Goal: Task Accomplishment & Management: Manage account settings

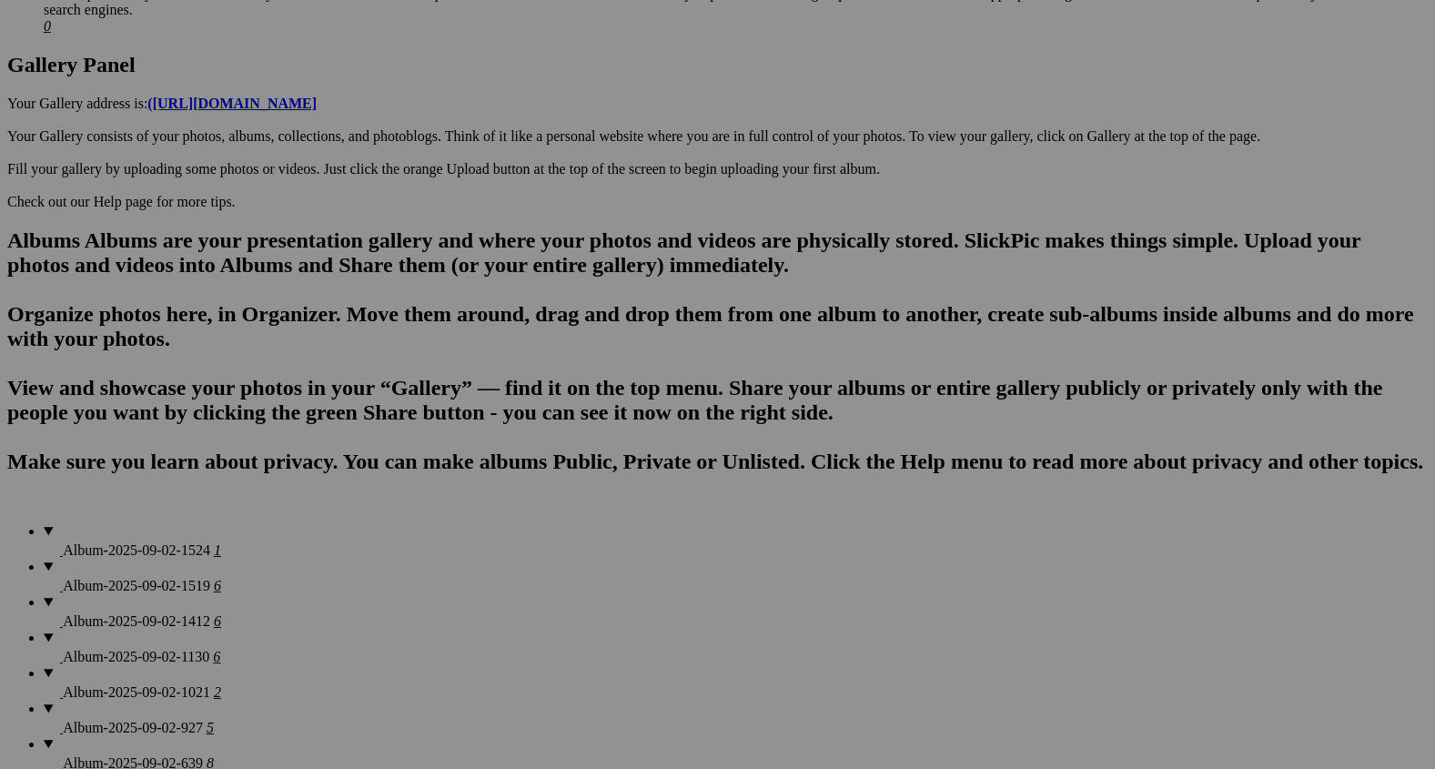
scroll to position [951, 0]
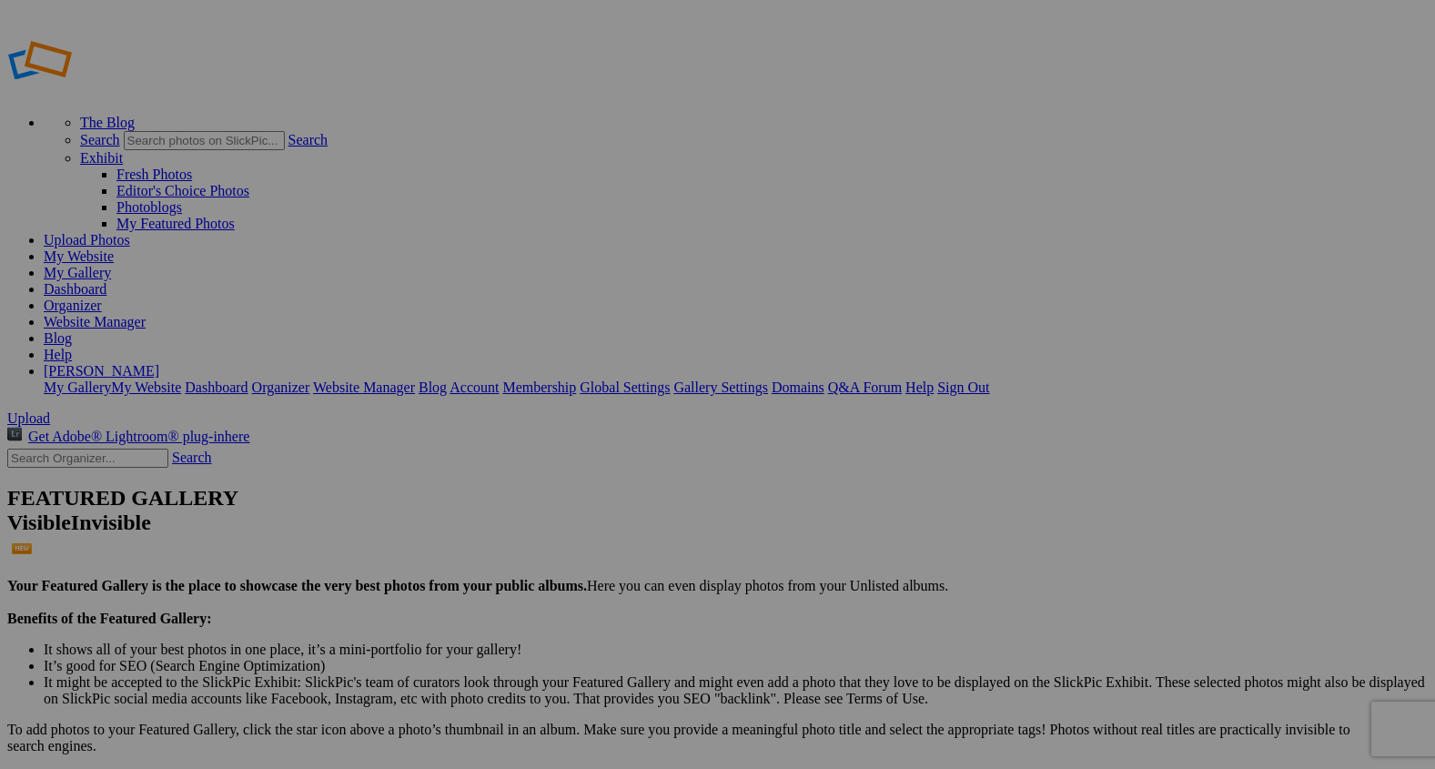
click at [50, 410] on span "Upload" at bounding box center [28, 417] width 43 height 15
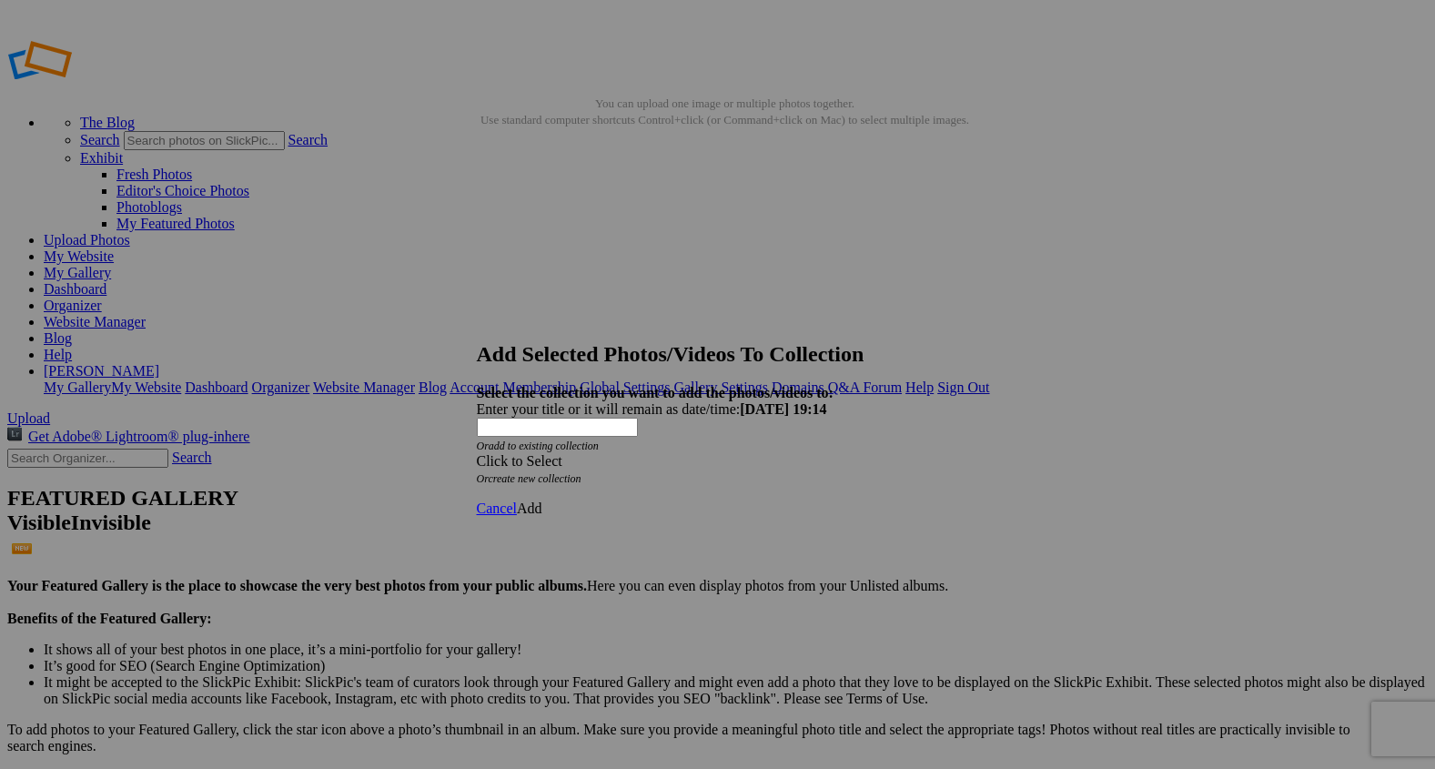
click at [477, 453] on span at bounding box center [477, 460] width 0 height 15
click at [768, 444] on link "Rocking Z [GEOGRAPHIC_DATA]" at bounding box center [661, 437] width 214 height 15
click at [542, 501] on span "Add" at bounding box center [529, 508] width 25 height 15
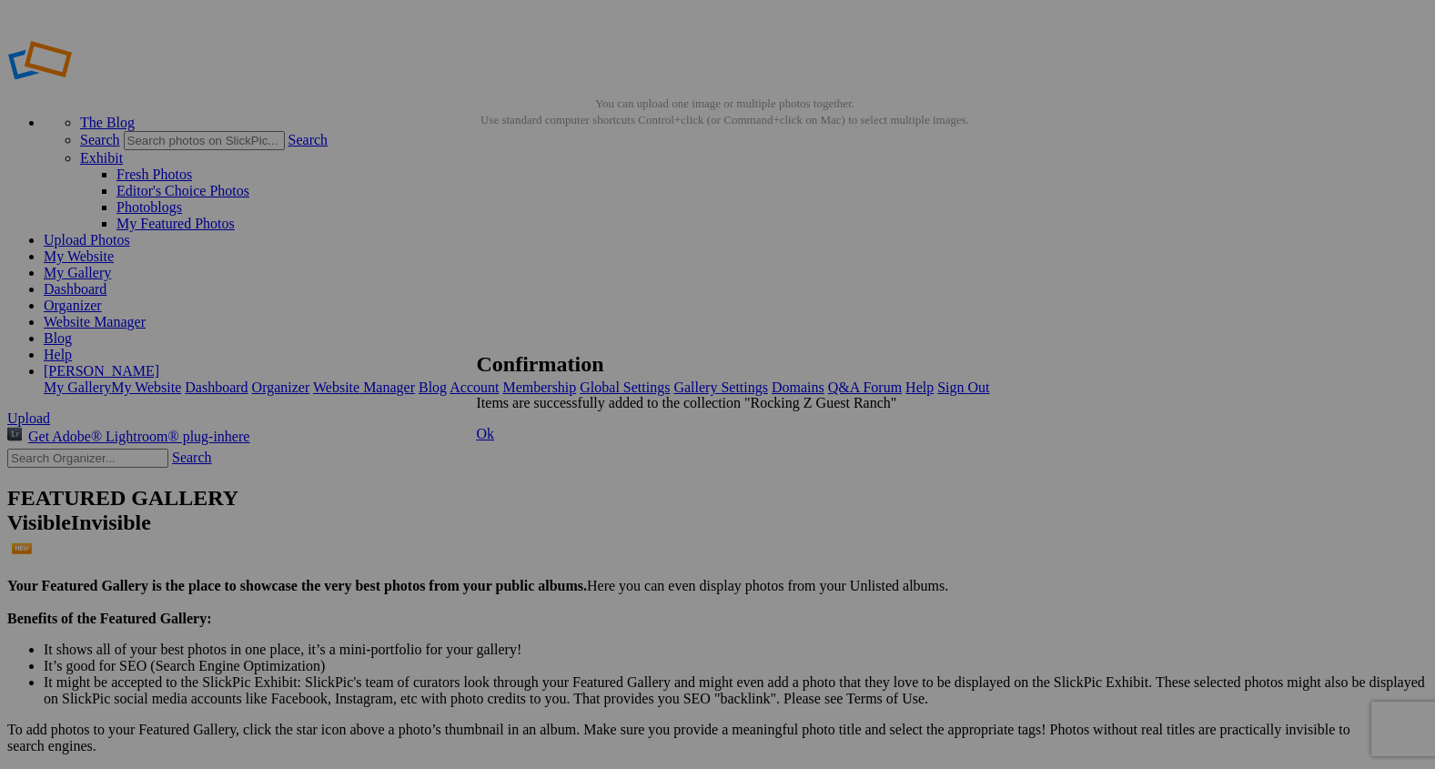
click at [495, 441] on span "Ok" at bounding box center [486, 433] width 18 height 15
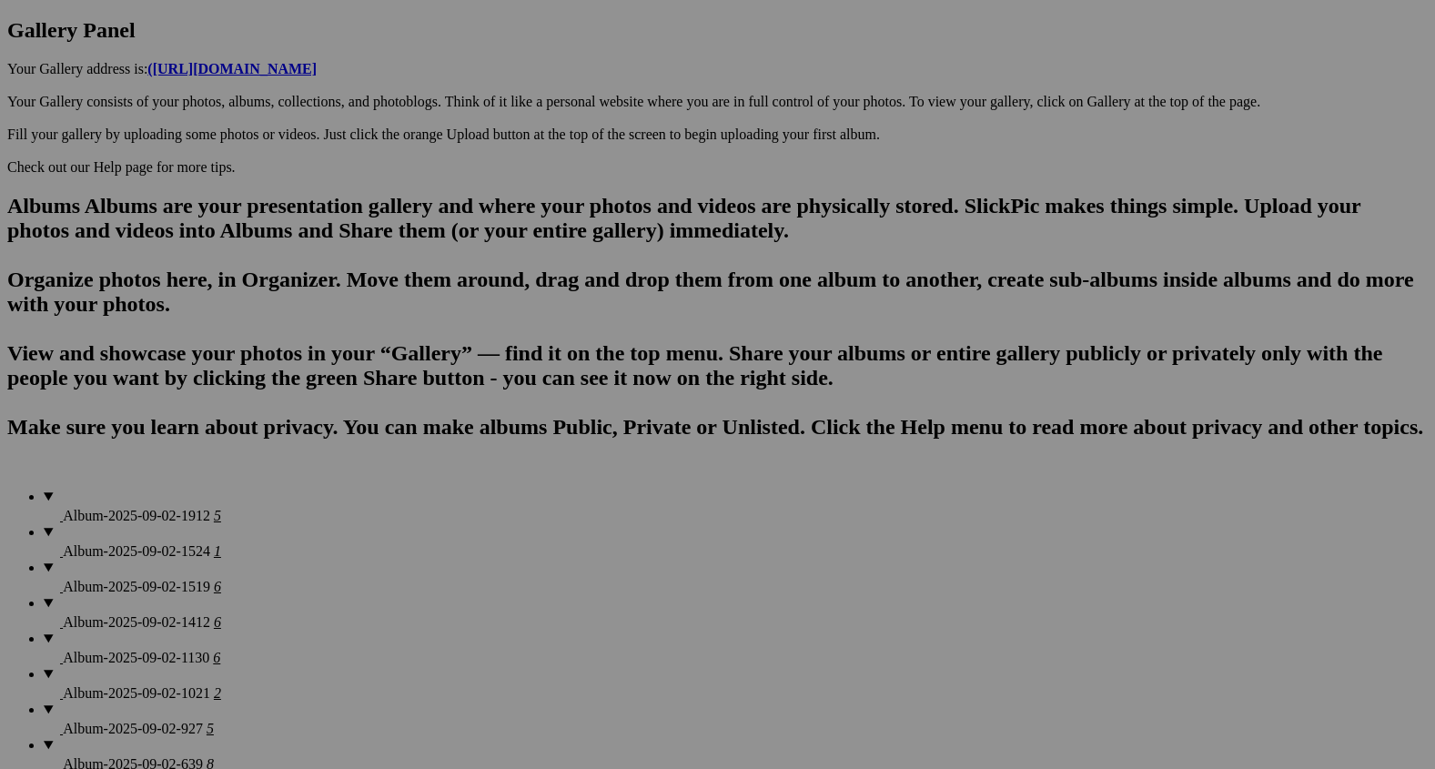
scroll to position [987, 0]
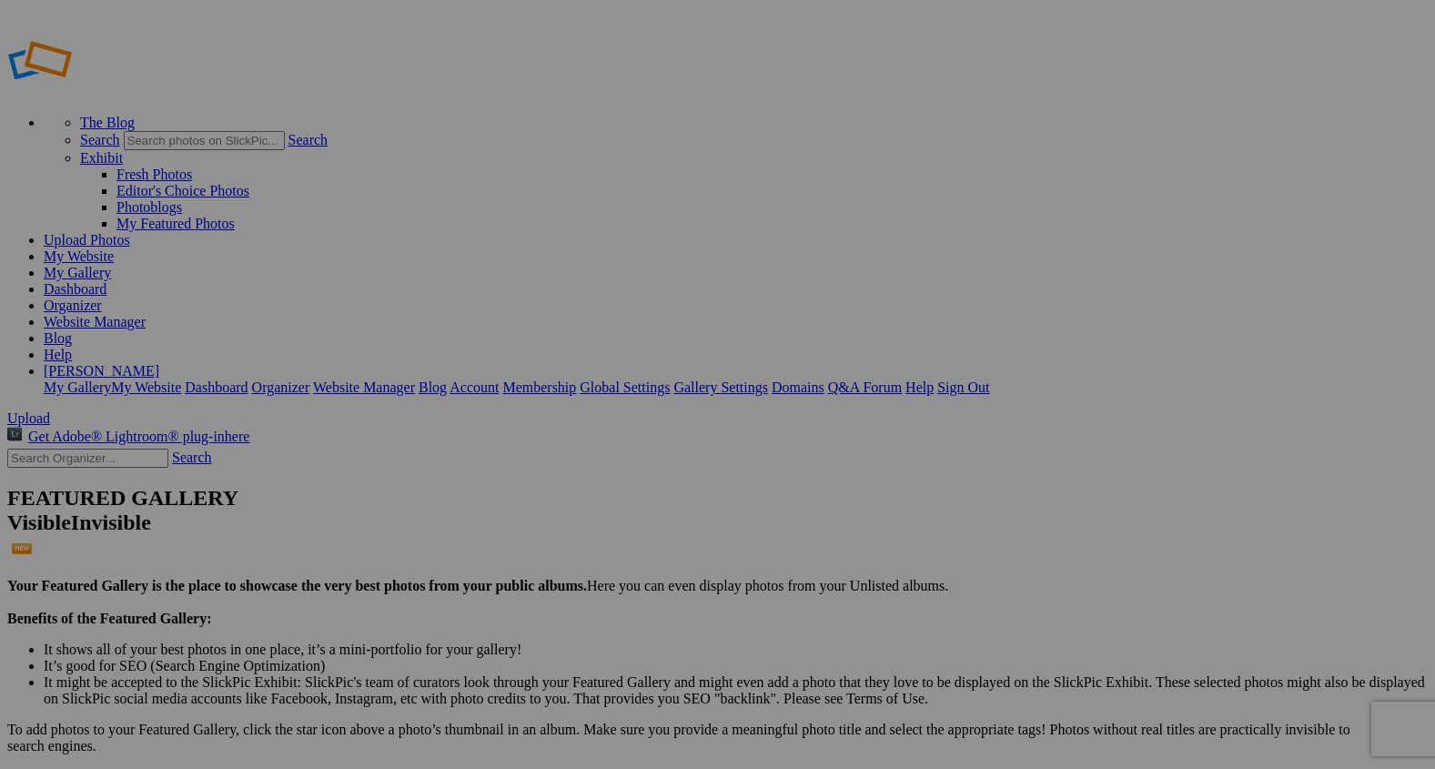
type input "2"
paste input "Ropes of Responsibility"
type input "Ropes of Responsibility"
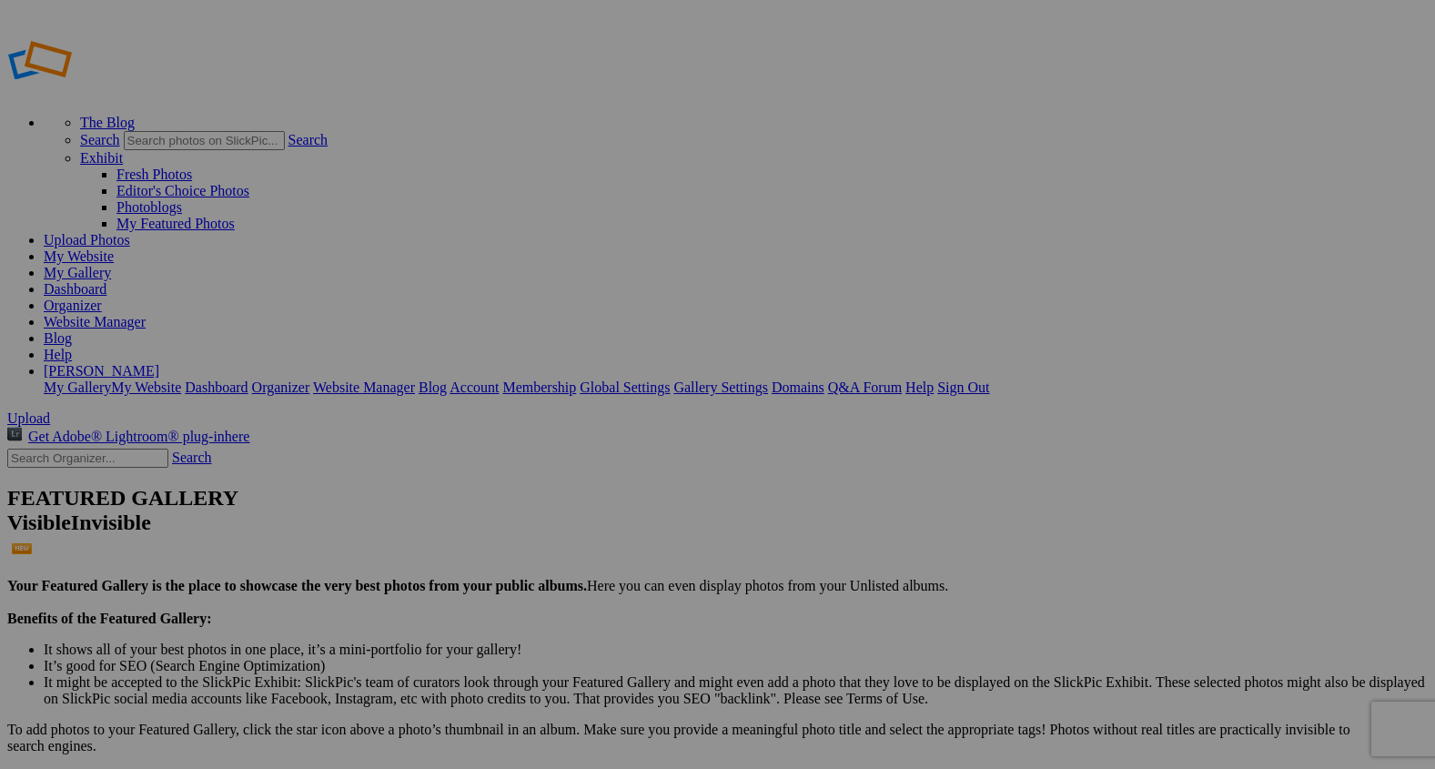
type input "2"
paste input "Riverbank Pause"
type input "Riverbank Pause"
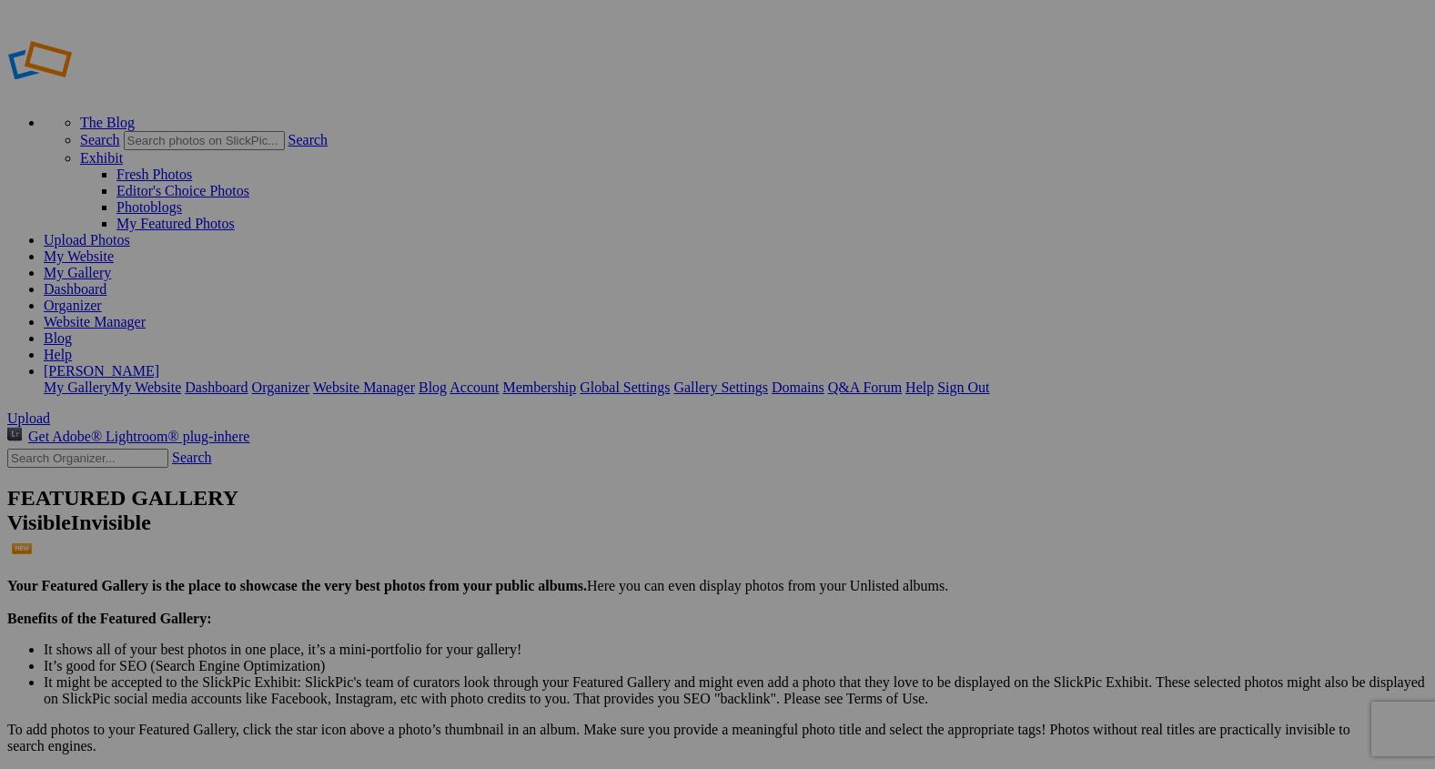
type input "R"
paste input "The Wrangler’s Tools"
type input "The Wrangler’s Tools"
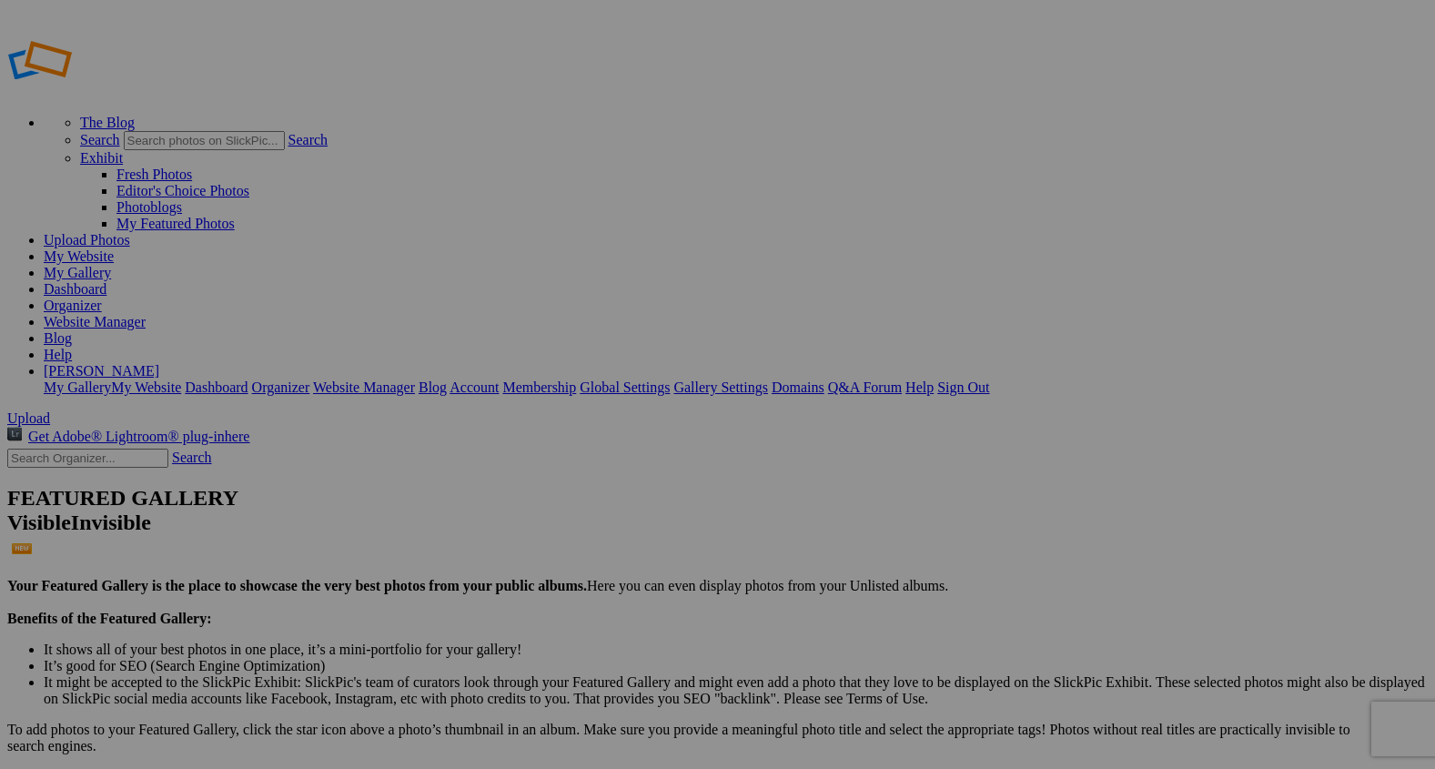
type input "2"
paste input "Raking Rows of Summer"
type input "Raking Rows of Summer"
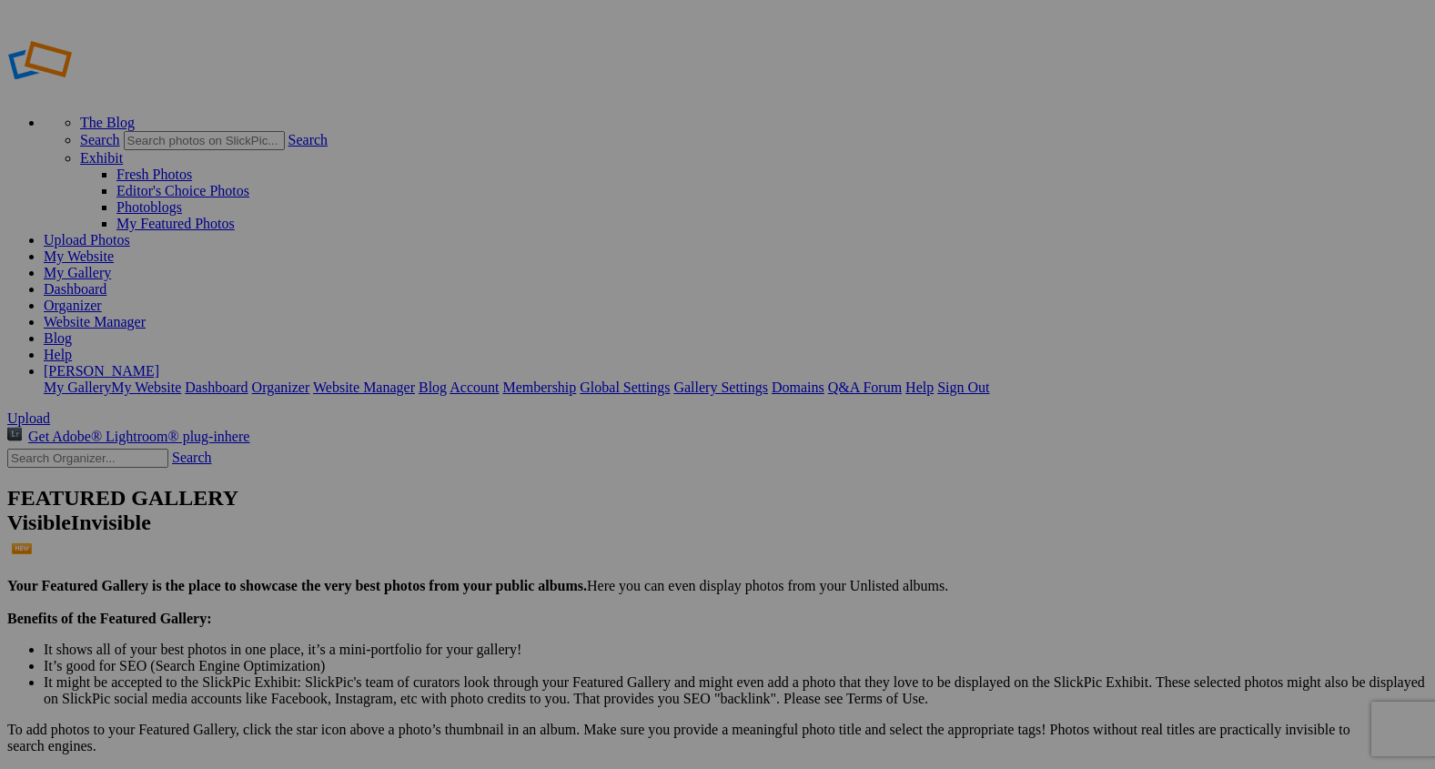
type input "2"
paste input "Saddles"
type input "Shadows and Saddles"
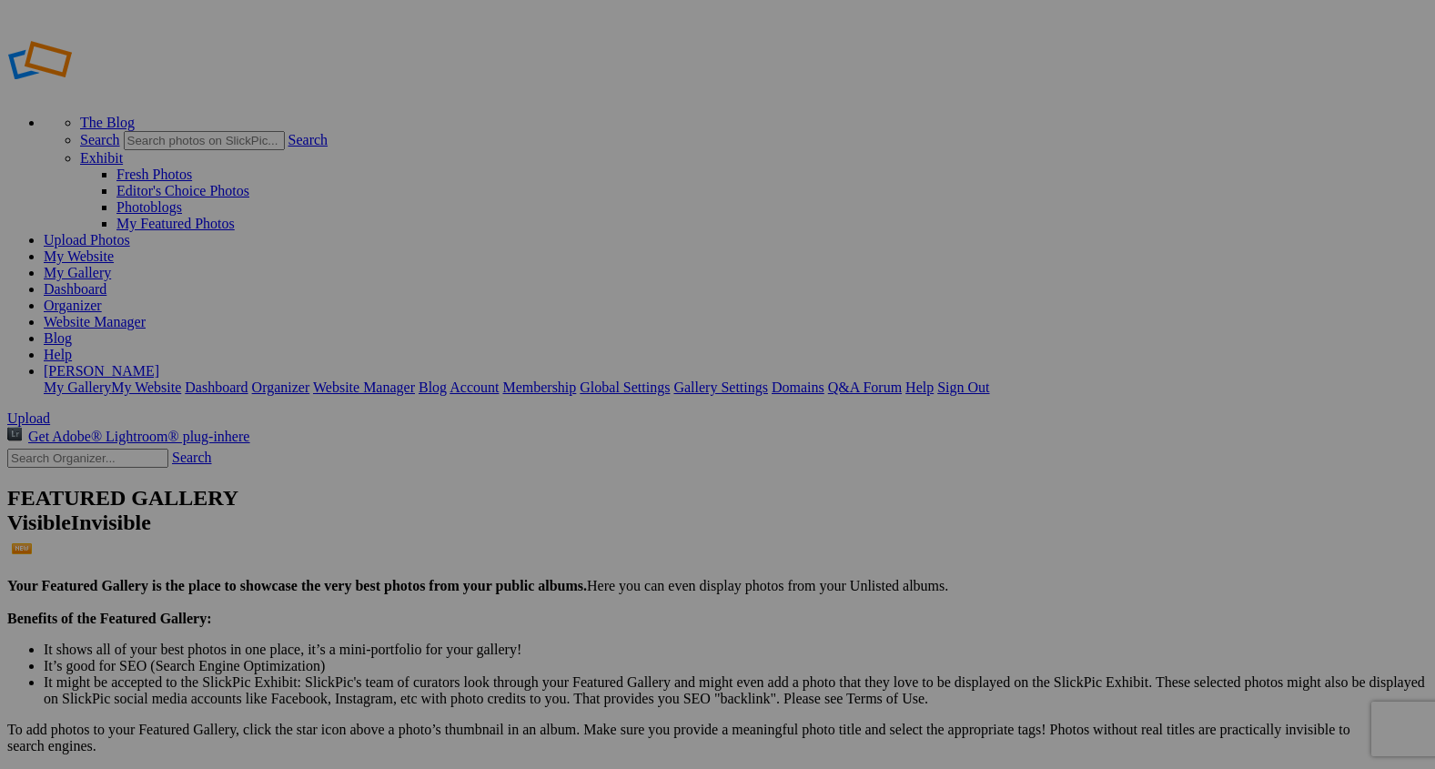
type input "1"
paste input "Where the Land Provides"
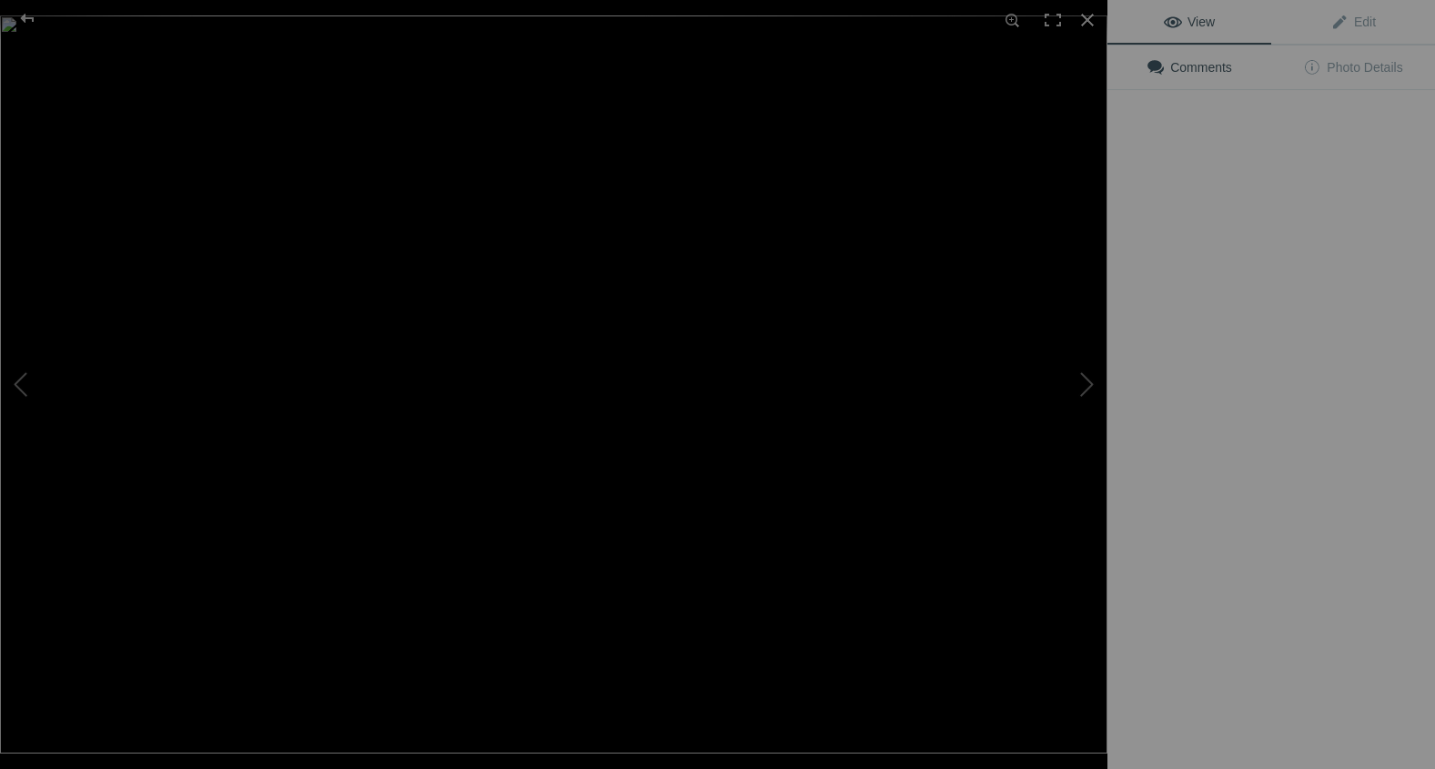
type input "Where the Land Provides"
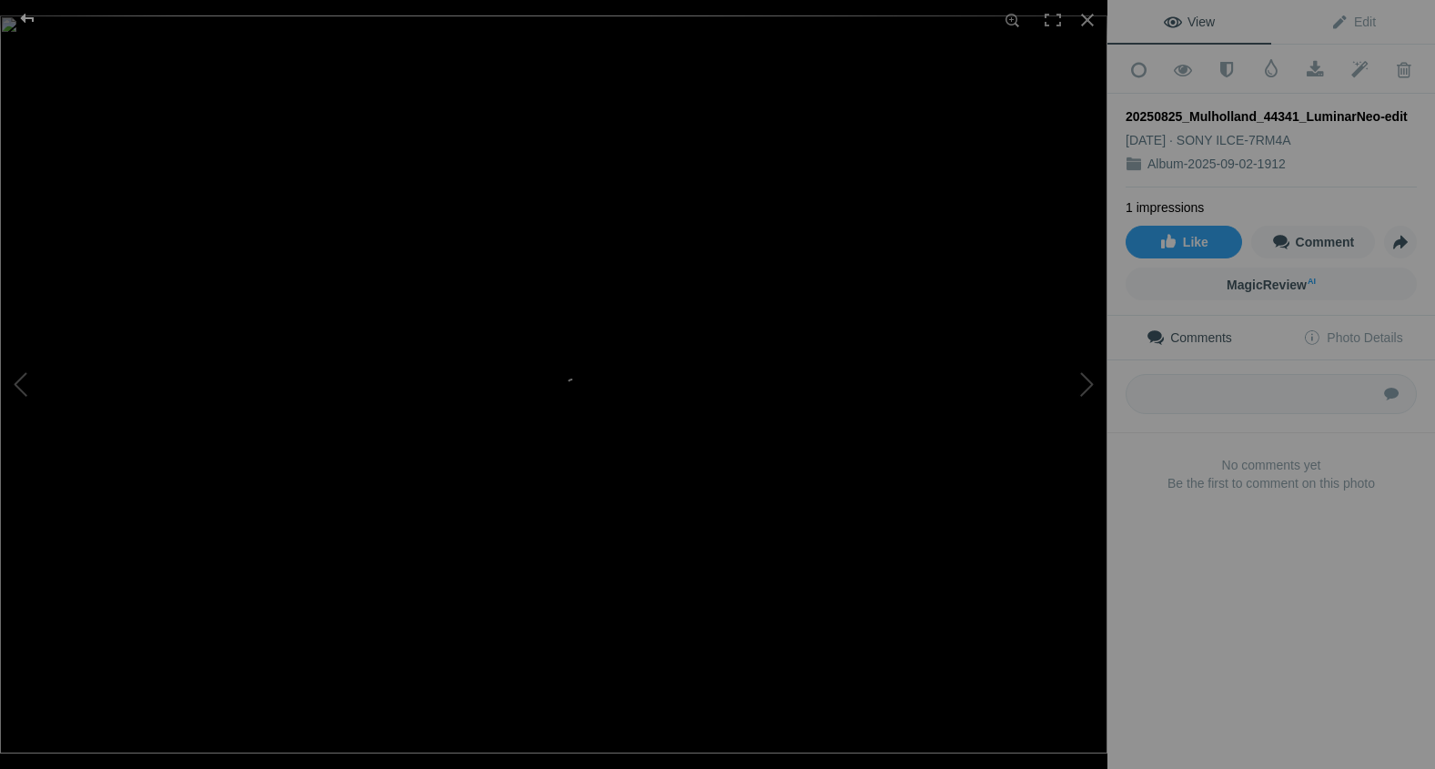
click at [25, 12] on div at bounding box center [28, 18] width 66 height 36
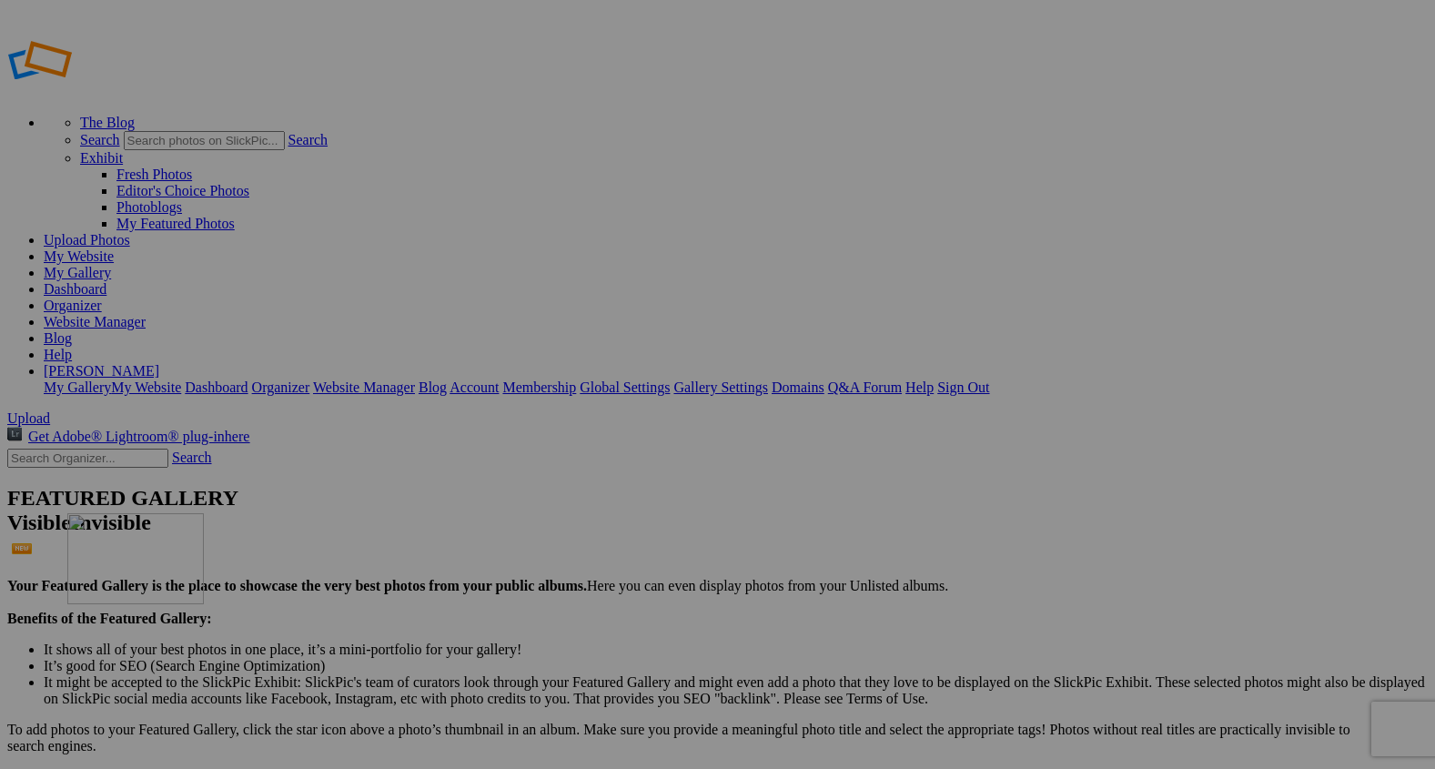
drag, startPoint x: 349, startPoint y: 270, endPoint x: 329, endPoint y: 644, distance: 374.6
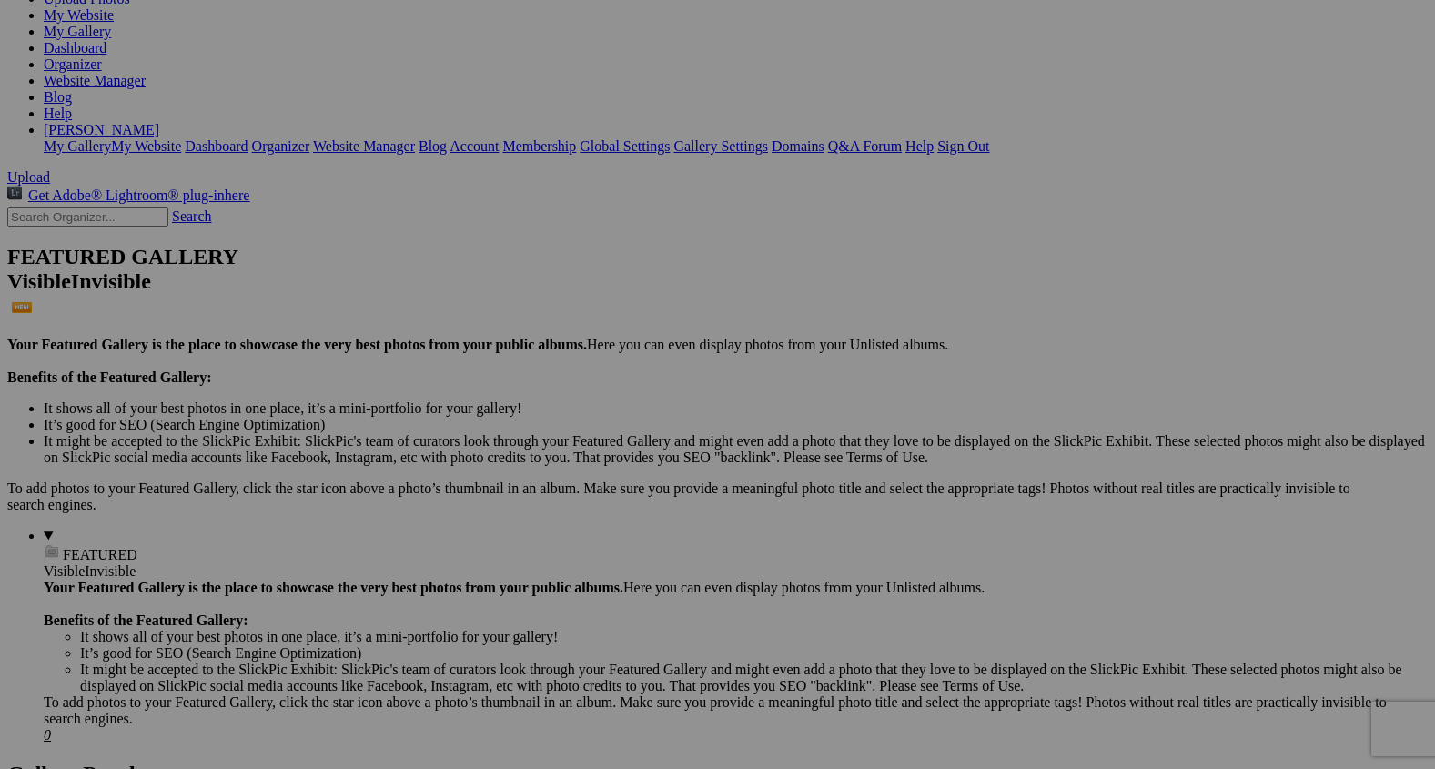
scroll to position [245, 0]
drag, startPoint x: 328, startPoint y: 513, endPoint x: 329, endPoint y: 720, distance: 206.6
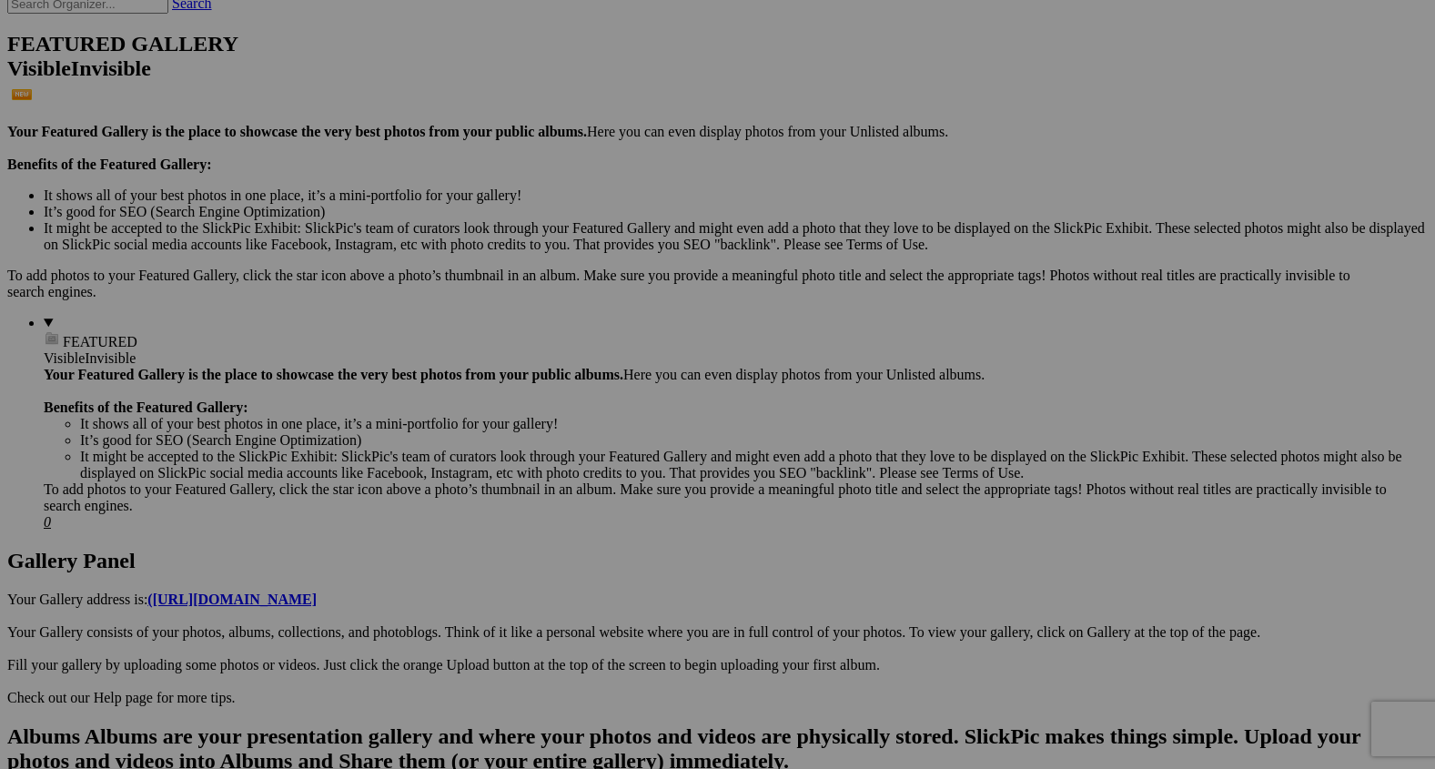
scroll to position [476, 0]
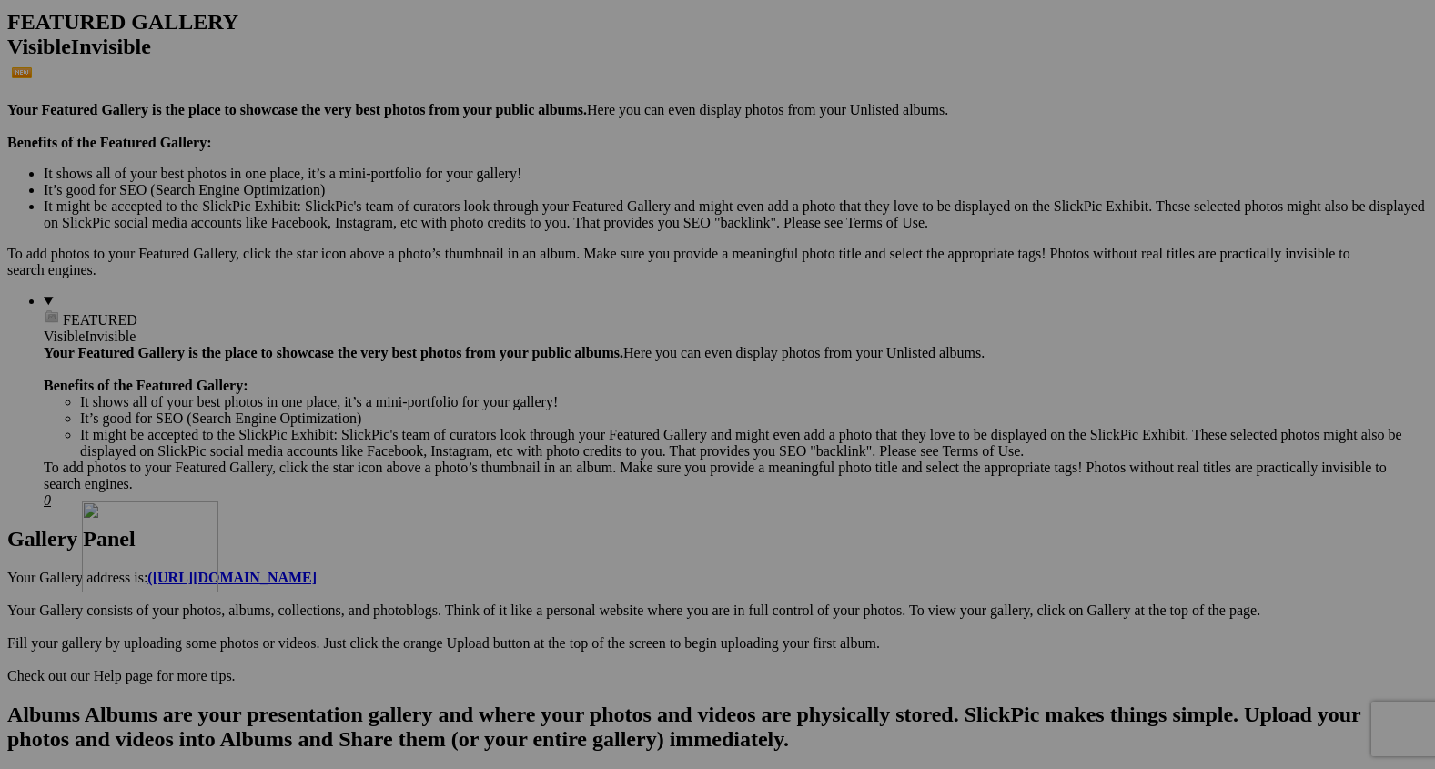
drag, startPoint x: 338, startPoint y: 273, endPoint x: 340, endPoint y: 696, distance: 423.2
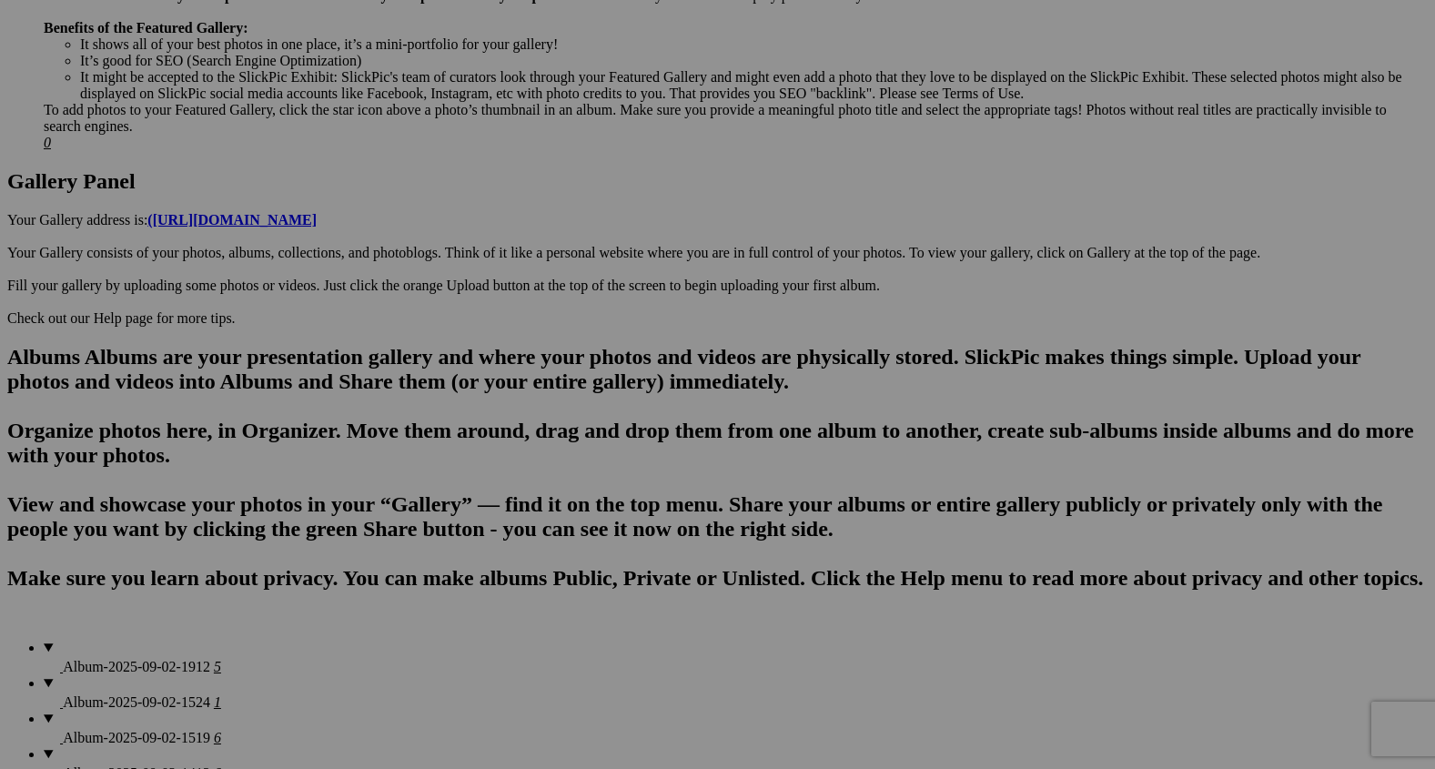
scroll to position [875, 0]
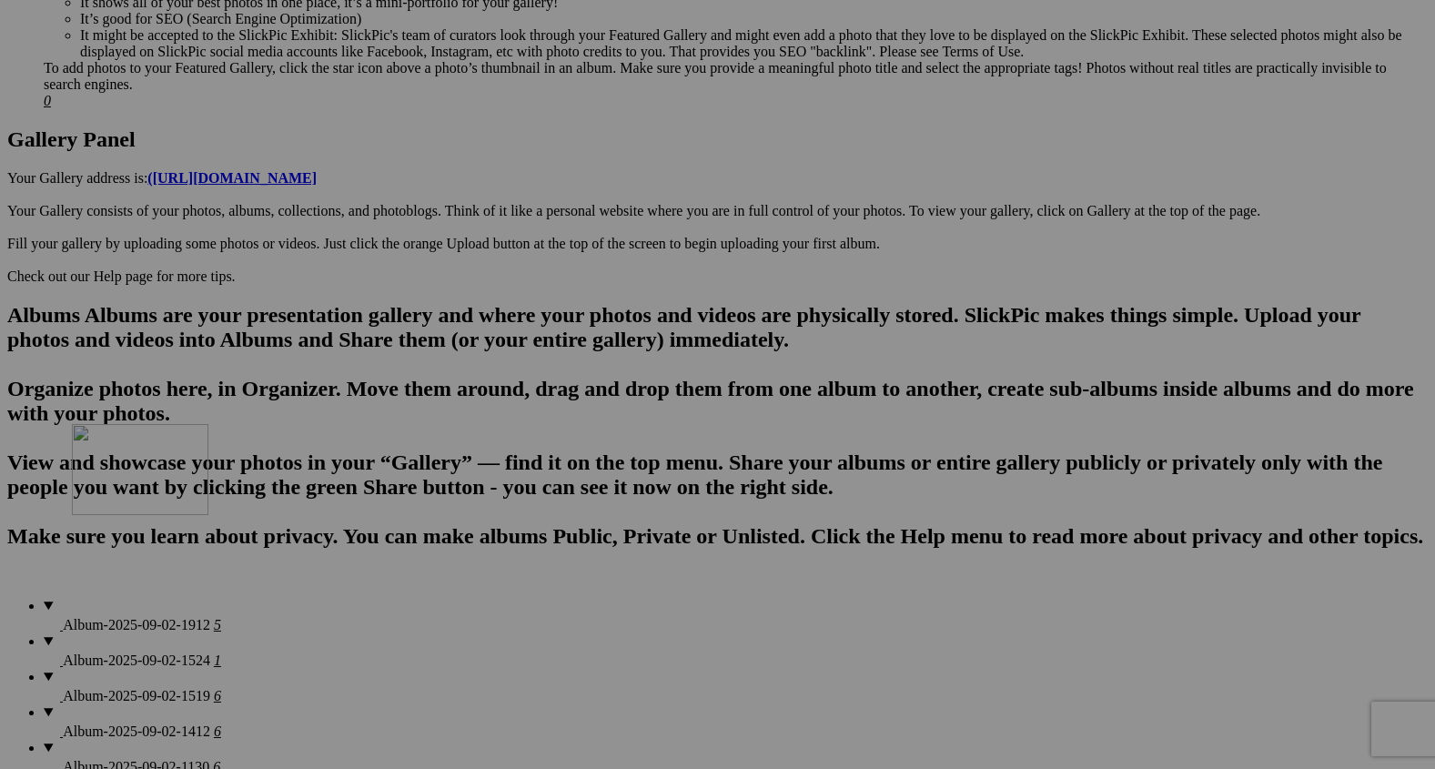
drag, startPoint x: 334, startPoint y: 359, endPoint x: 339, endPoint y: 612, distance: 254.0
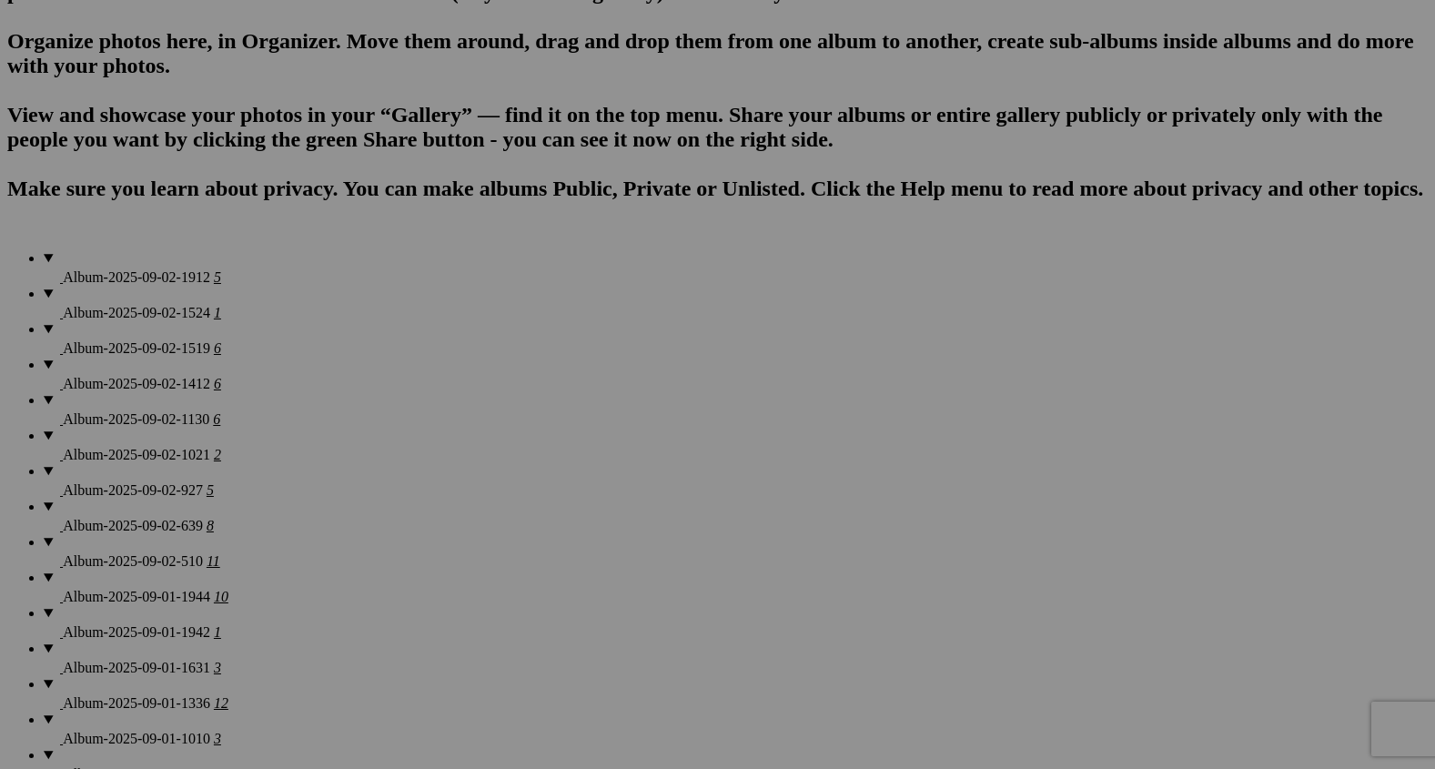
scroll to position [1240, 0]
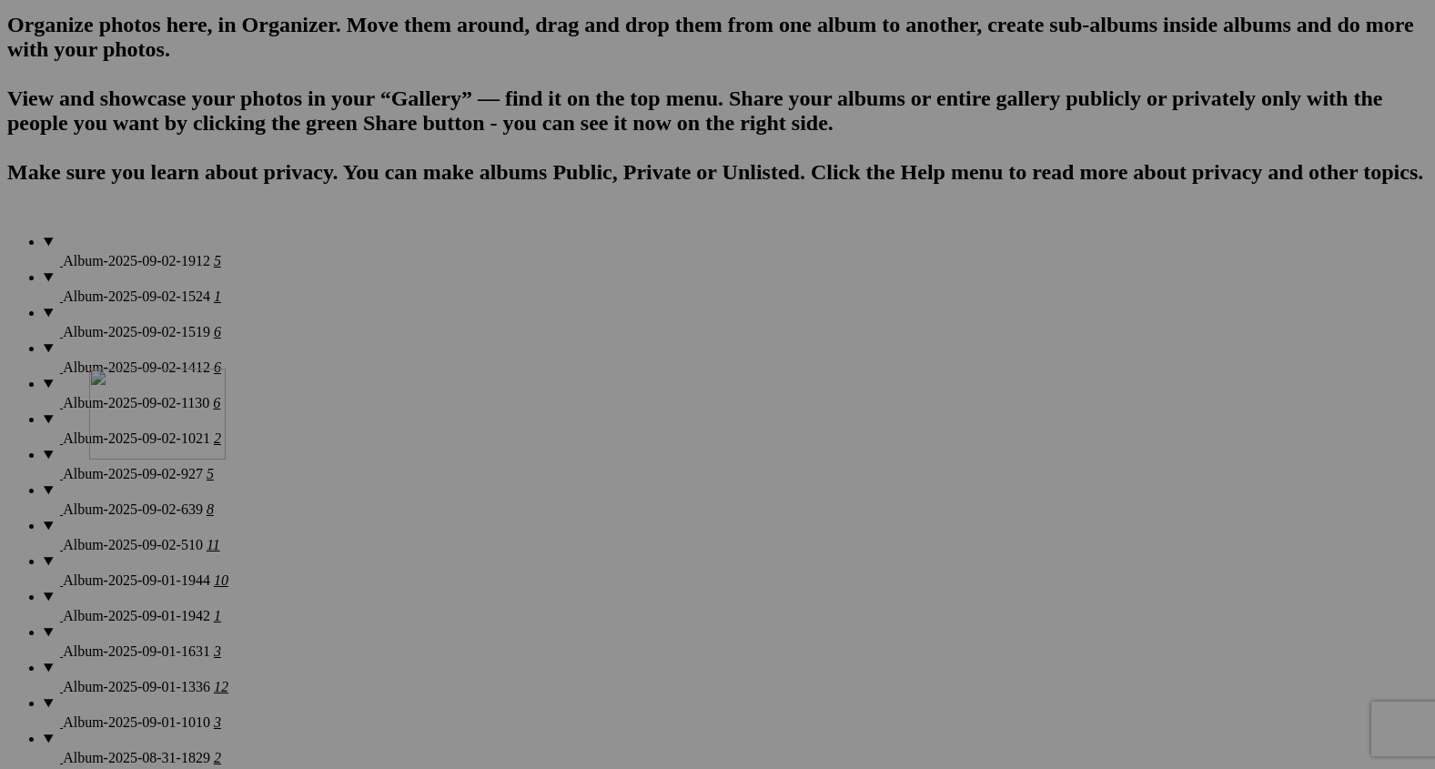
drag, startPoint x: 348, startPoint y: 231, endPoint x: 349, endPoint y: 589, distance: 357.7
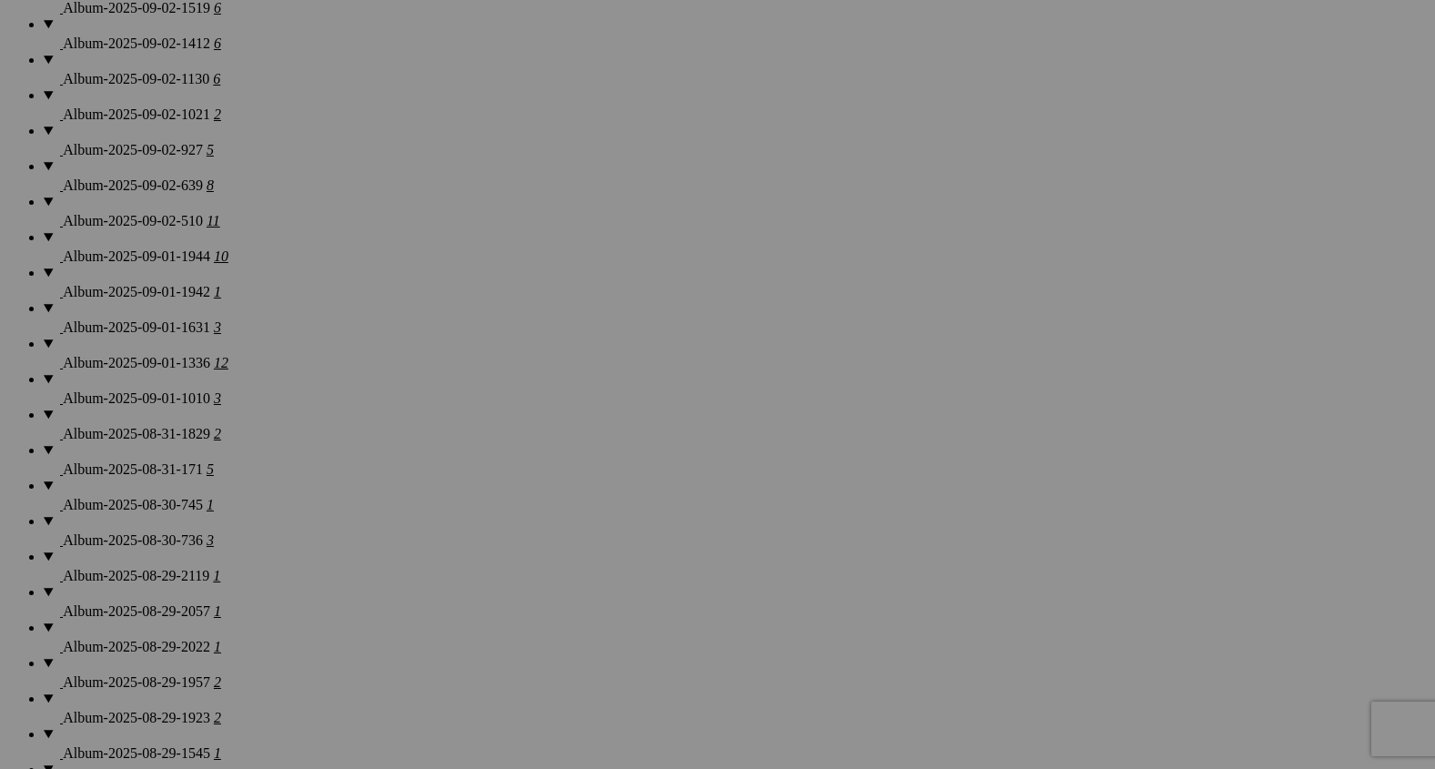
scroll to position [1567, 0]
drag, startPoint x: 348, startPoint y: 132, endPoint x: 365, endPoint y: 657, distance: 525.4
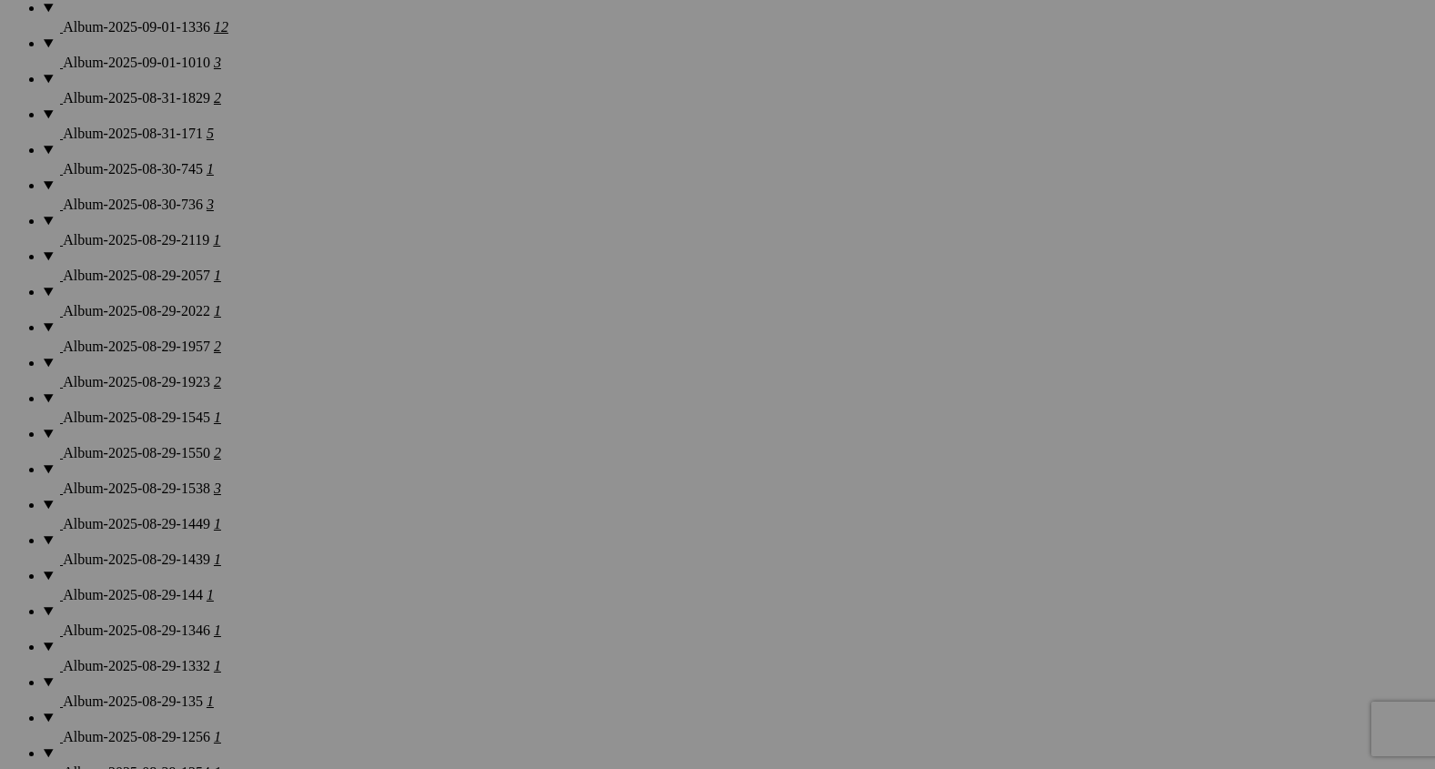
scroll to position [1890, 0]
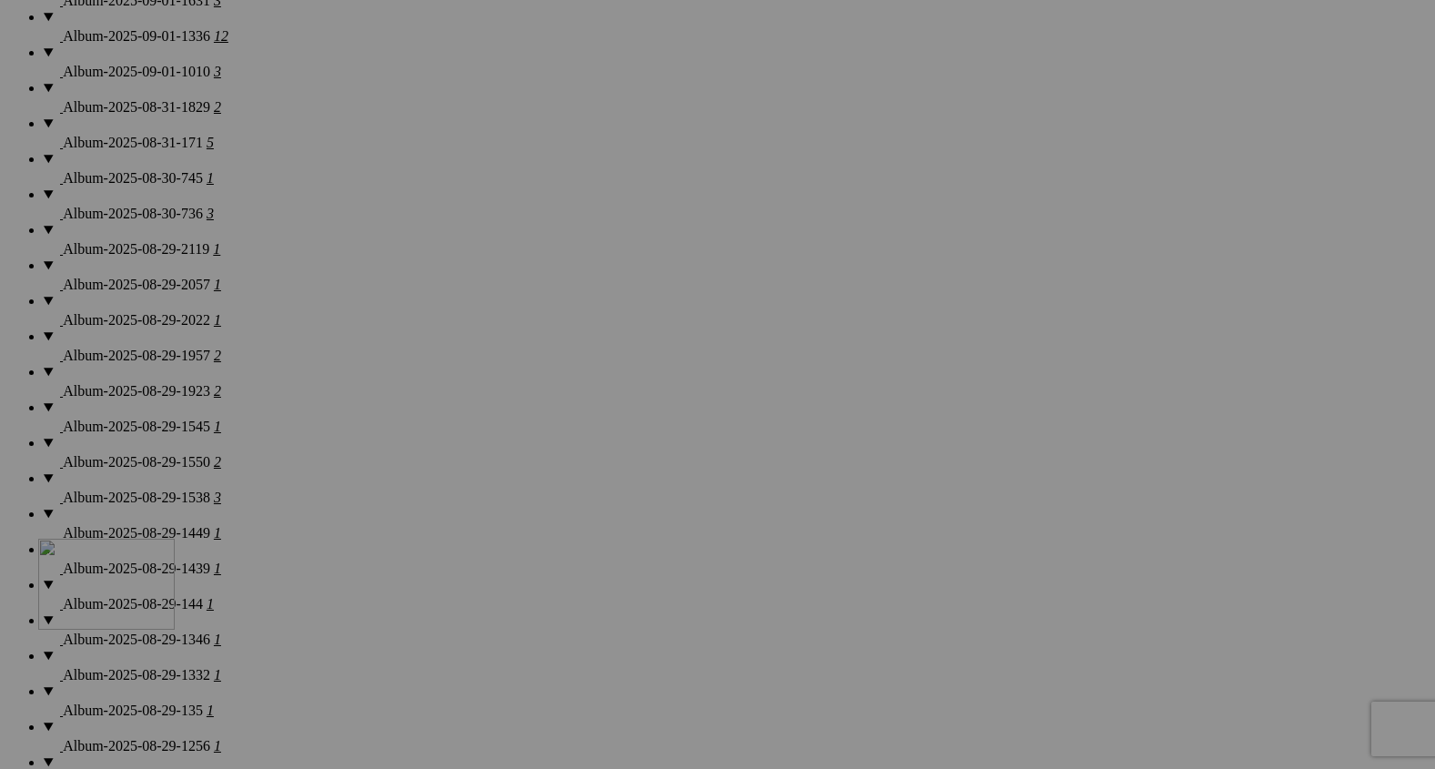
drag, startPoint x: 353, startPoint y: 299, endPoint x: 302, endPoint y: 680, distance: 384.7
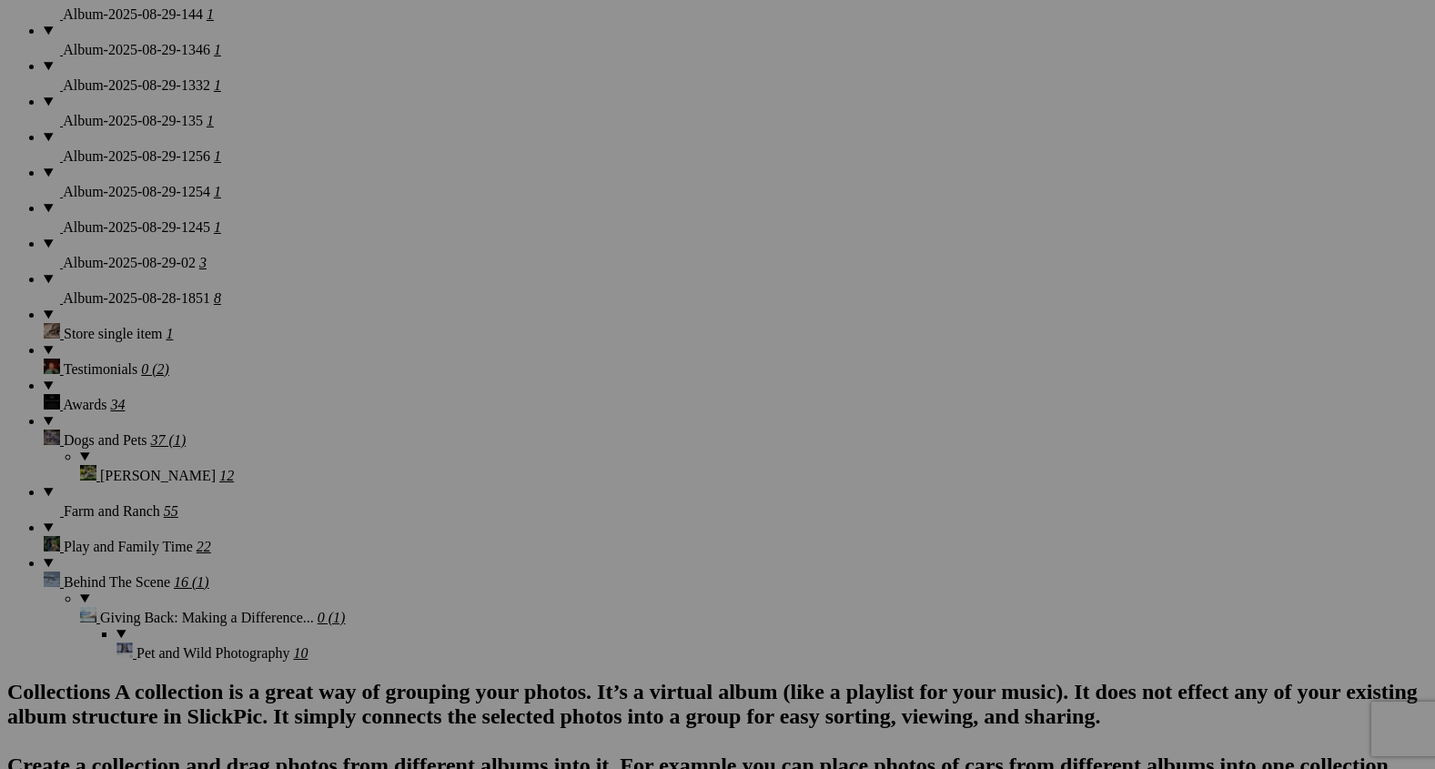
scroll to position [2482, 0]
drag, startPoint x: 338, startPoint y: 151, endPoint x: 325, endPoint y: 674, distance: 523.4
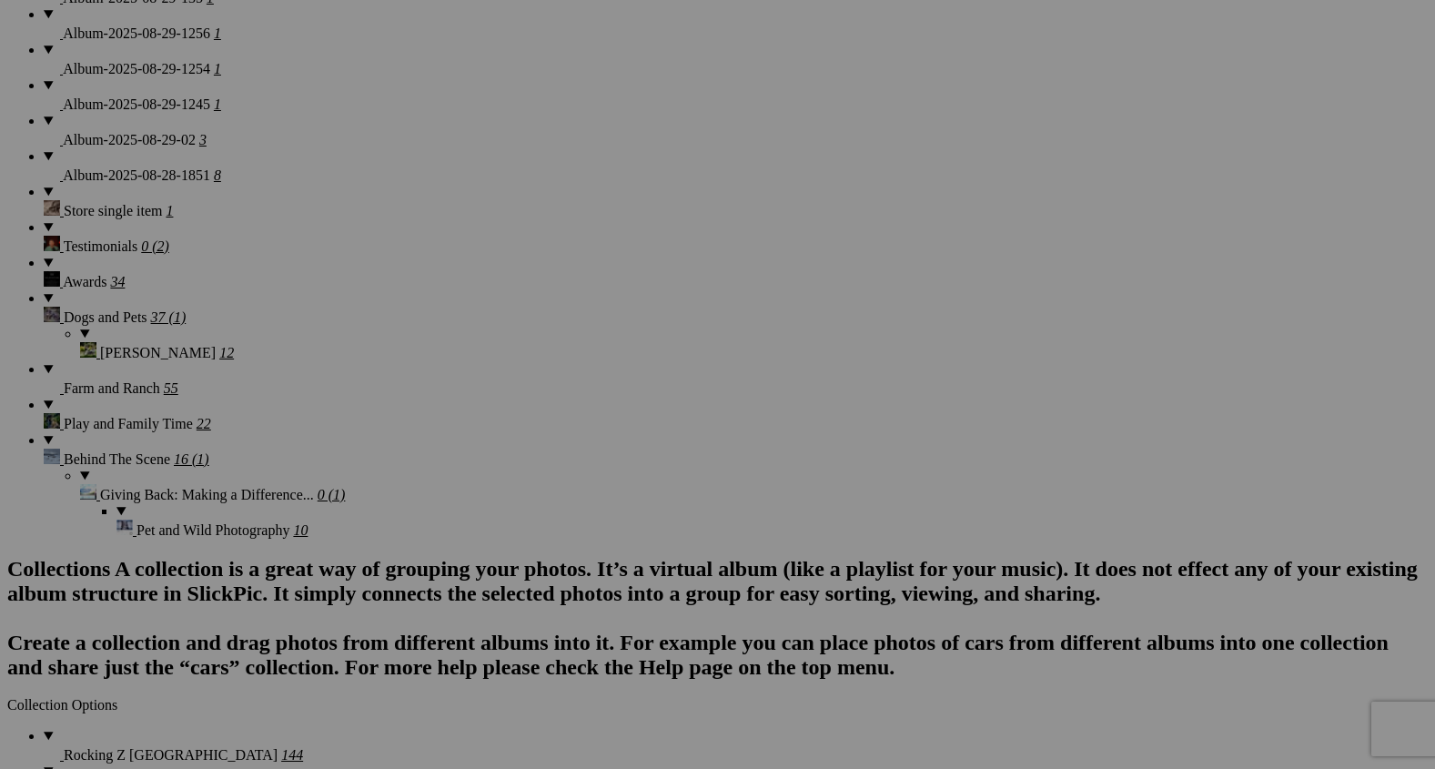
scroll to position [2634, 0]
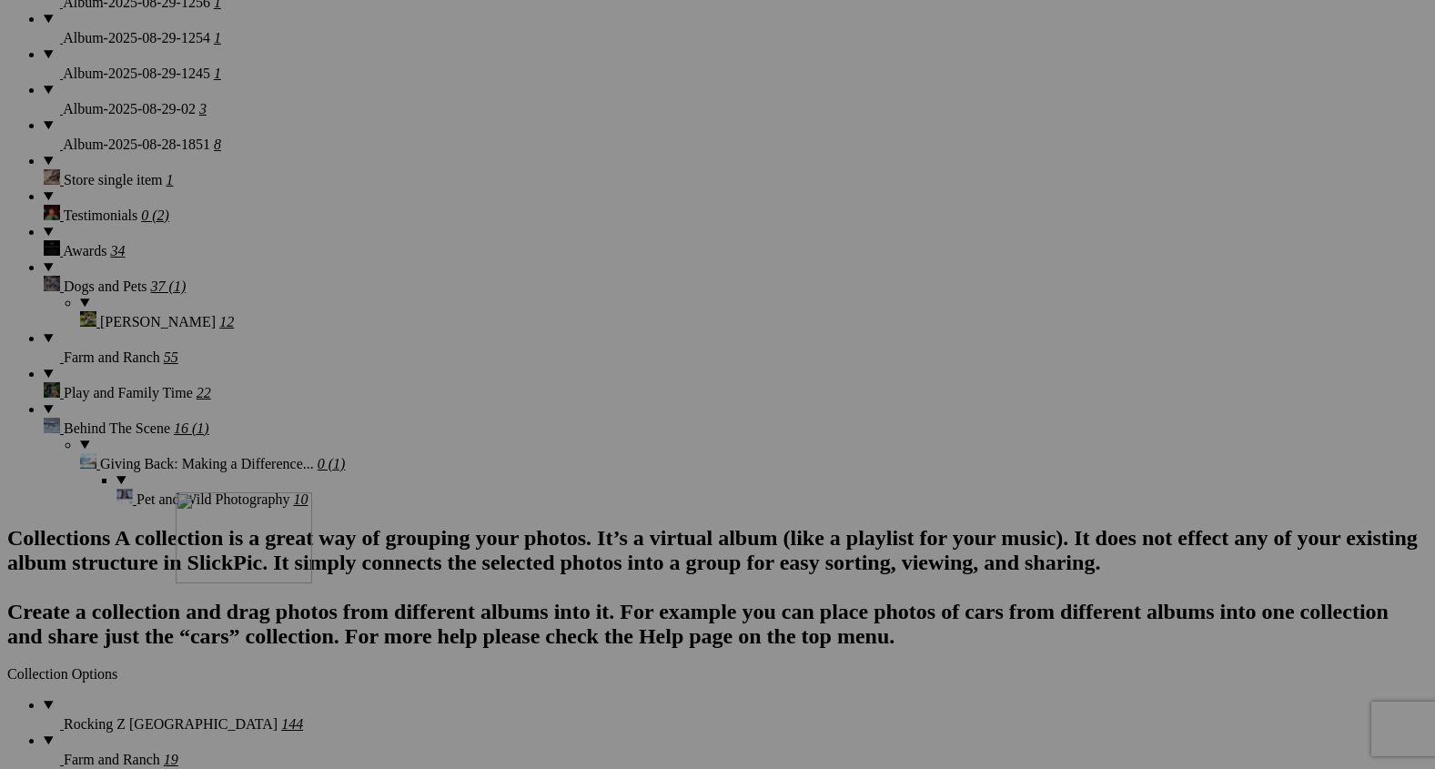
drag, startPoint x: 329, startPoint y: 466, endPoint x: 444, endPoint y: 643, distance: 211.0
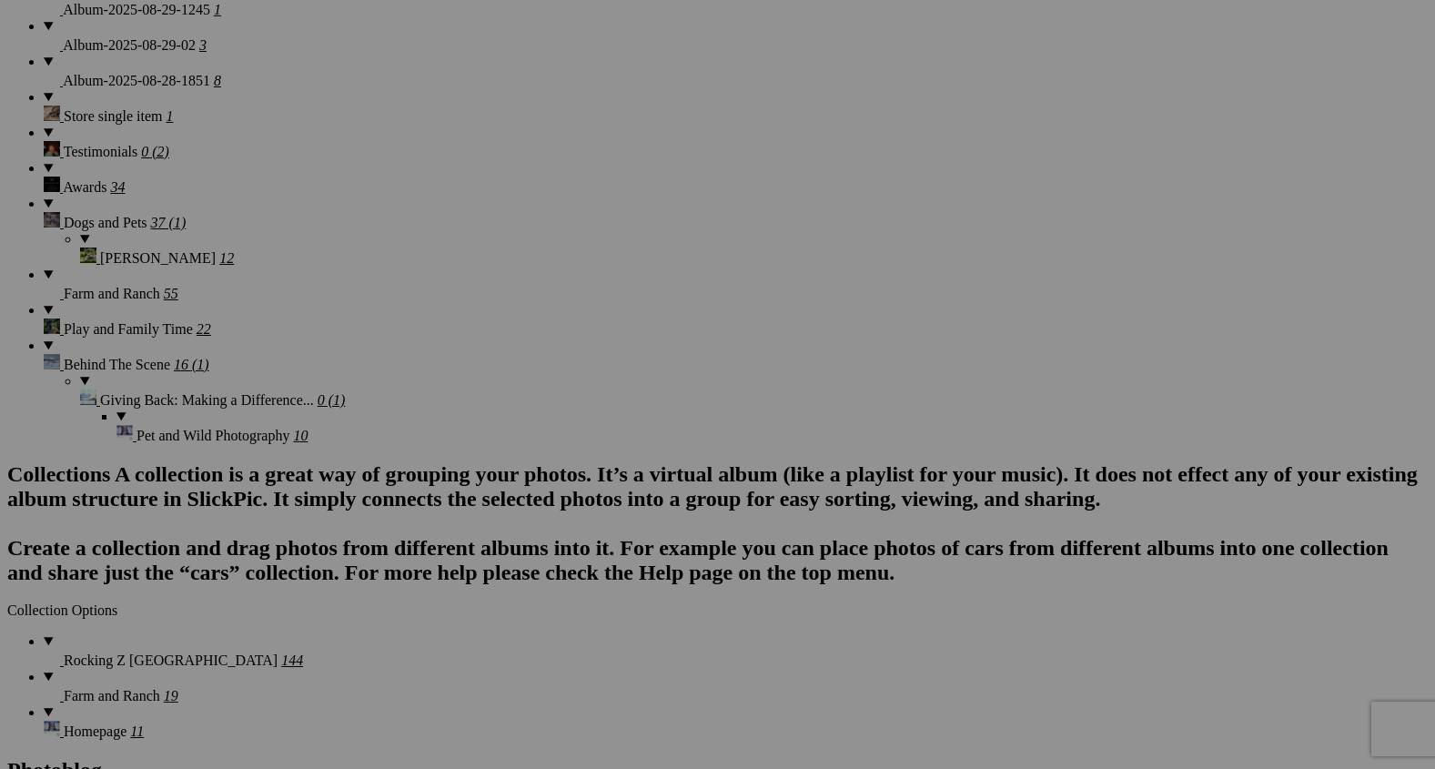
scroll to position [2701, 0]
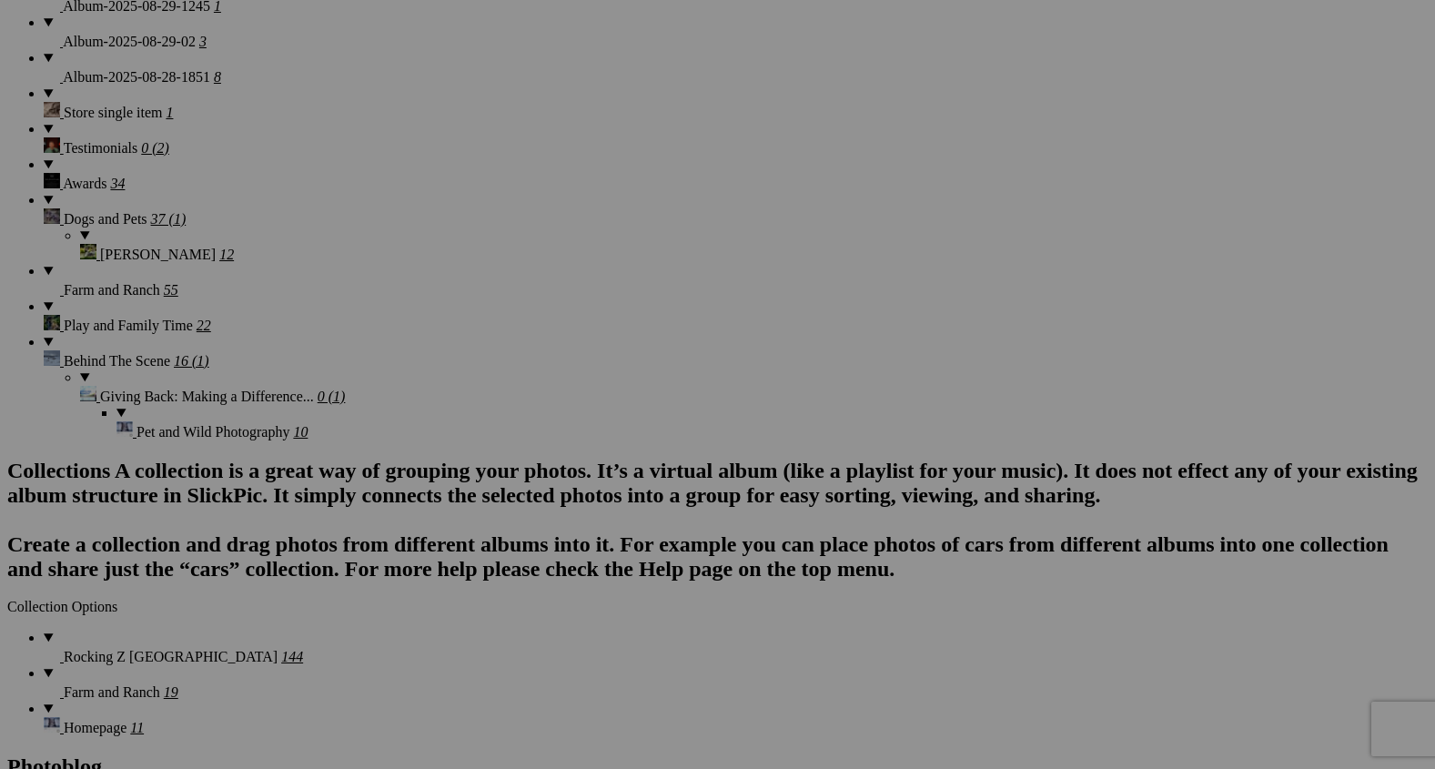
click at [597, 455] on span "Yes" at bounding box center [586, 454] width 21 height 15
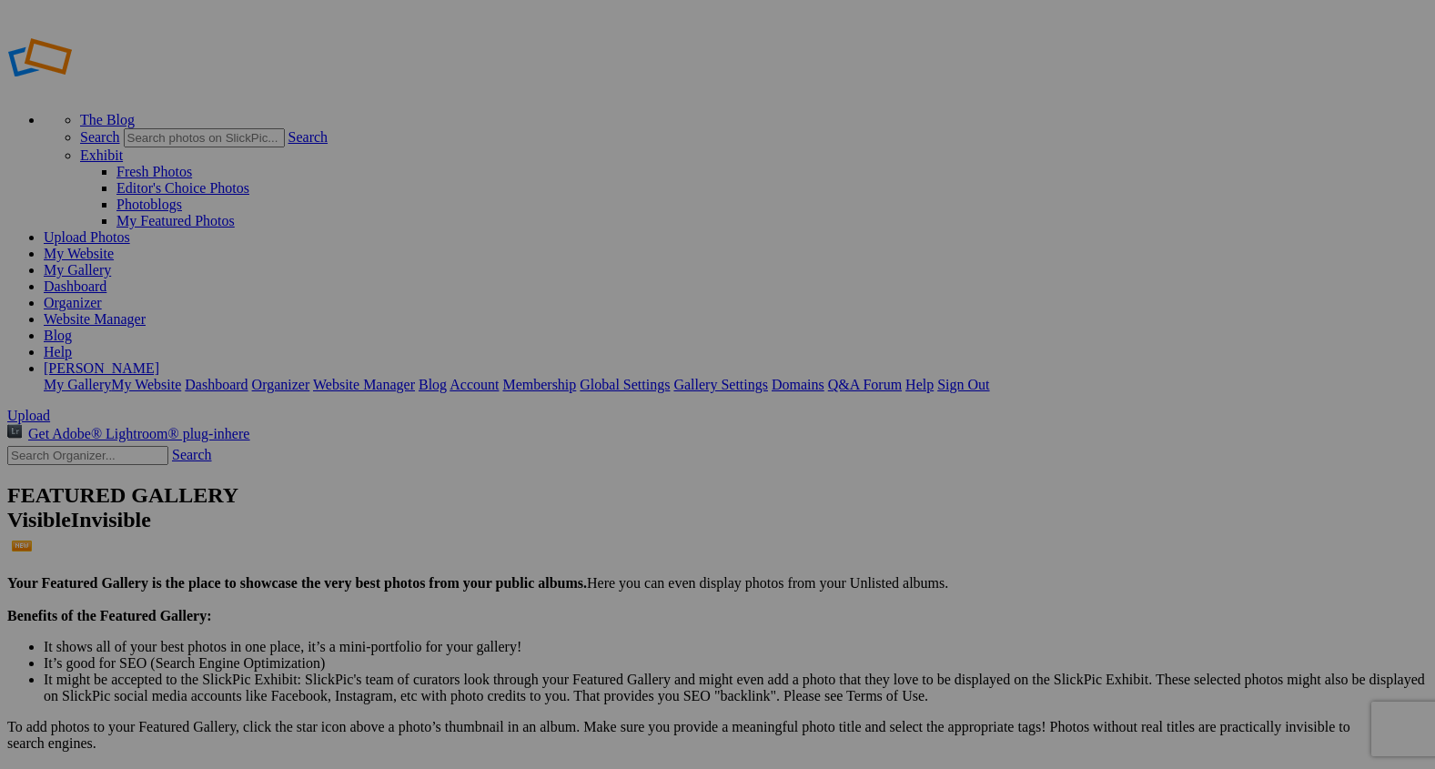
scroll to position [0, 0]
drag, startPoint x: 825, startPoint y: 281, endPoint x: 682, endPoint y: 730, distance: 471.1
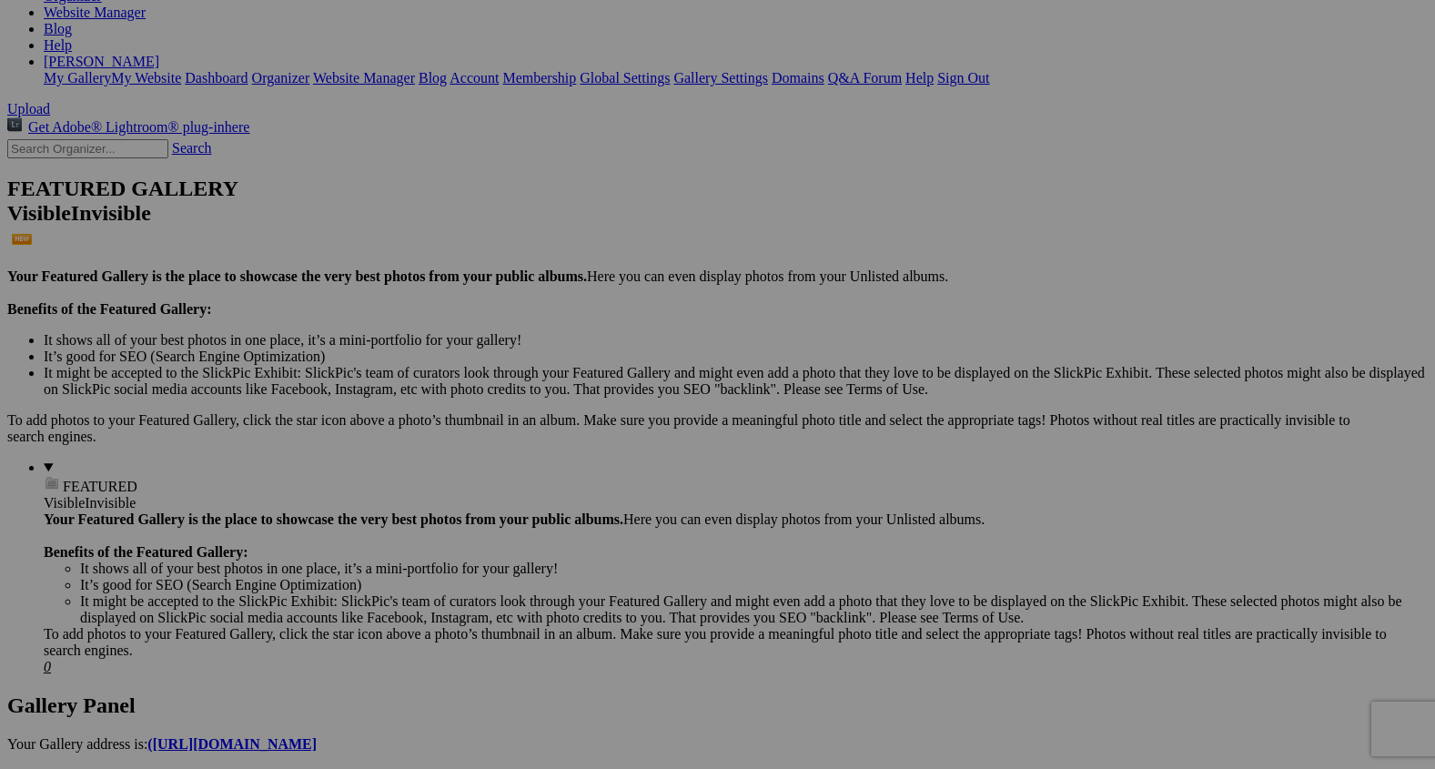
scroll to position [408, 0]
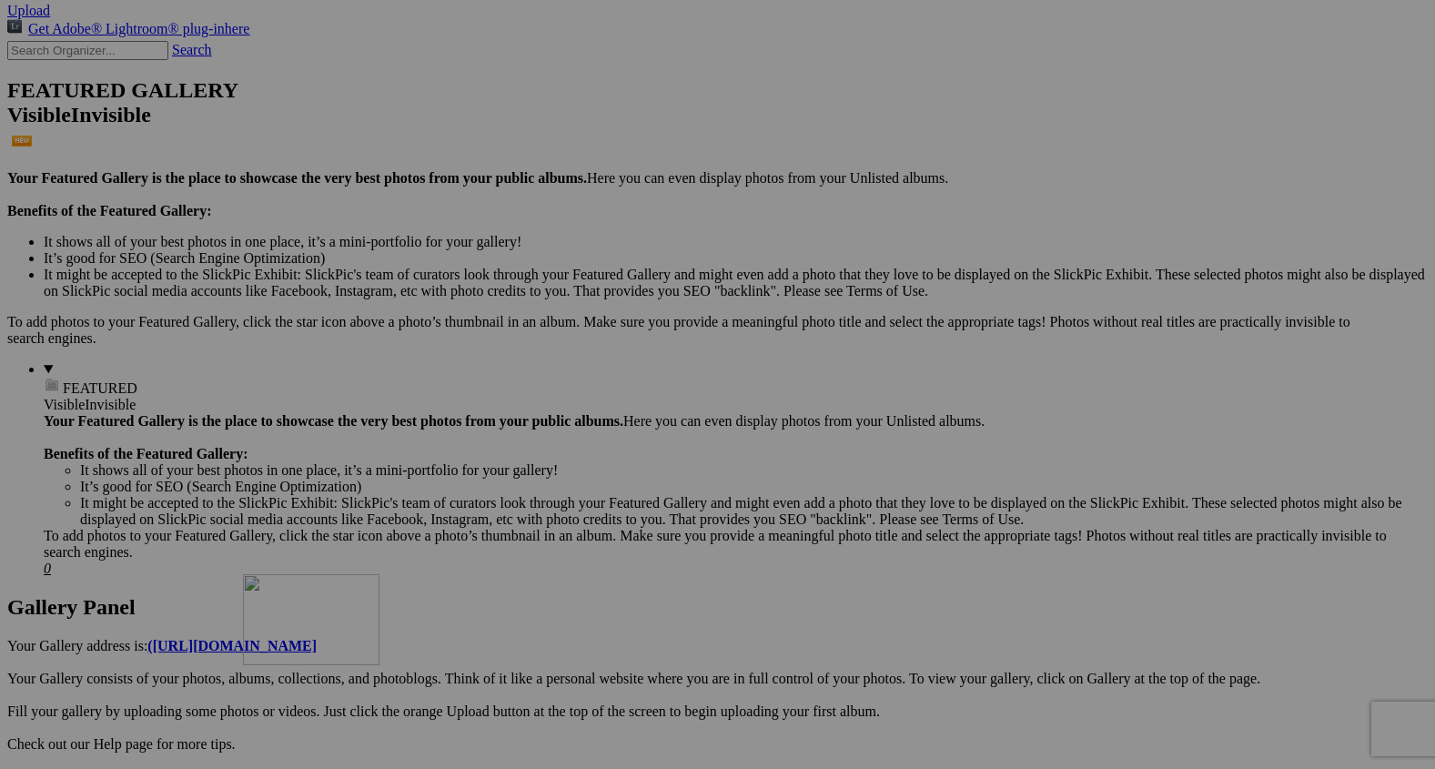
drag, startPoint x: 484, startPoint y: 433, endPoint x: 511, endPoint y: 747, distance: 315.2
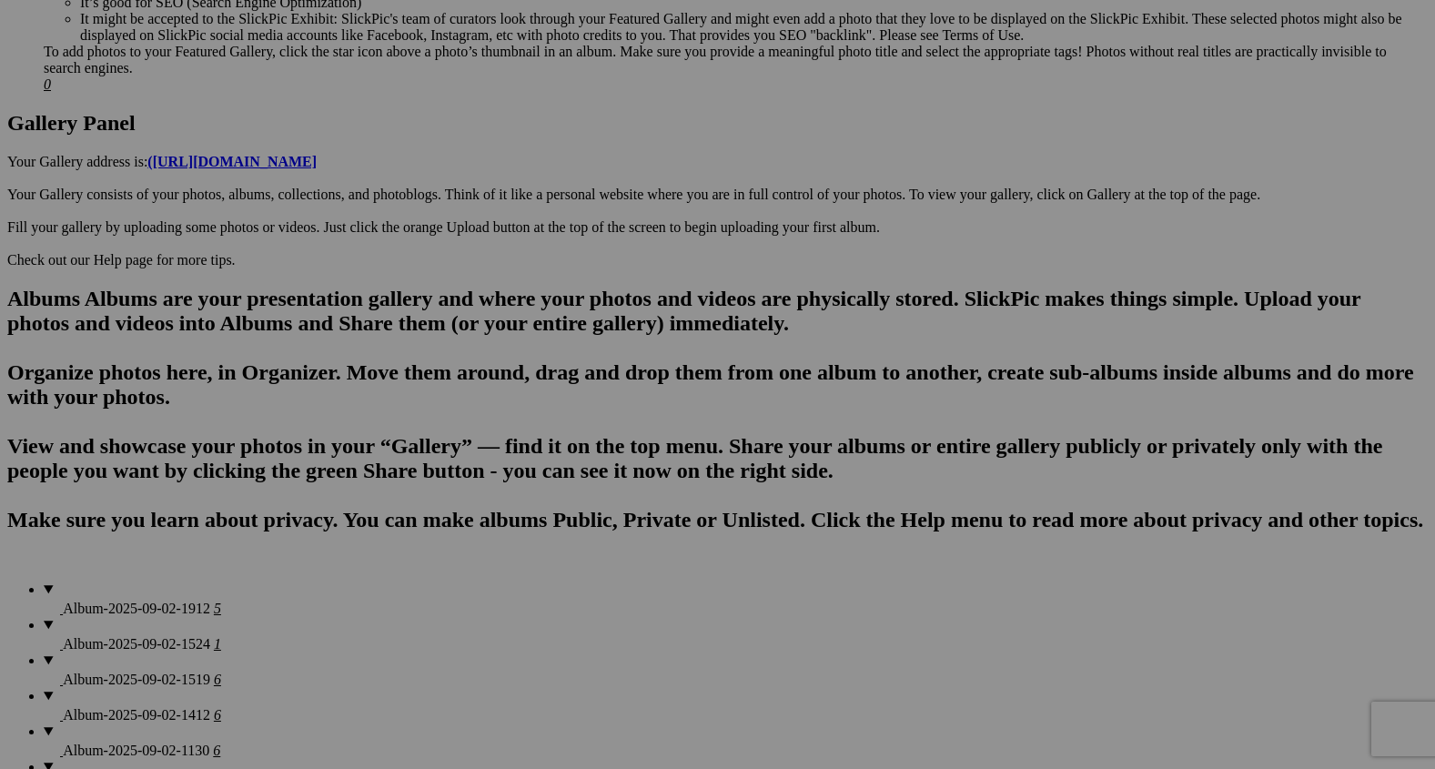
scroll to position [844, 0]
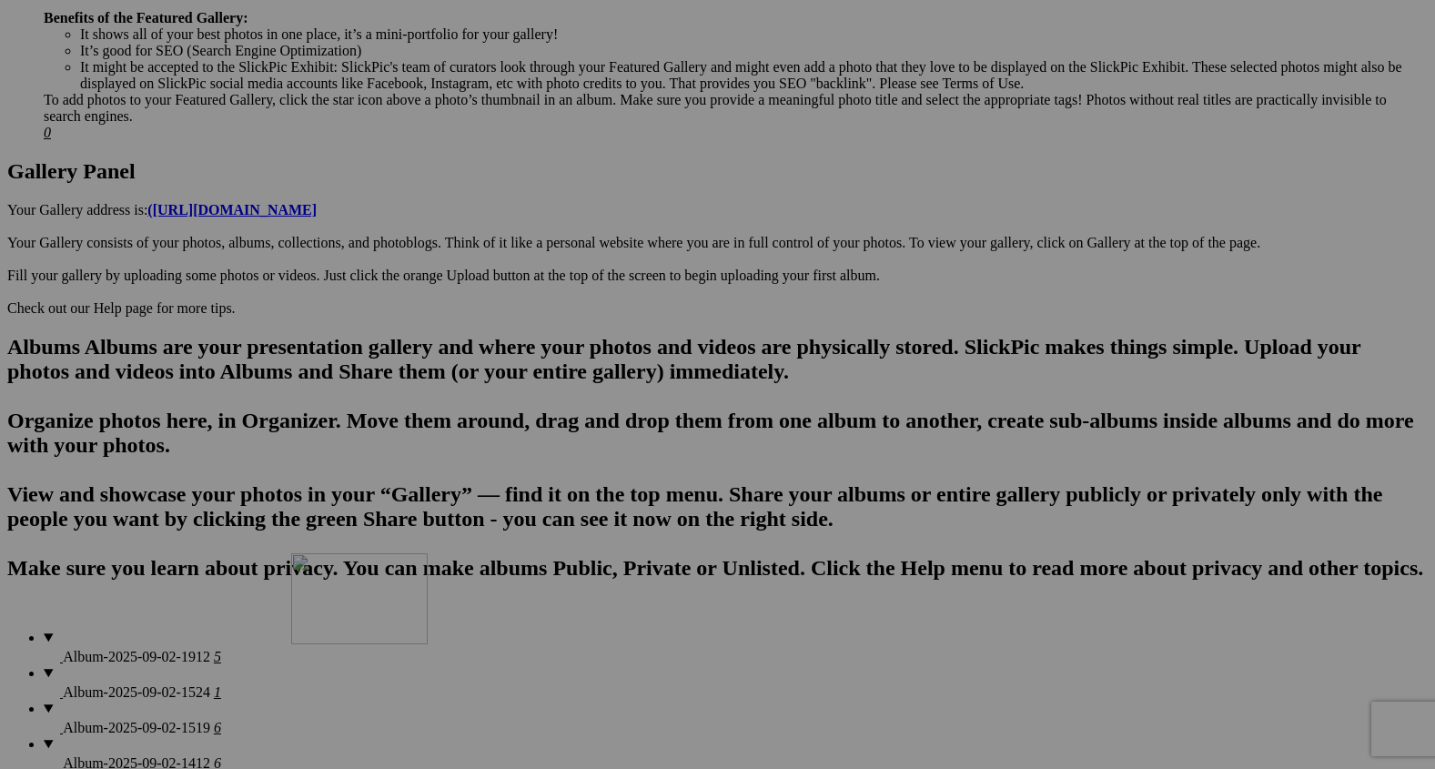
drag, startPoint x: 497, startPoint y: 369, endPoint x: 557, endPoint y: 709, distance: 345.6
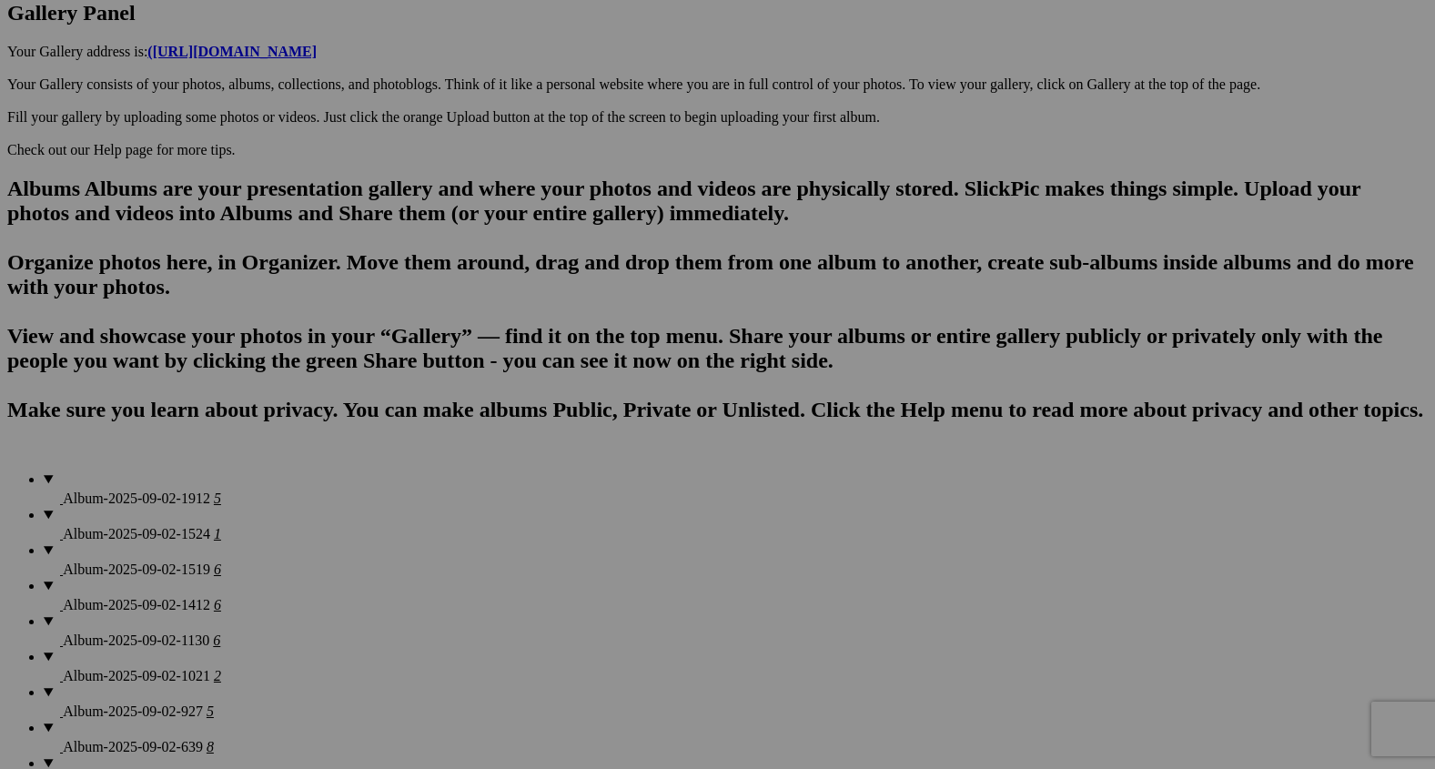
scroll to position [1005, 0]
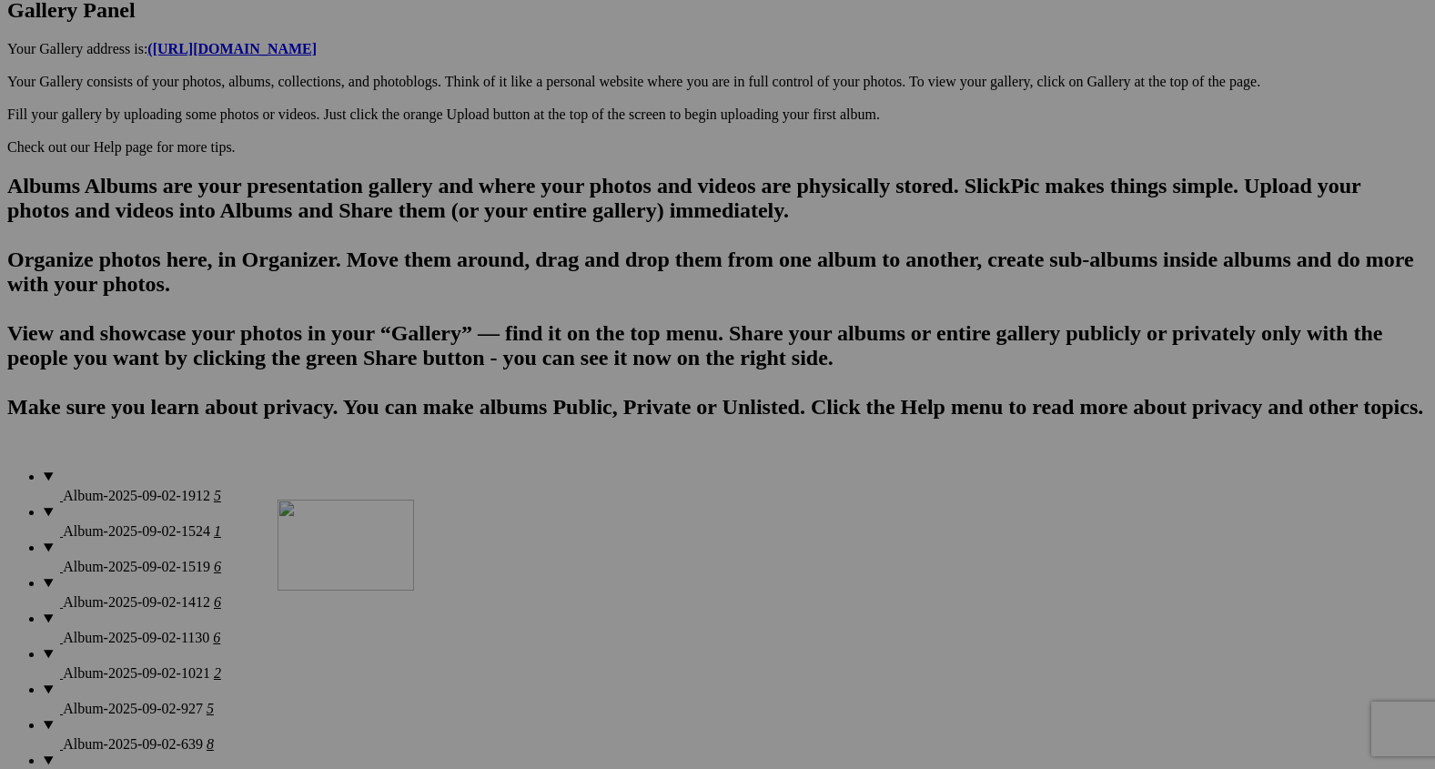
drag, startPoint x: 532, startPoint y: 445, endPoint x: 609, endPoint y: 713, distance: 279.1
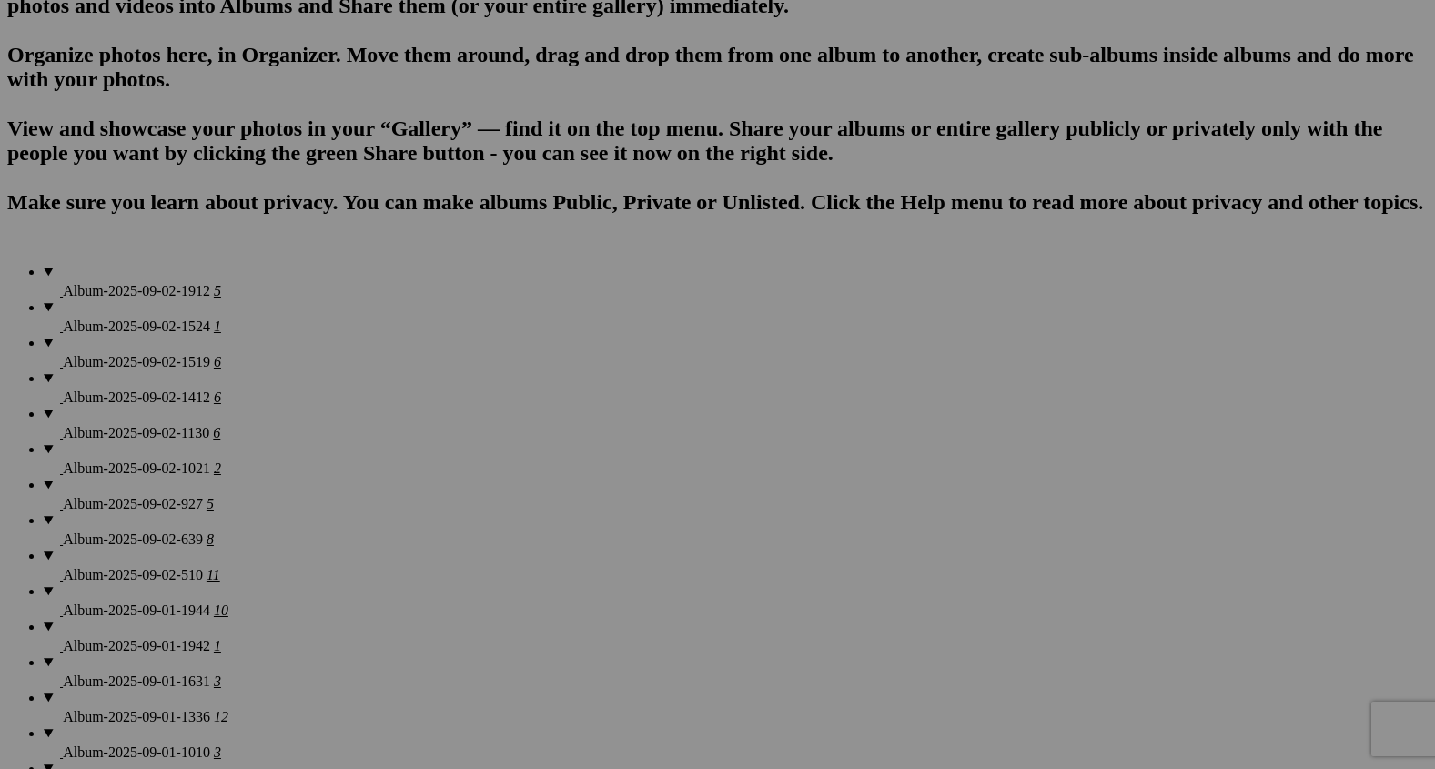
scroll to position [1287, 0]
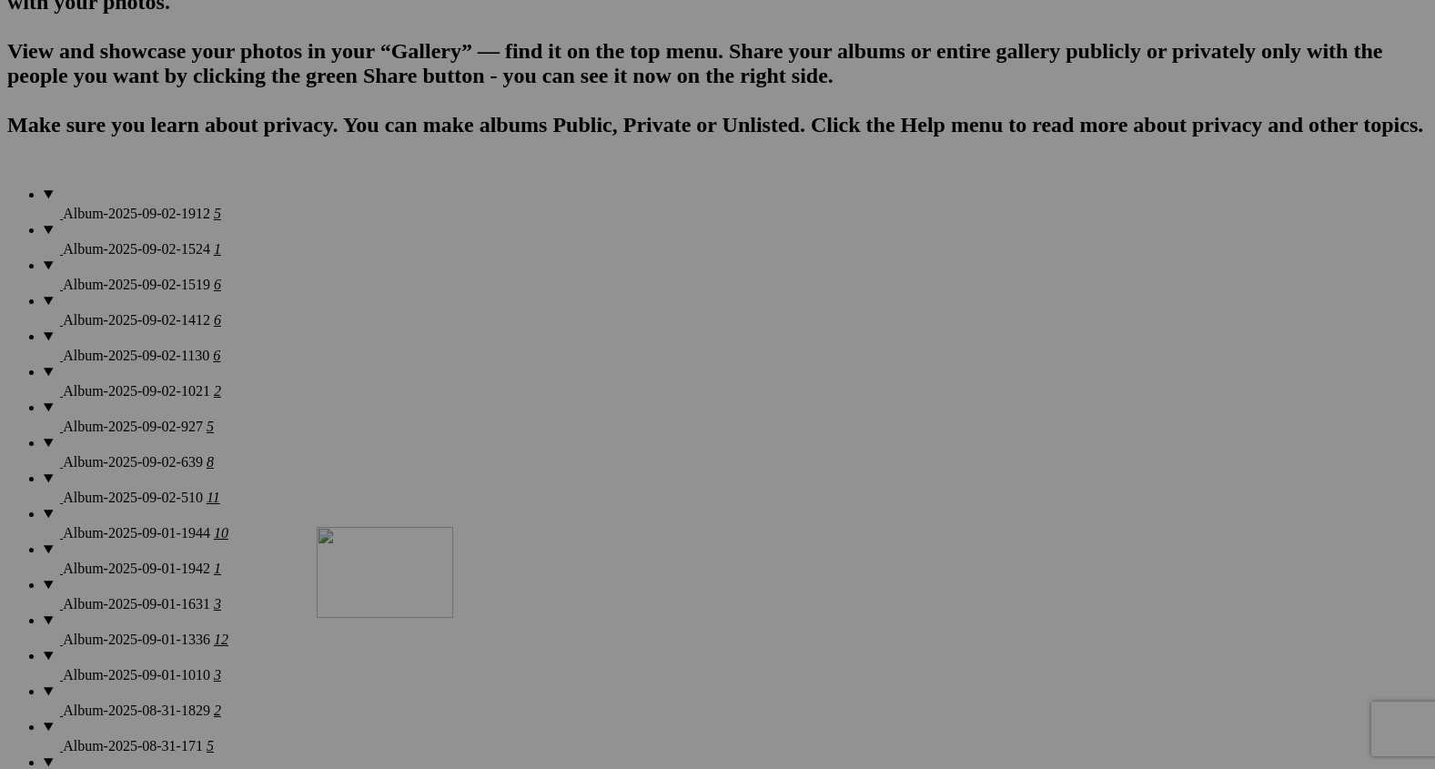
drag, startPoint x: 517, startPoint y: 429, endPoint x: 631, endPoint y: 731, distance: 322.8
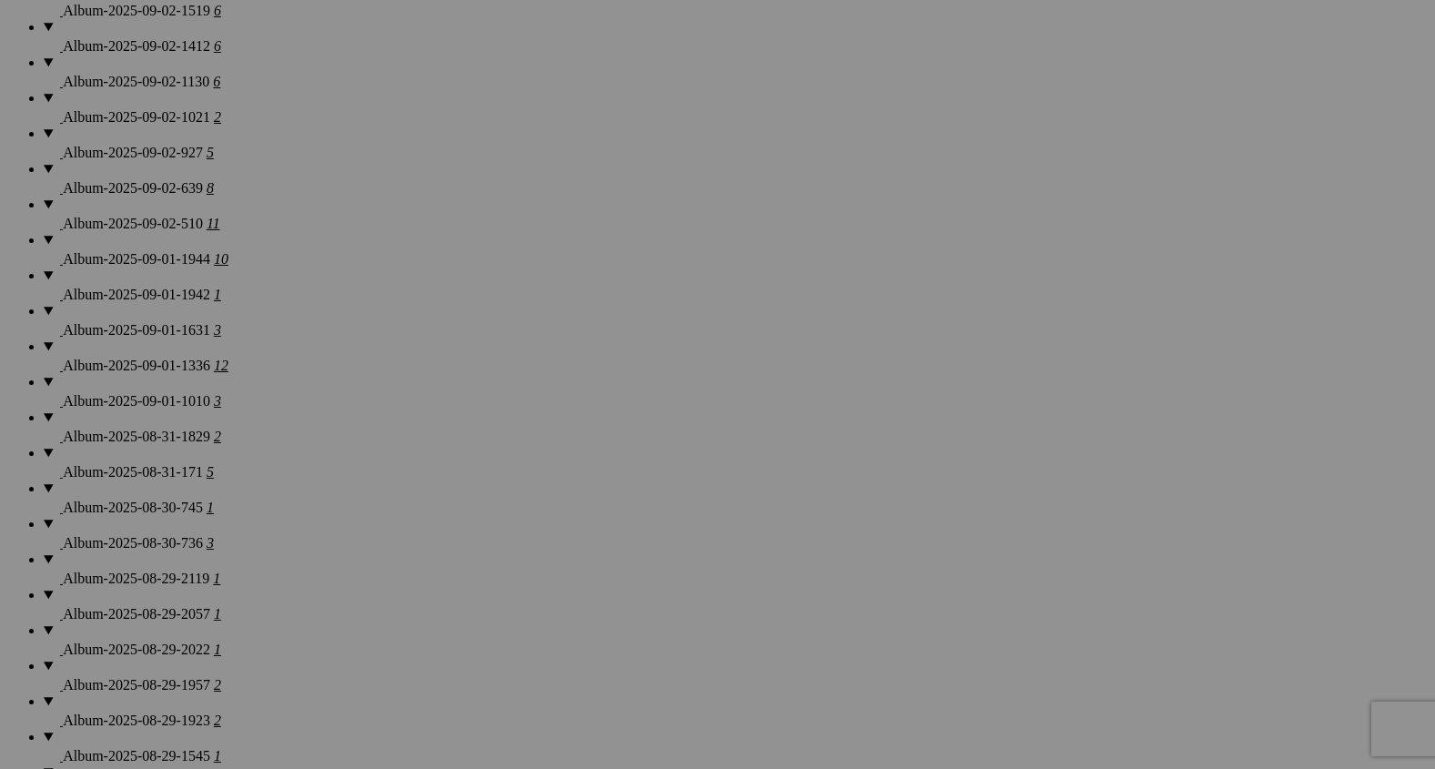
scroll to position [1574, 0]
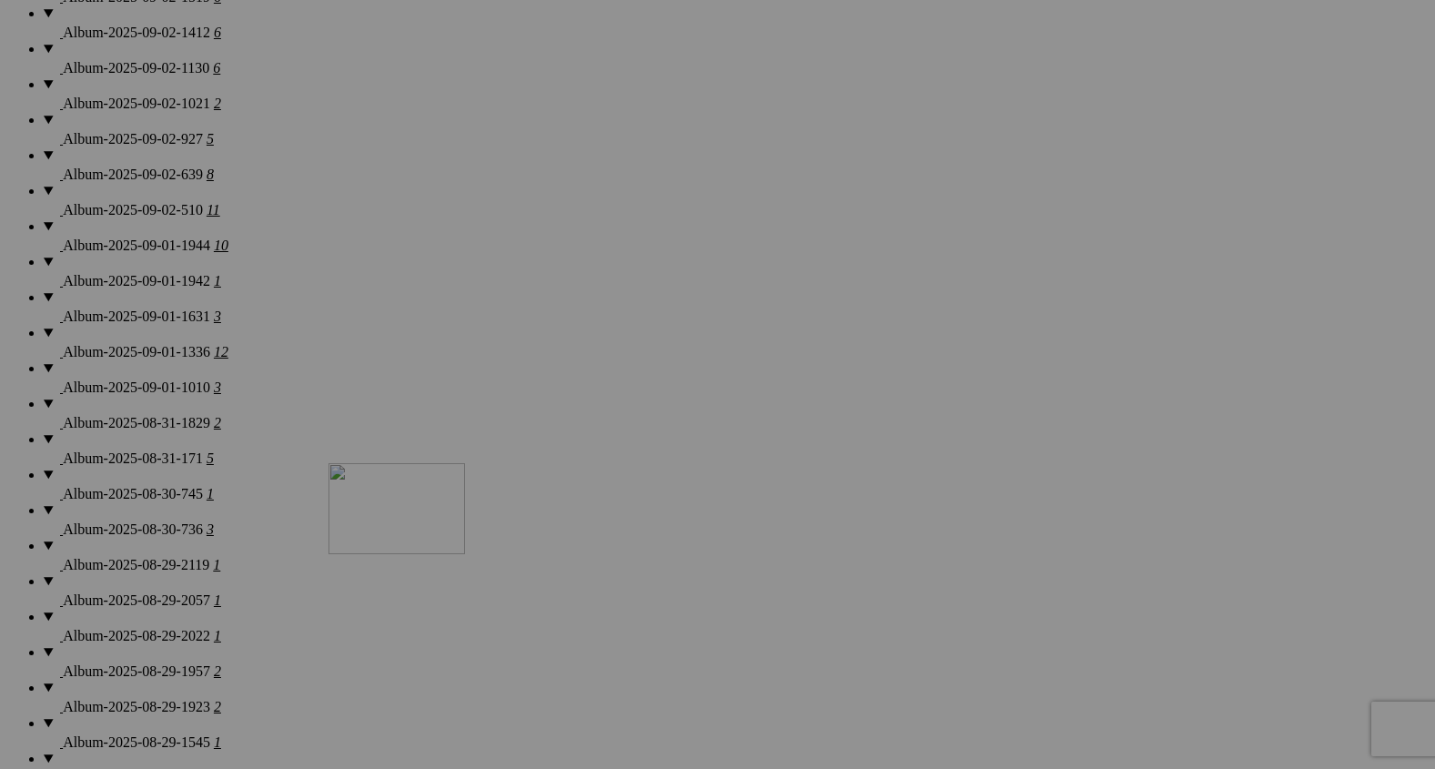
drag, startPoint x: 493, startPoint y: 351, endPoint x: 673, endPoint y: 752, distance: 438.7
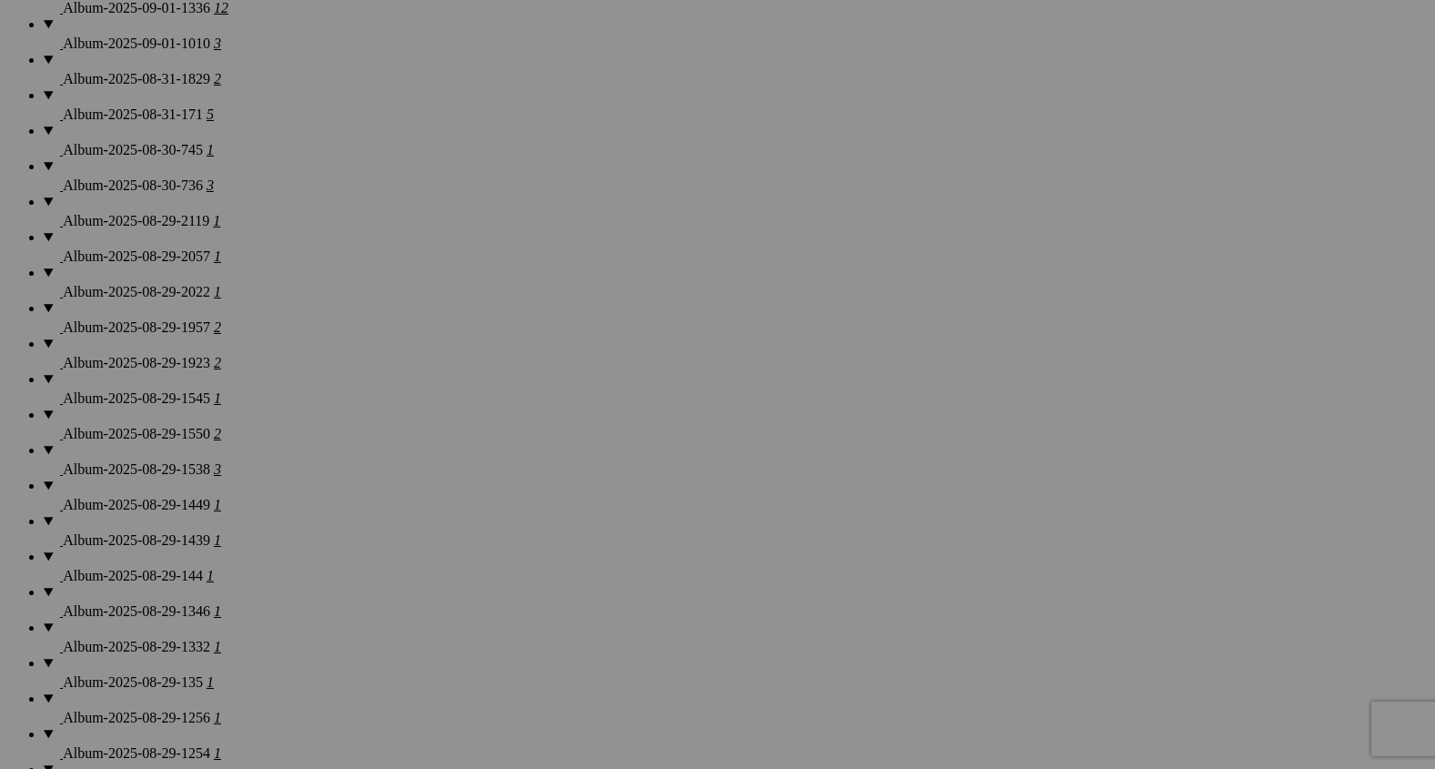
scroll to position [1927, 0]
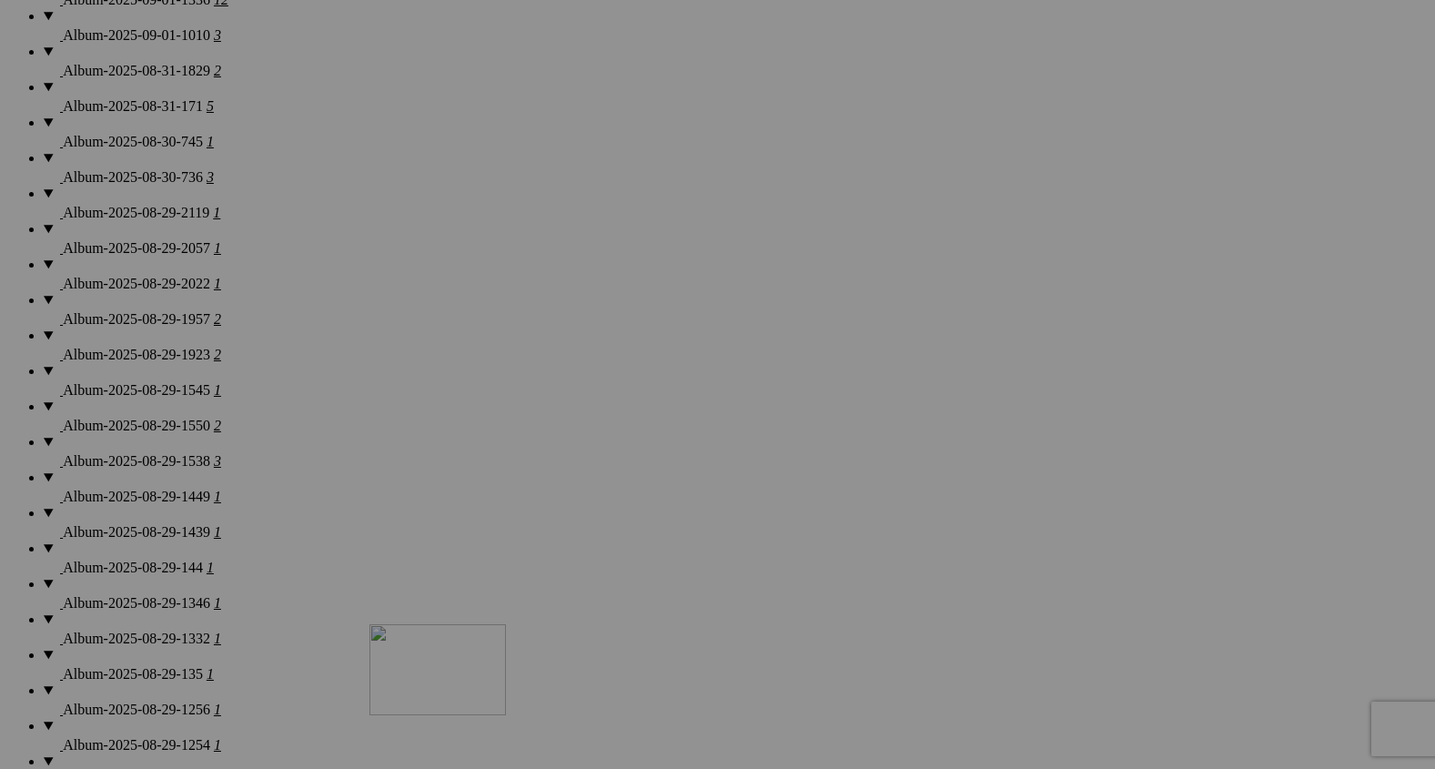
drag, startPoint x: 639, startPoint y: 479, endPoint x: 631, endPoint y: 791, distance: 312.3
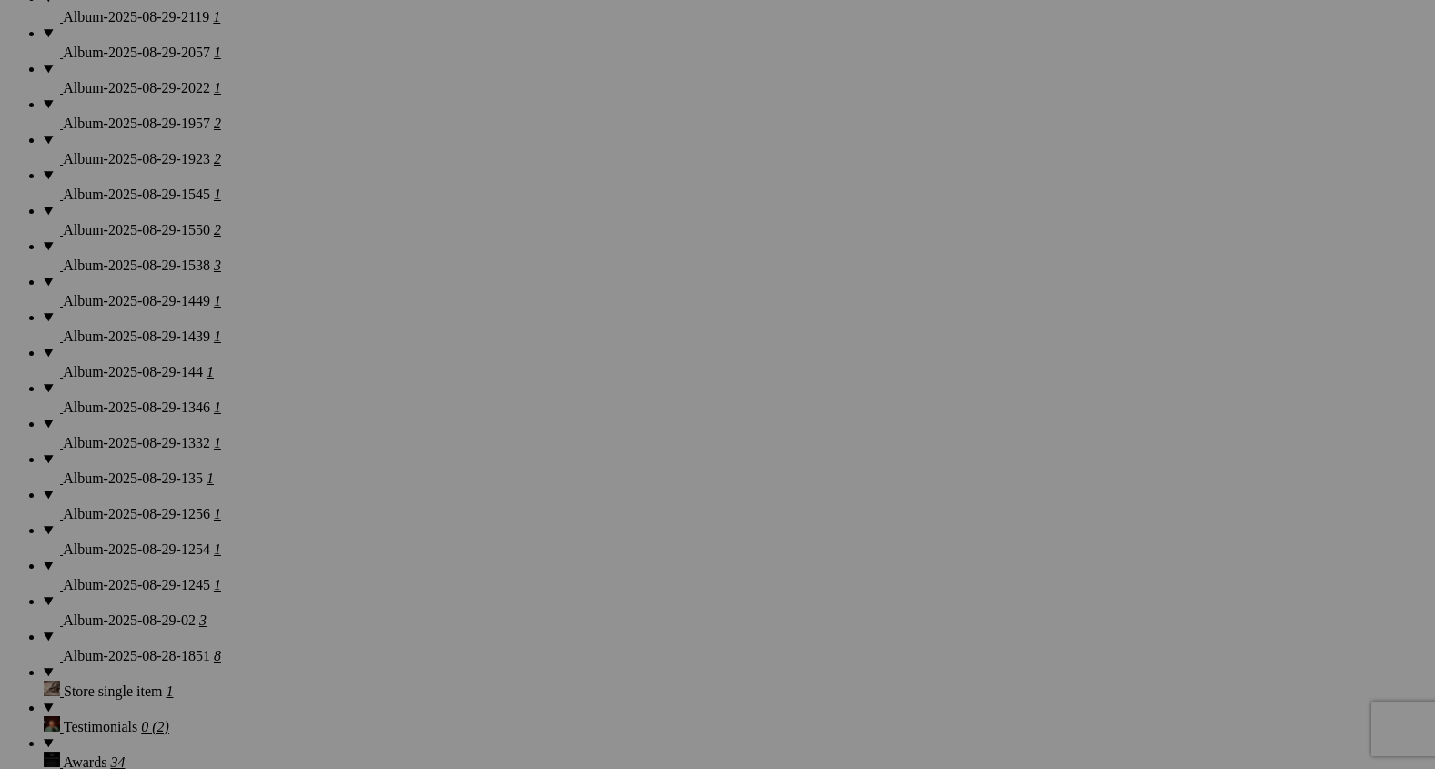
scroll to position [2146, 0]
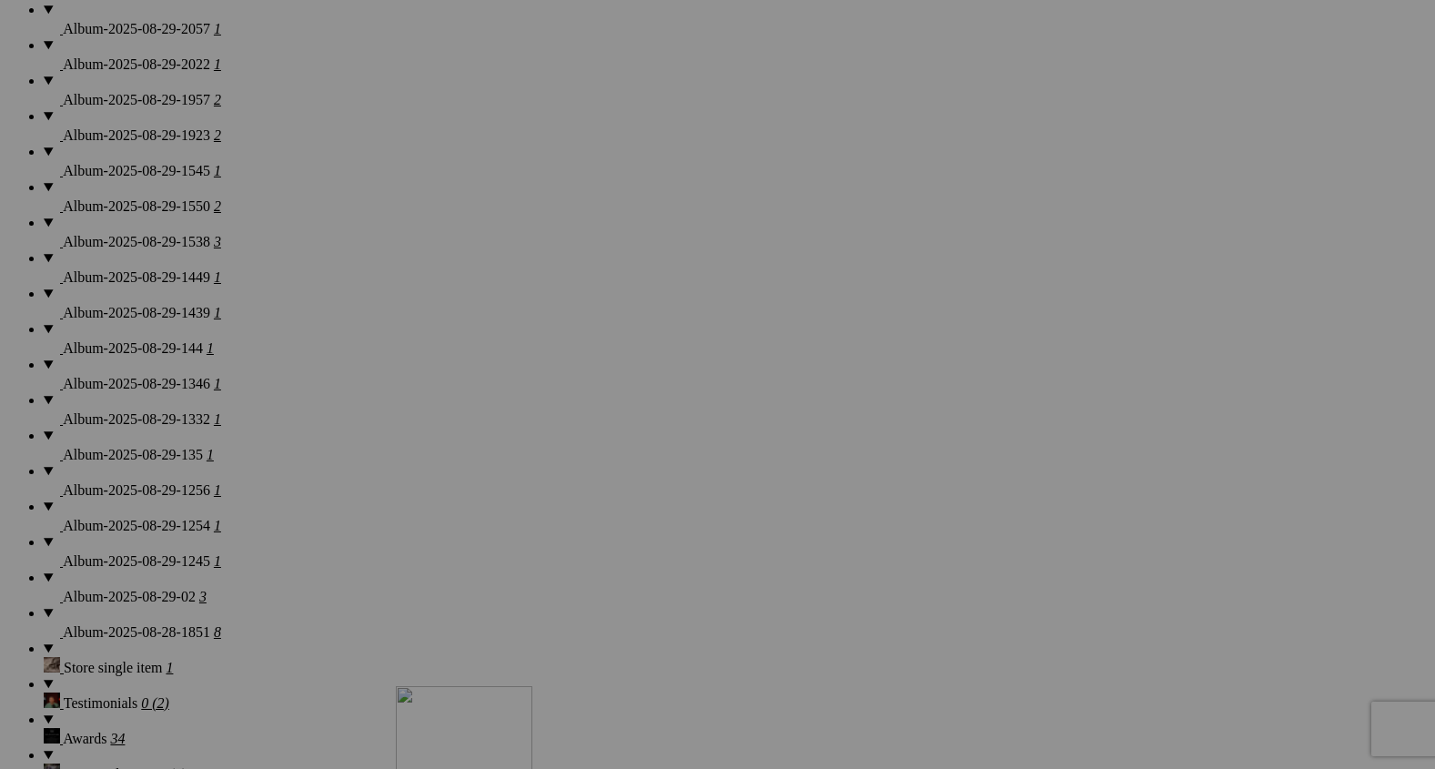
drag, startPoint x: 662, startPoint y: 470, endPoint x: 659, endPoint y: 843, distance: 373.1
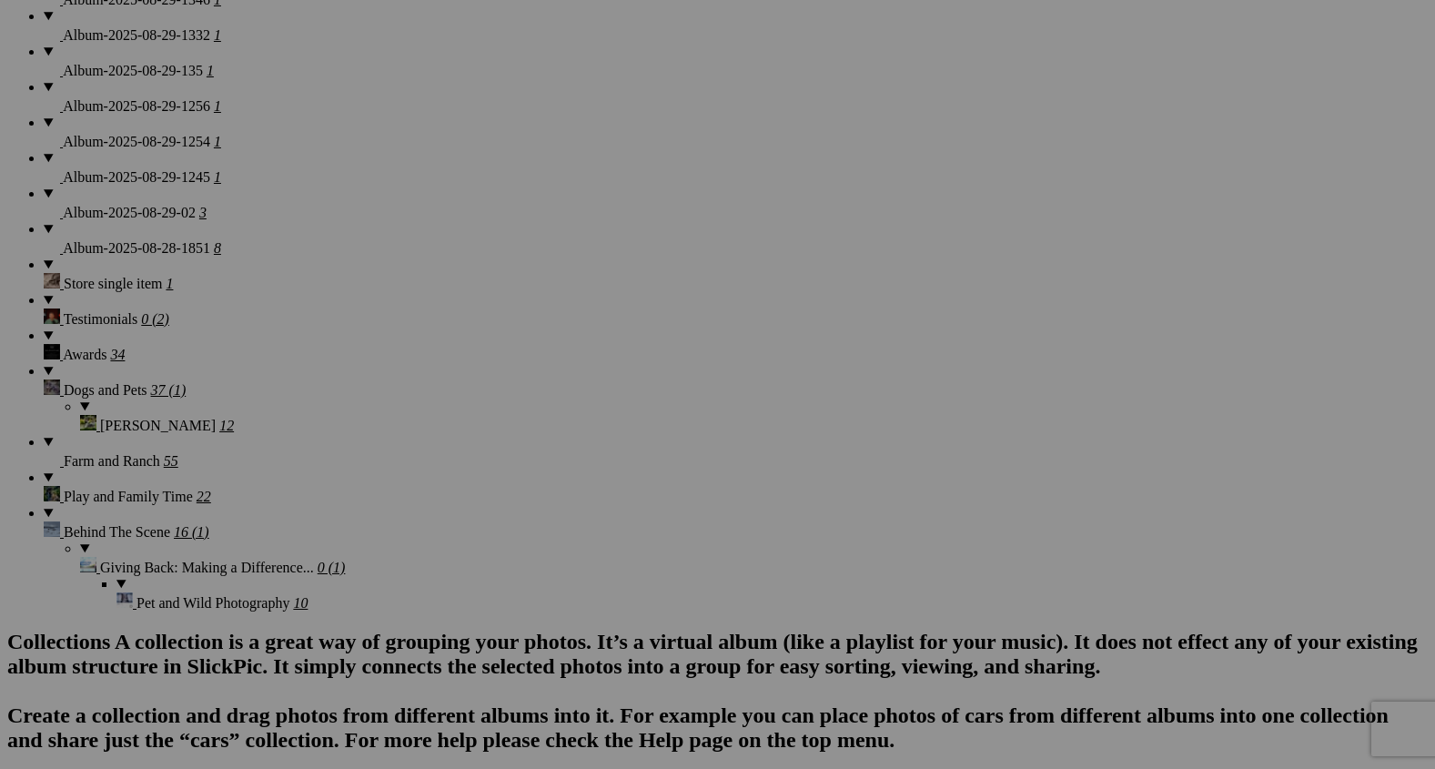
scroll to position [2565, 0]
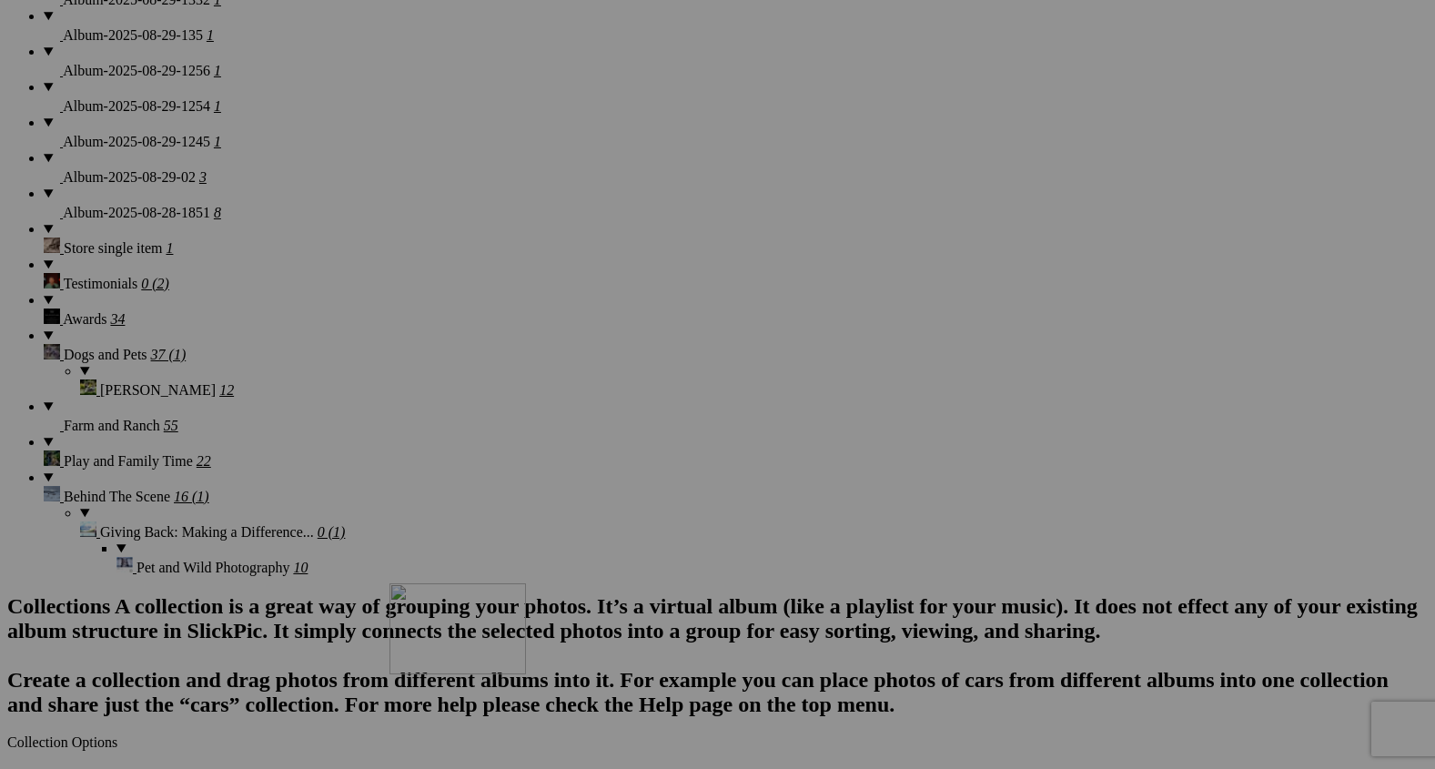
drag, startPoint x: 654, startPoint y: 501, endPoint x: 652, endPoint y: 766, distance: 264.8
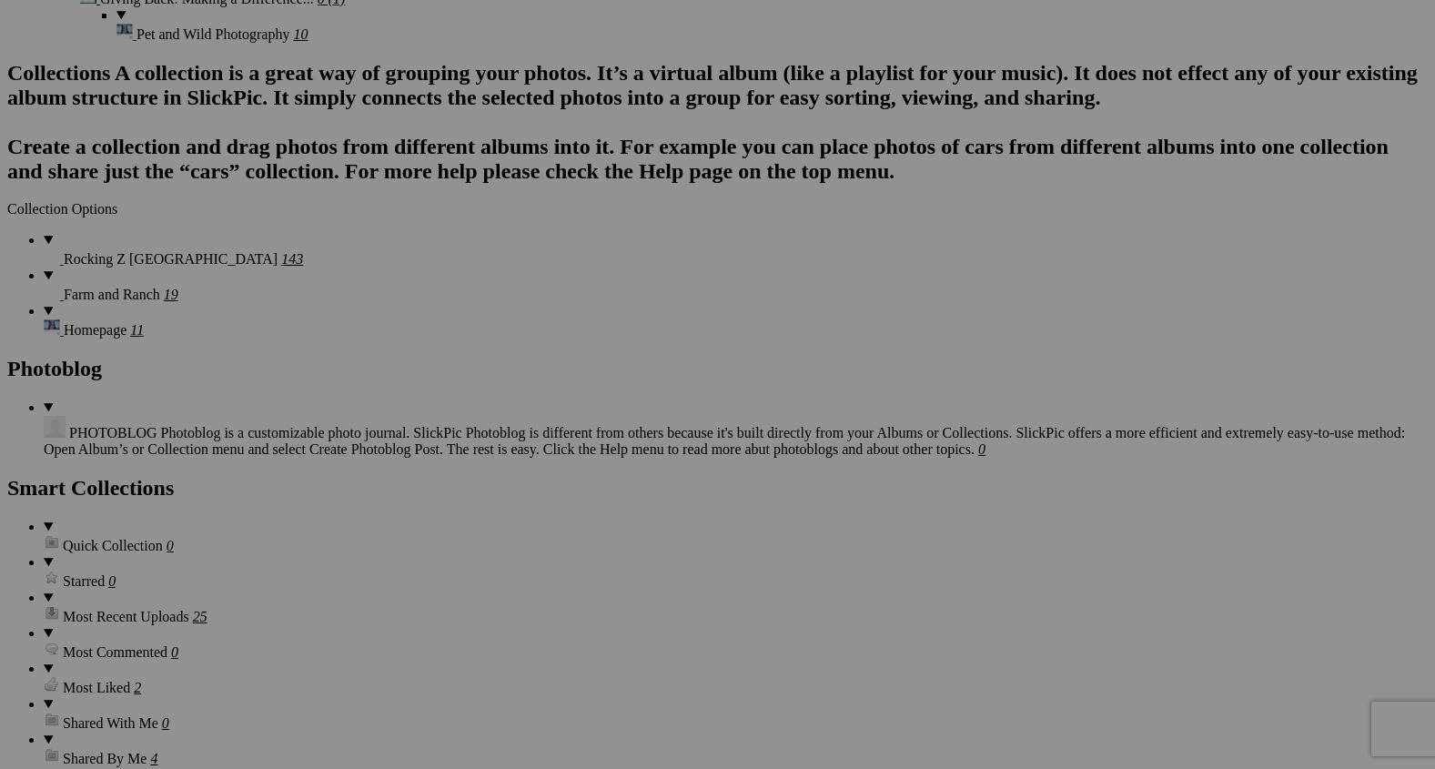
scroll to position [3125, 0]
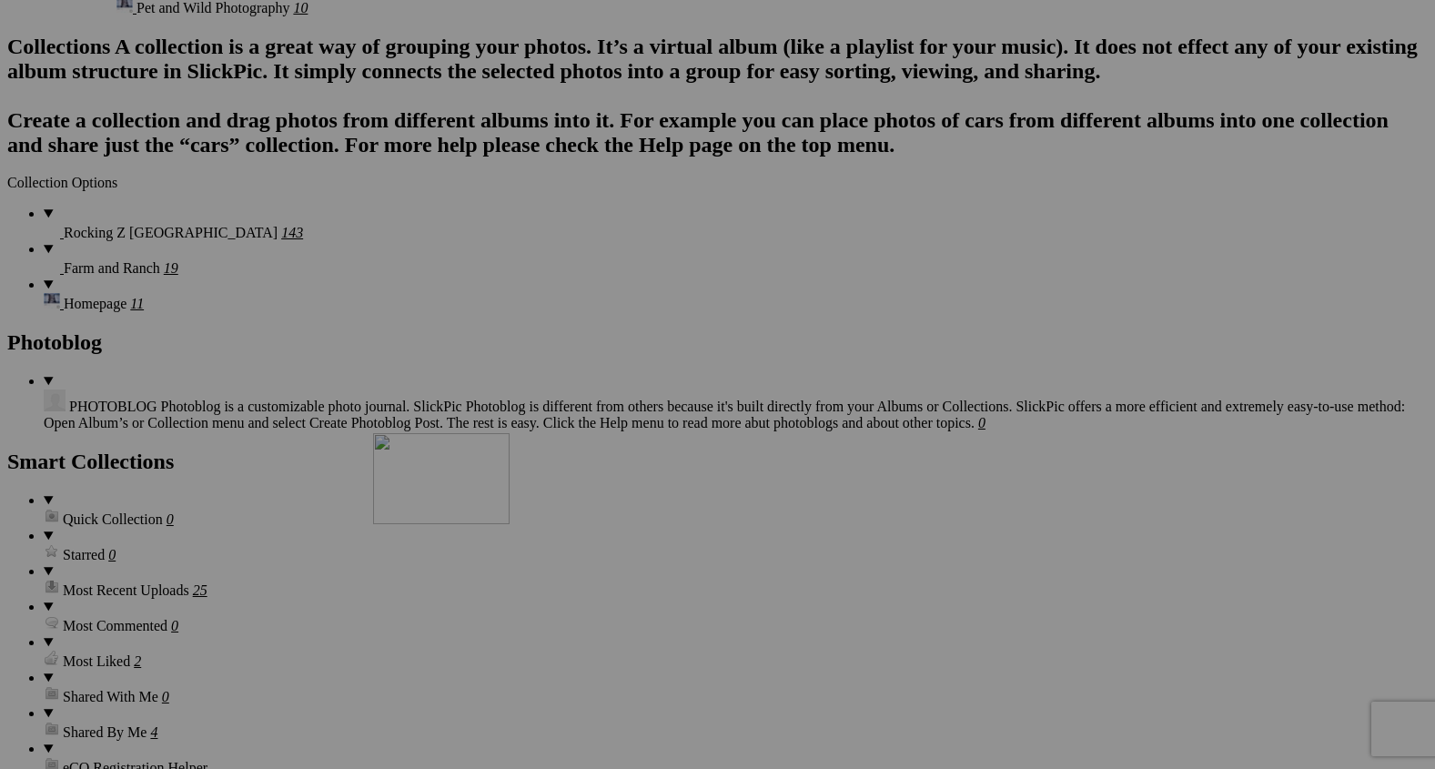
drag, startPoint x: 657, startPoint y: 219, endPoint x: 625, endPoint y: 635, distance: 417.1
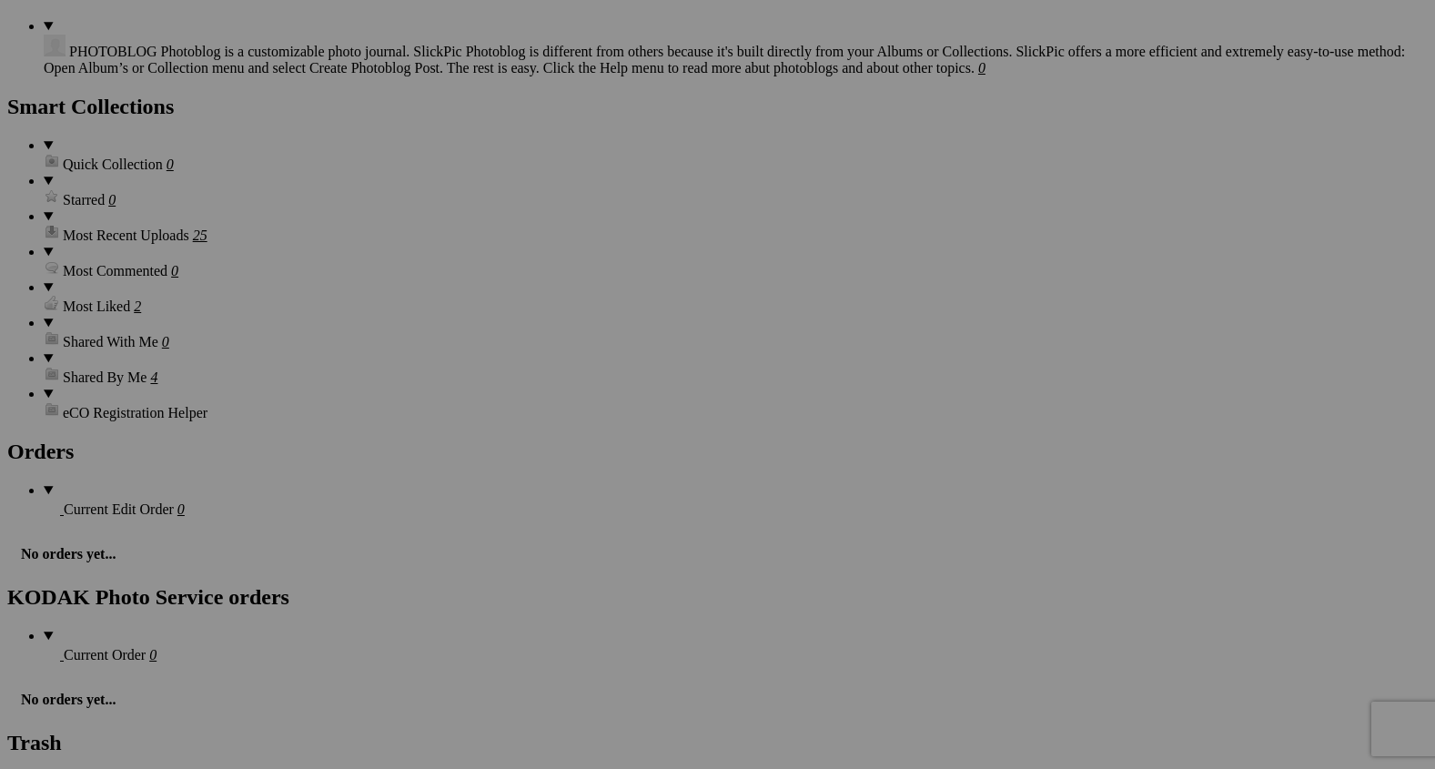
scroll to position [3547, 0]
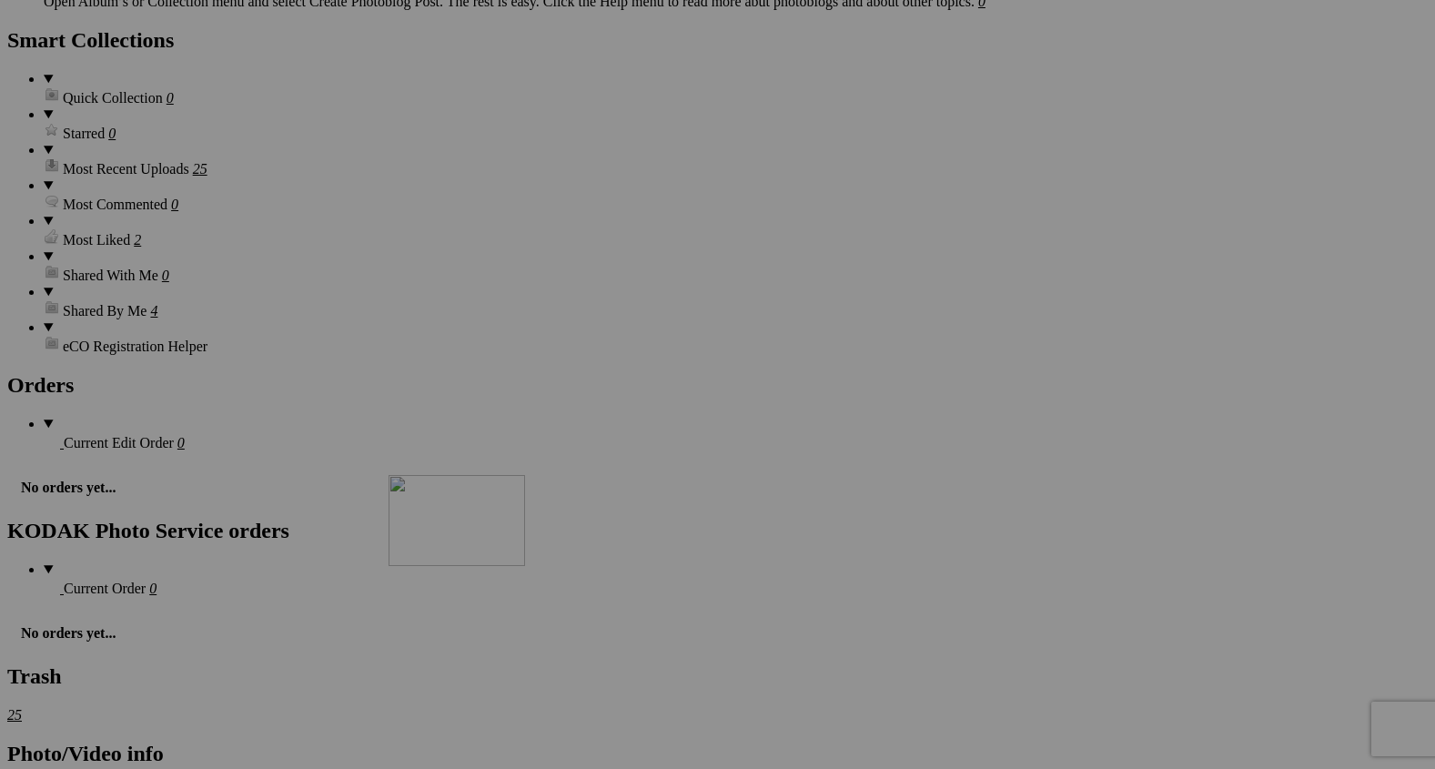
drag, startPoint x: 656, startPoint y: 239, endPoint x: 648, endPoint y: 651, distance: 411.4
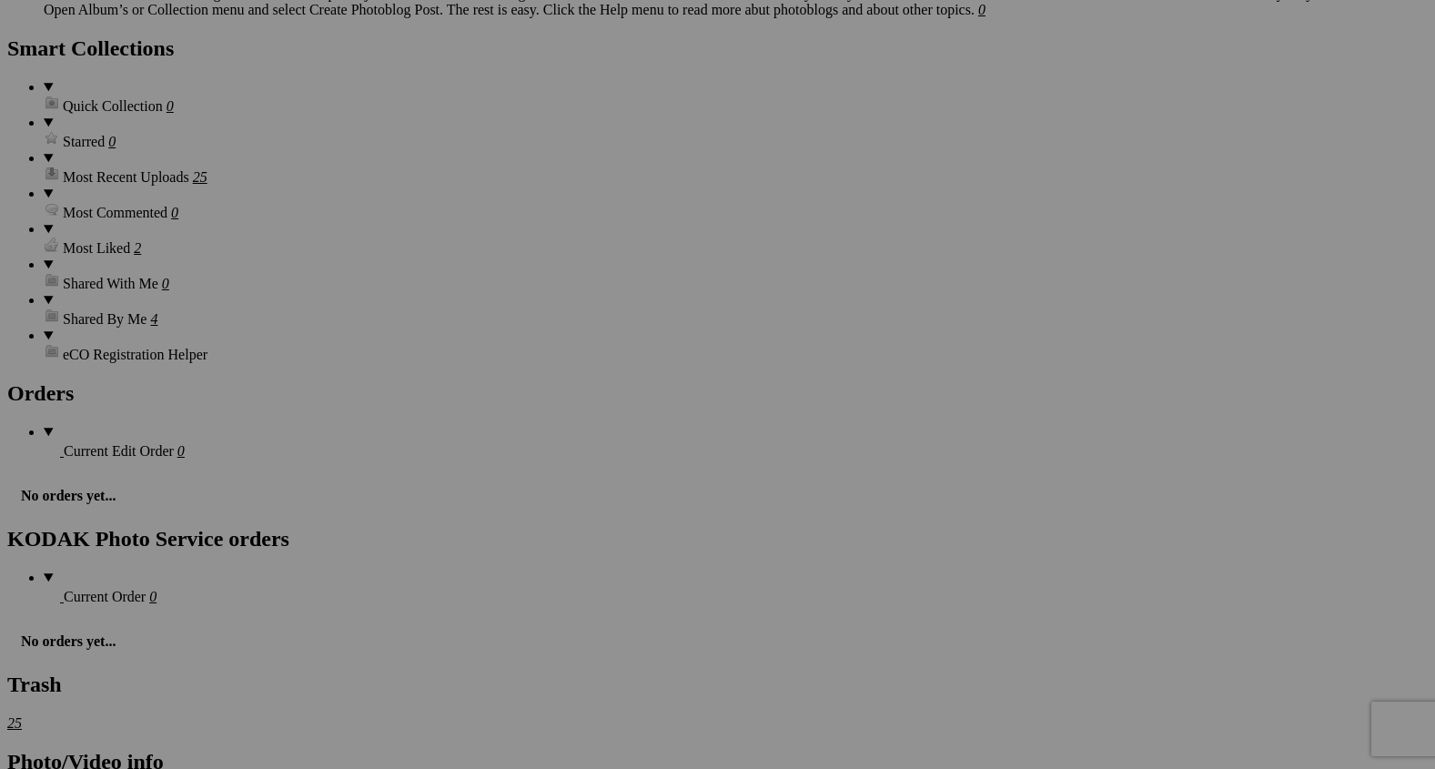
scroll to position [3537, 0]
drag, startPoint x: 663, startPoint y: 707, endPoint x: 665, endPoint y: 403, distance: 304.0
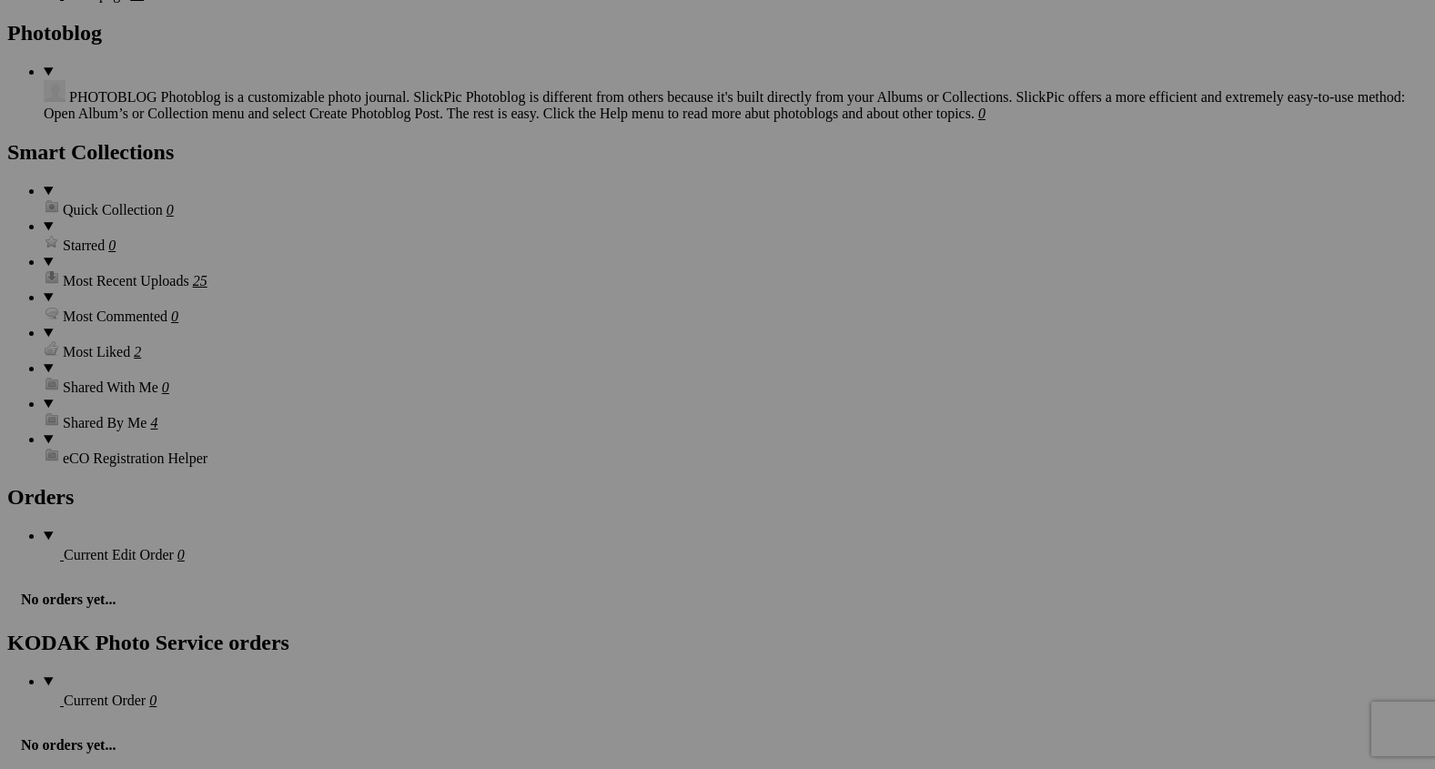
scroll to position [3426, 0]
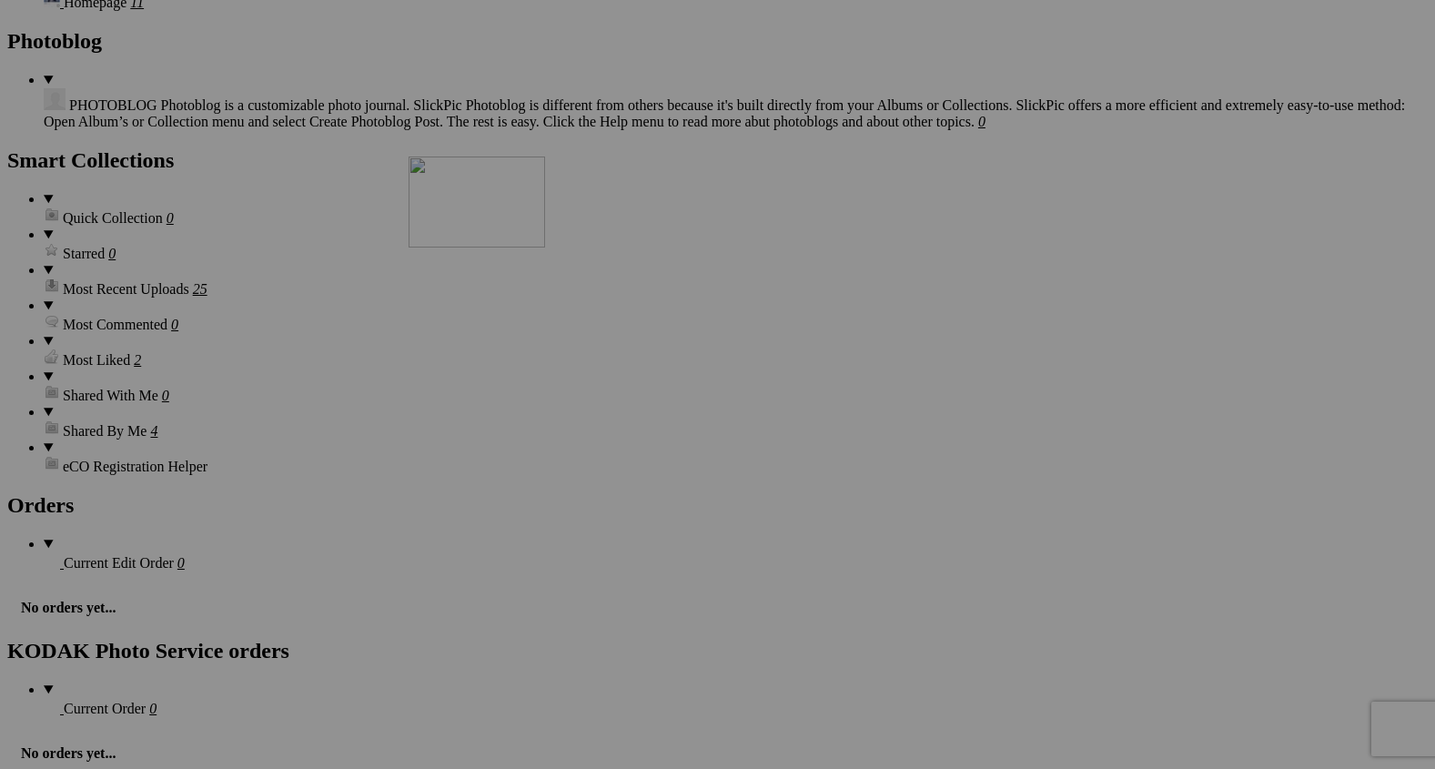
drag, startPoint x: 667, startPoint y: 600, endPoint x: 671, endPoint y: 264, distance: 335.8
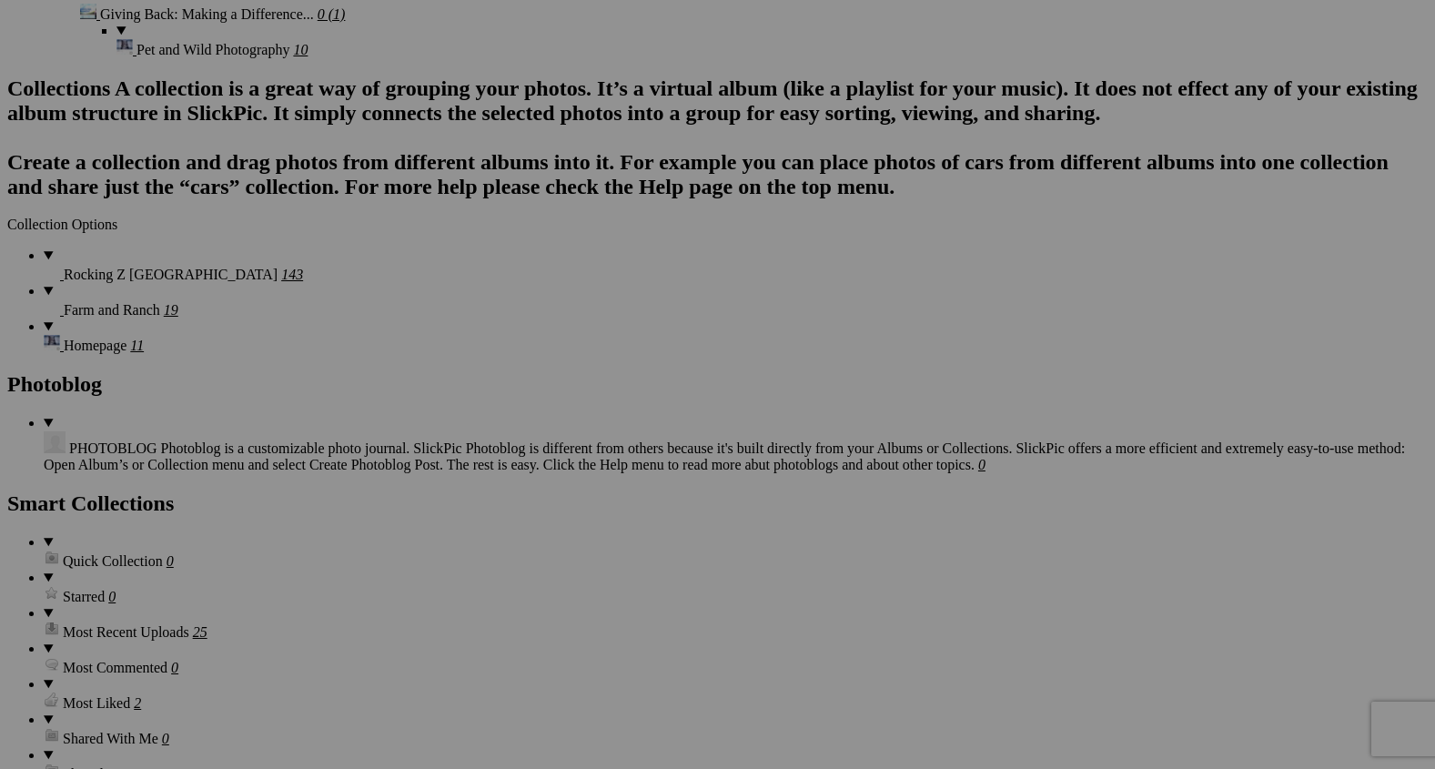
scroll to position [3086, 0]
drag, startPoint x: 660, startPoint y: 678, endPoint x: 280, endPoint y: 192, distance: 616.6
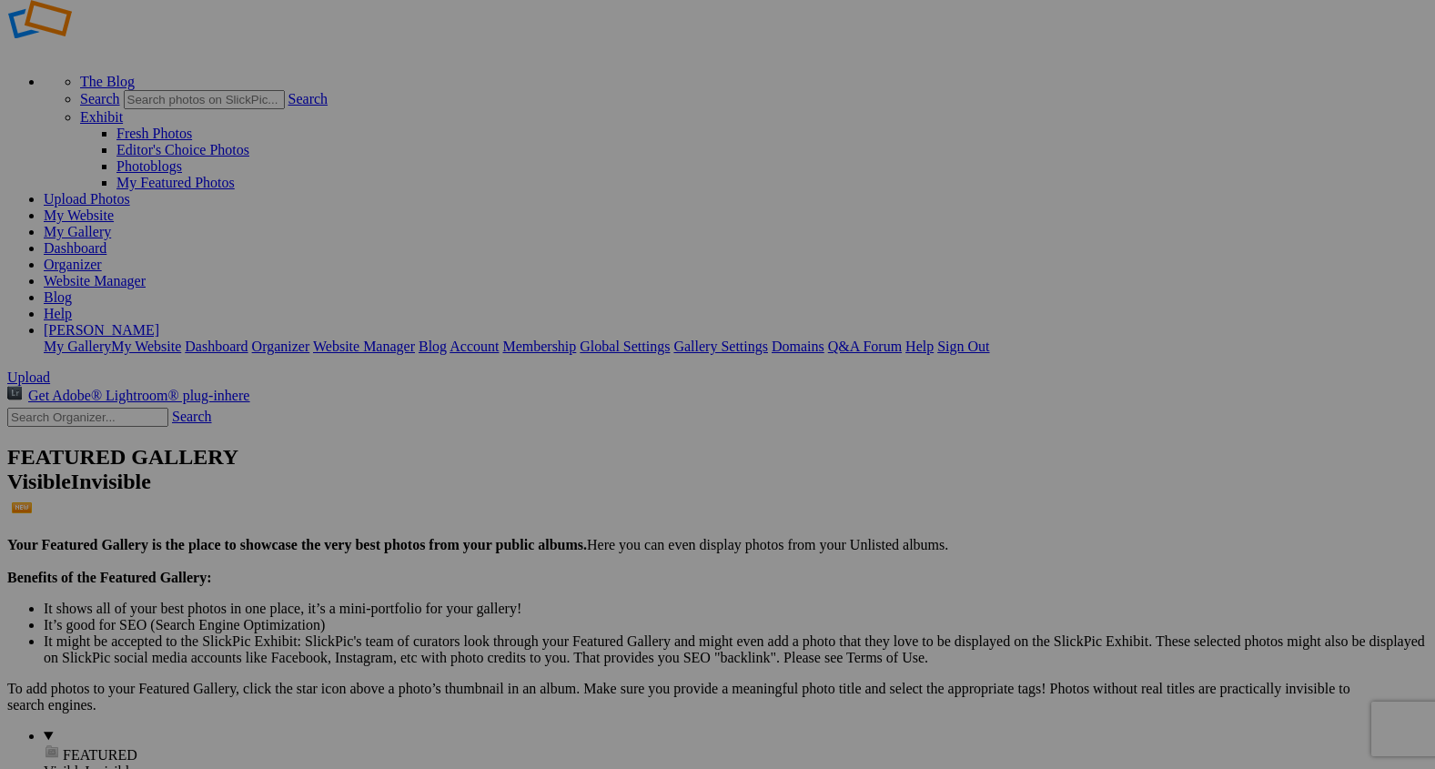
scroll to position [60, 0]
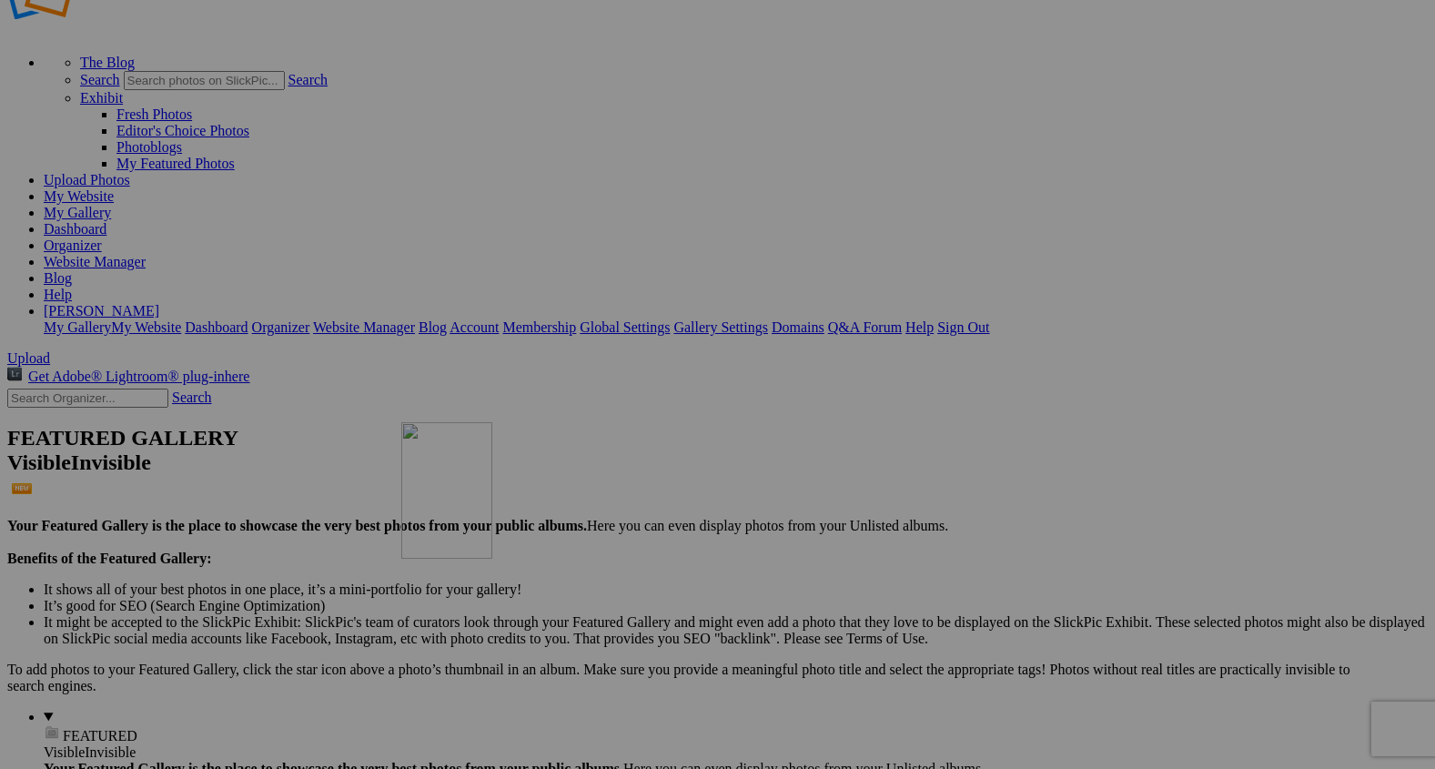
drag, startPoint x: 349, startPoint y: 246, endPoint x: 672, endPoint y: 598, distance: 477.3
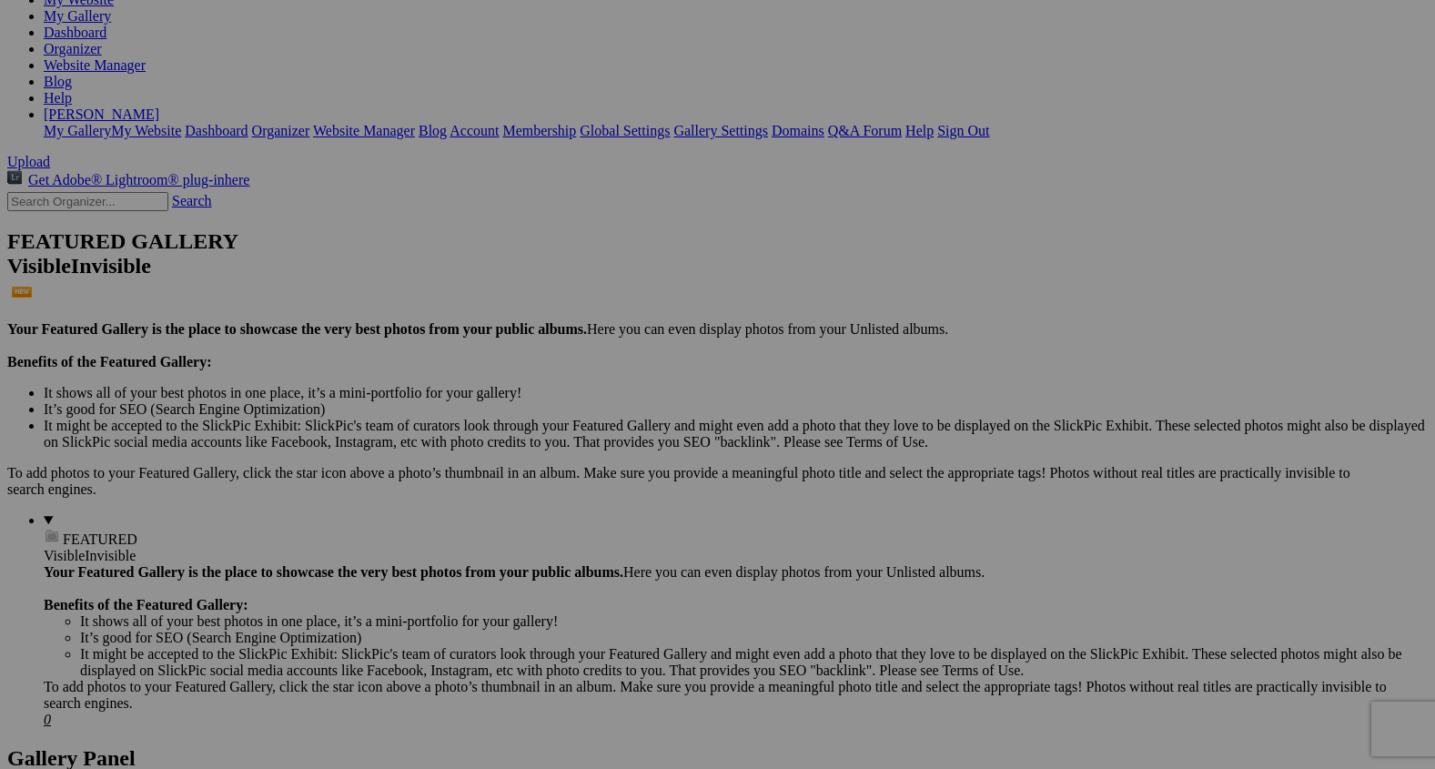
scroll to position [294, 0]
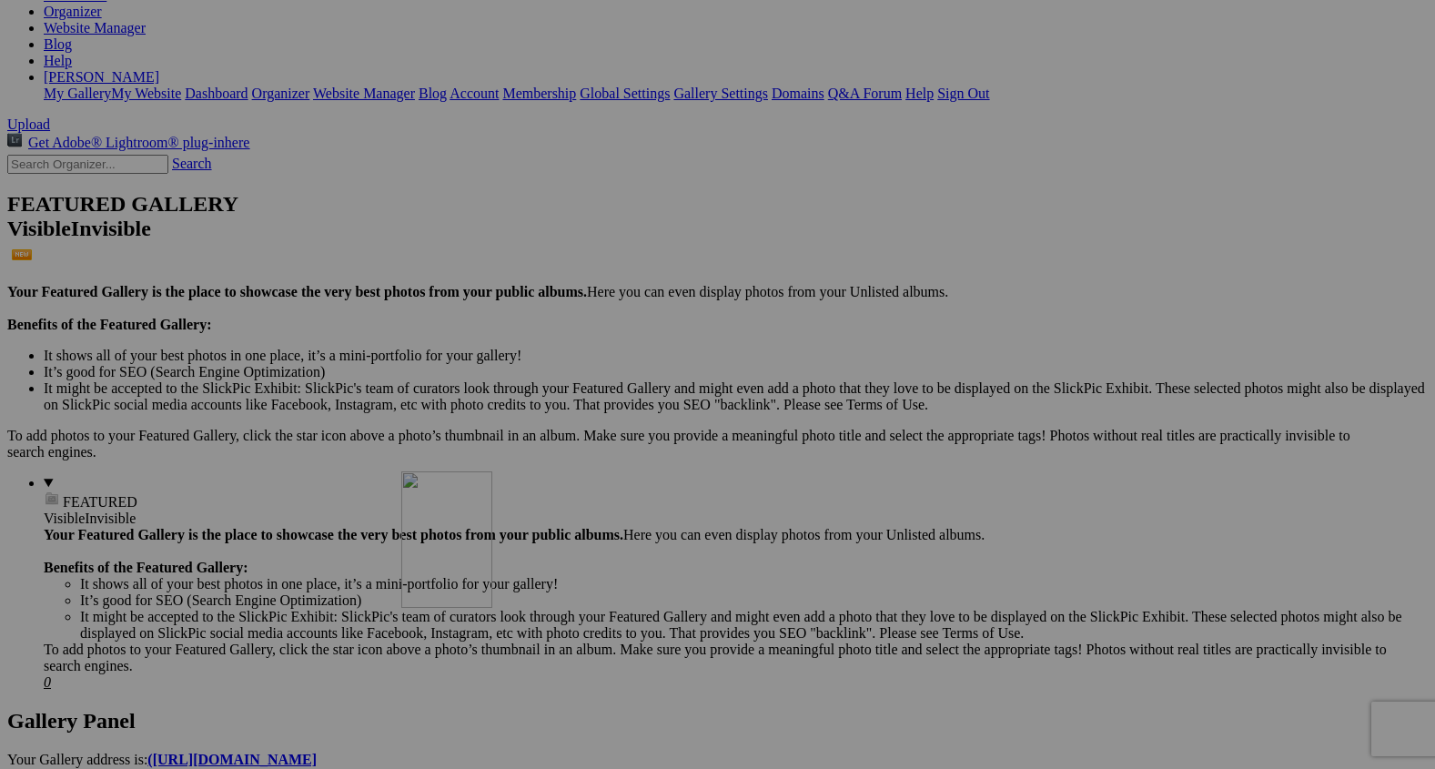
drag, startPoint x: 663, startPoint y: 447, endPoint x: 663, endPoint y: 649, distance: 202.0
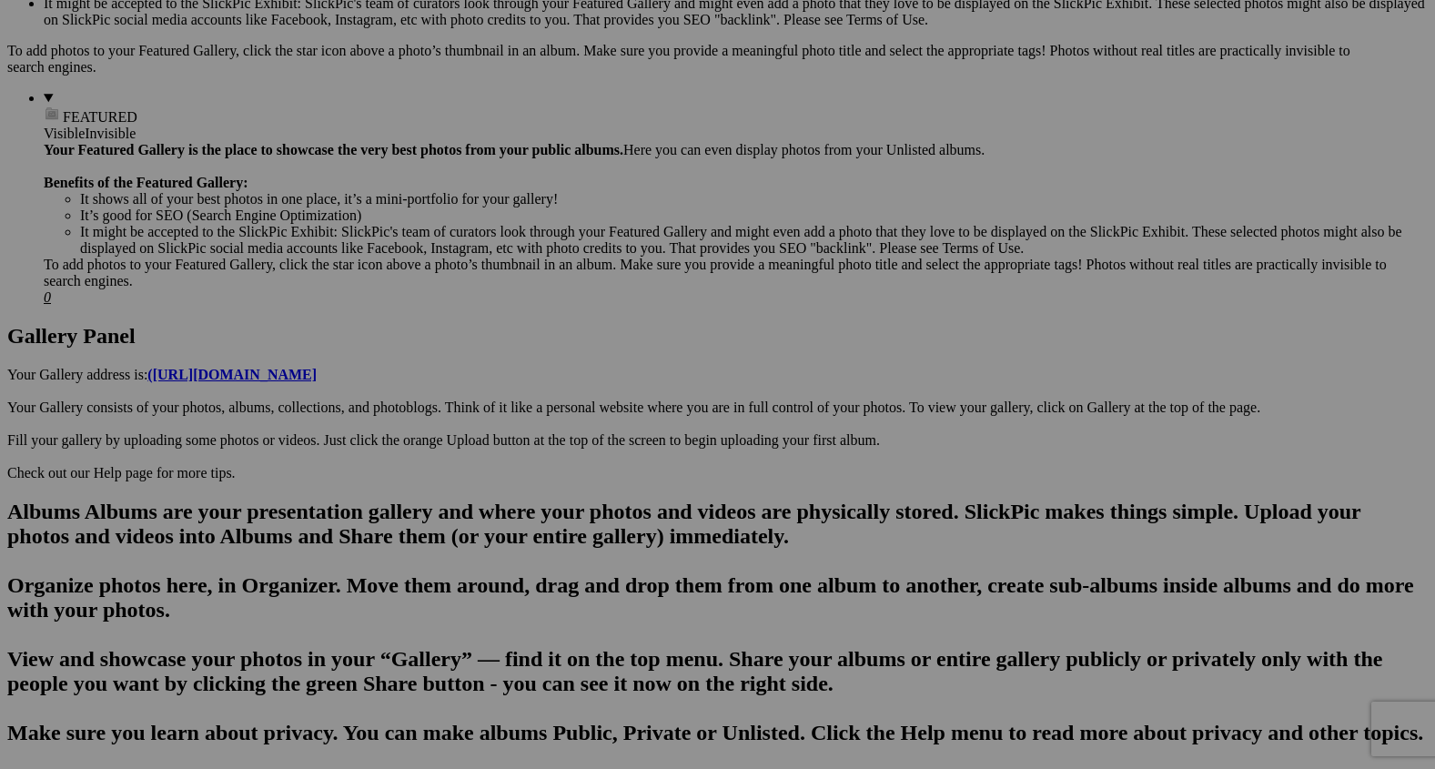
scroll to position [715, 0]
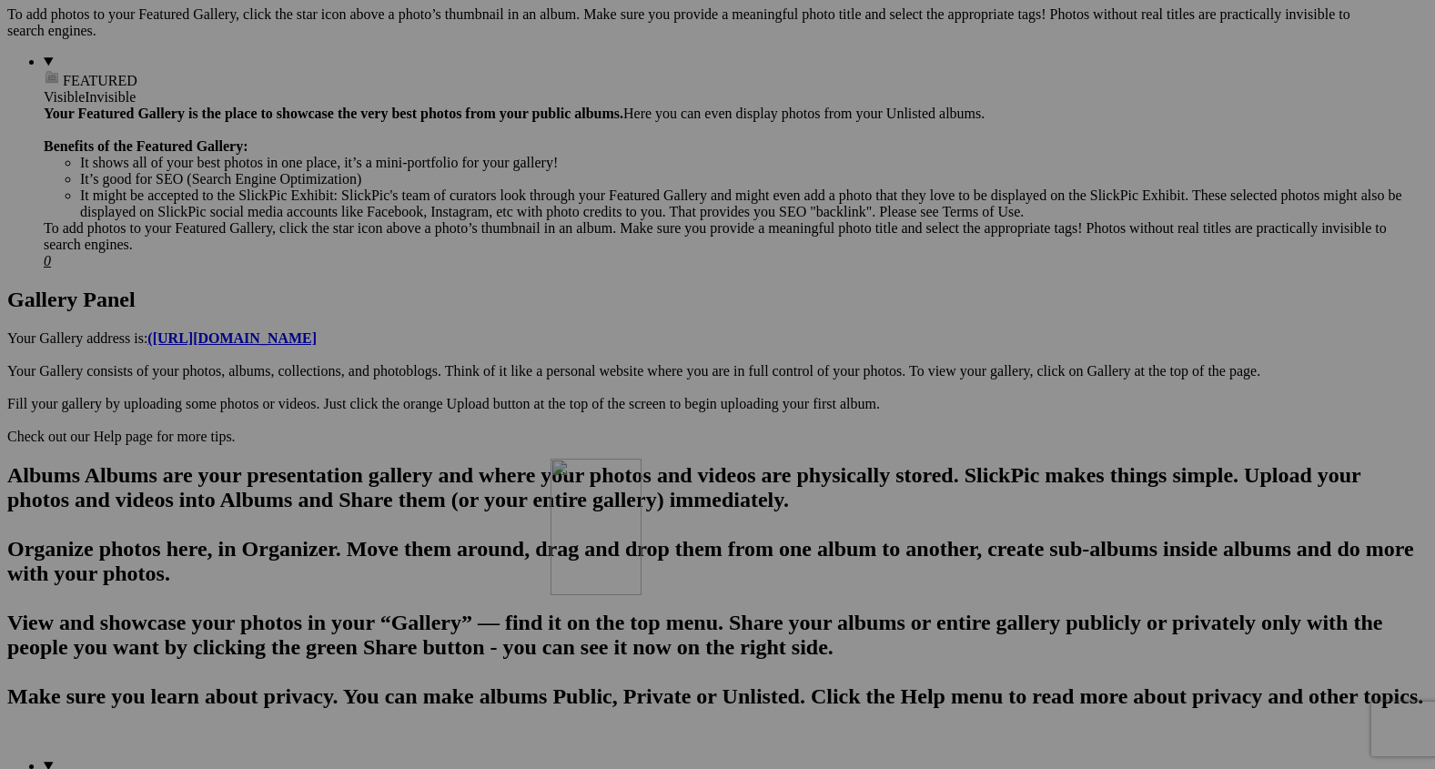
drag, startPoint x: 678, startPoint y: 280, endPoint x: 816, endPoint y: 636, distance: 381.8
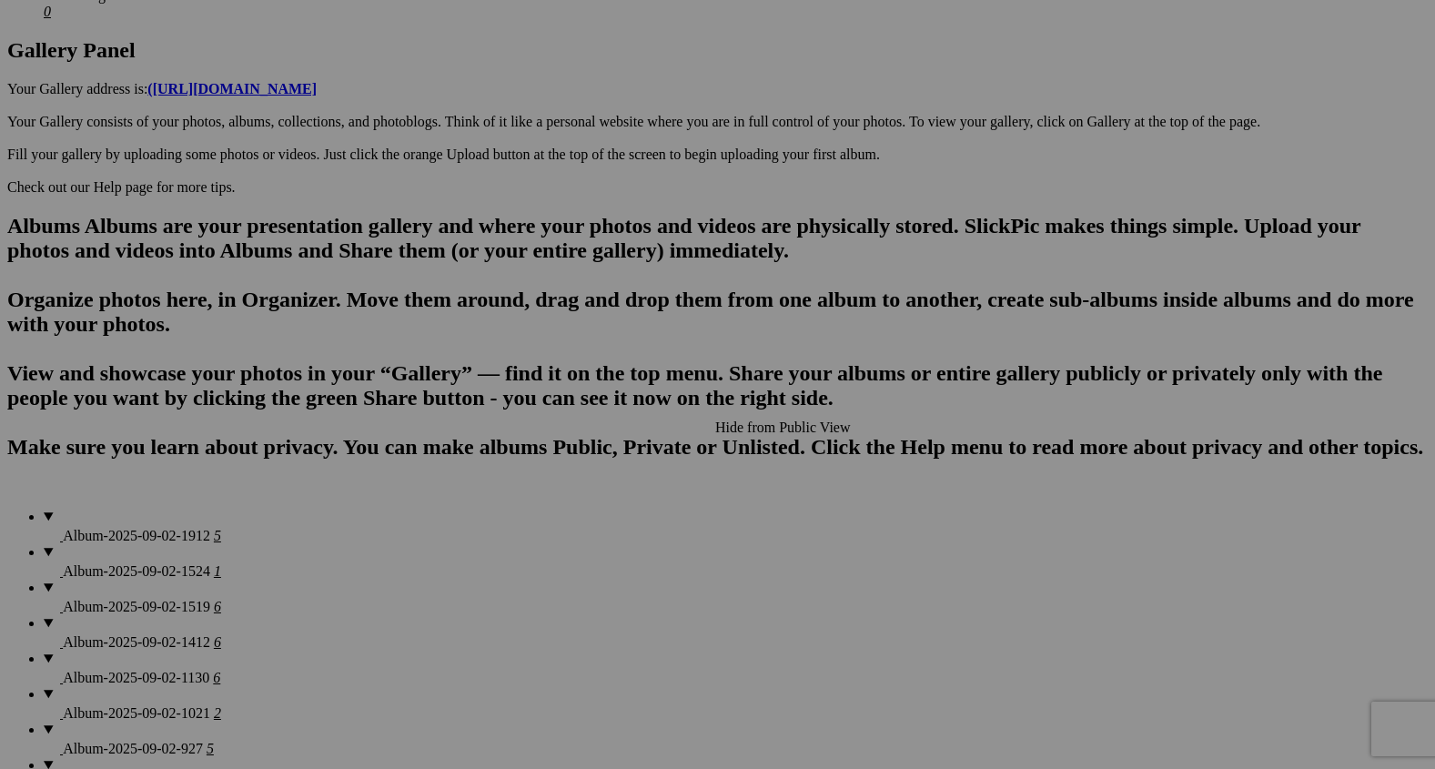
scroll to position [948, 0]
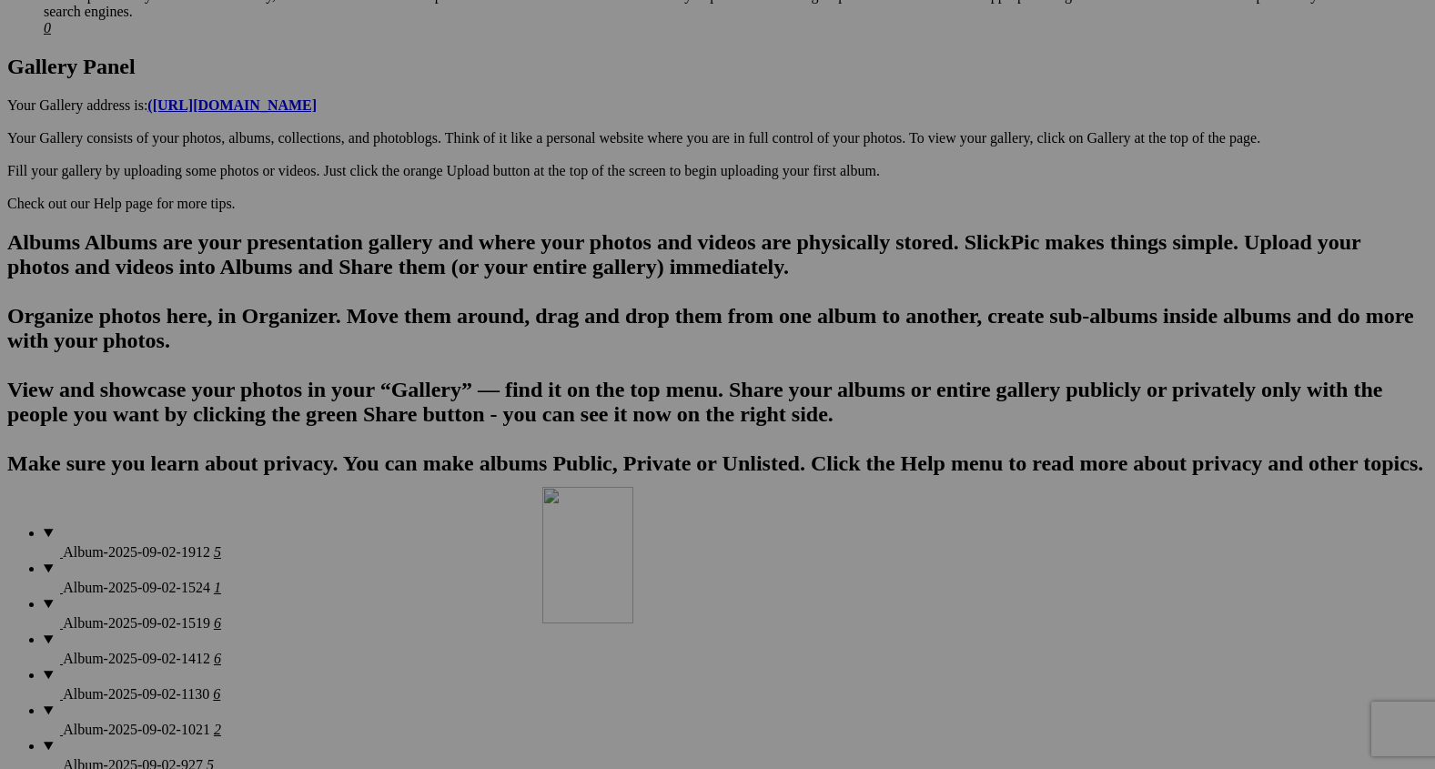
drag, startPoint x: 837, startPoint y: 287, endPoint x: 808, endPoint y: 644, distance: 358.8
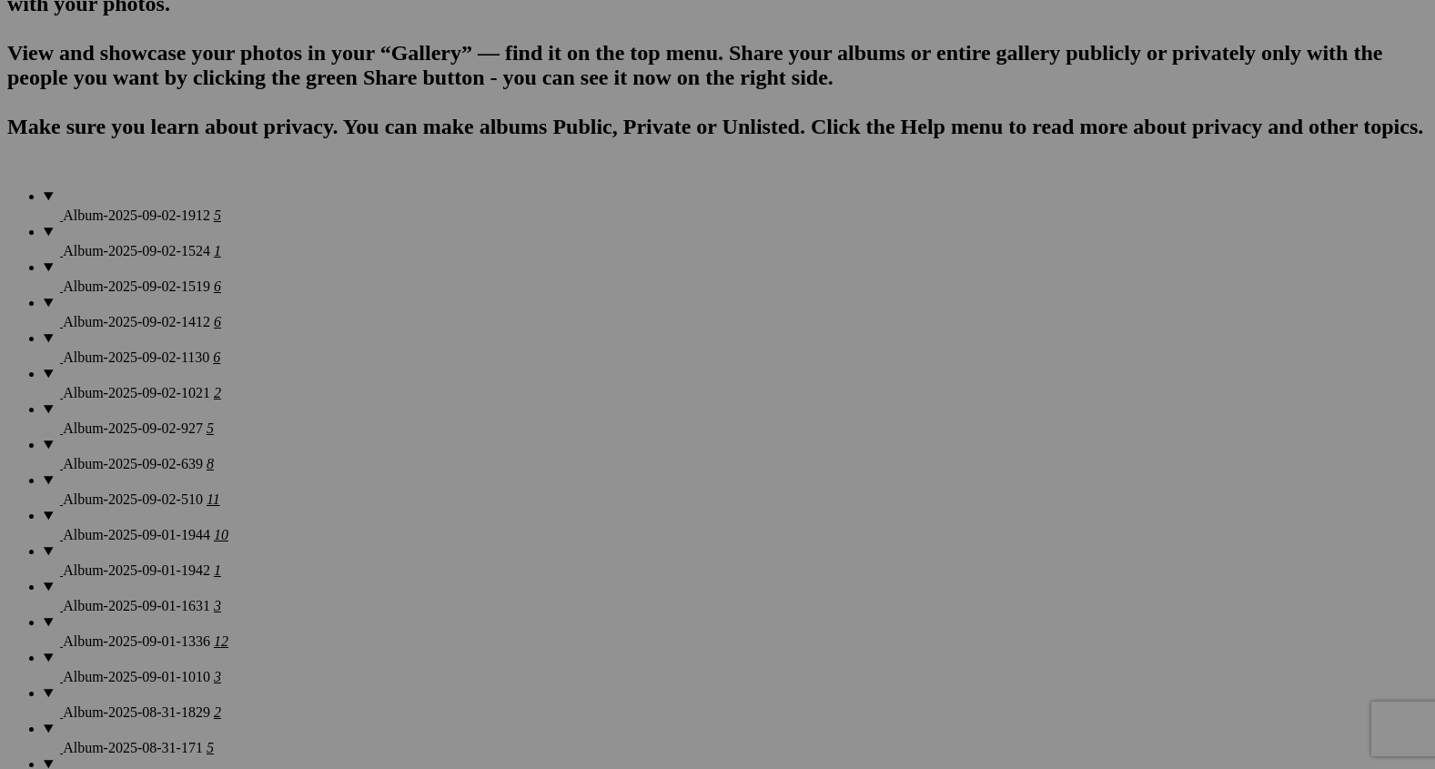
scroll to position [1297, 0]
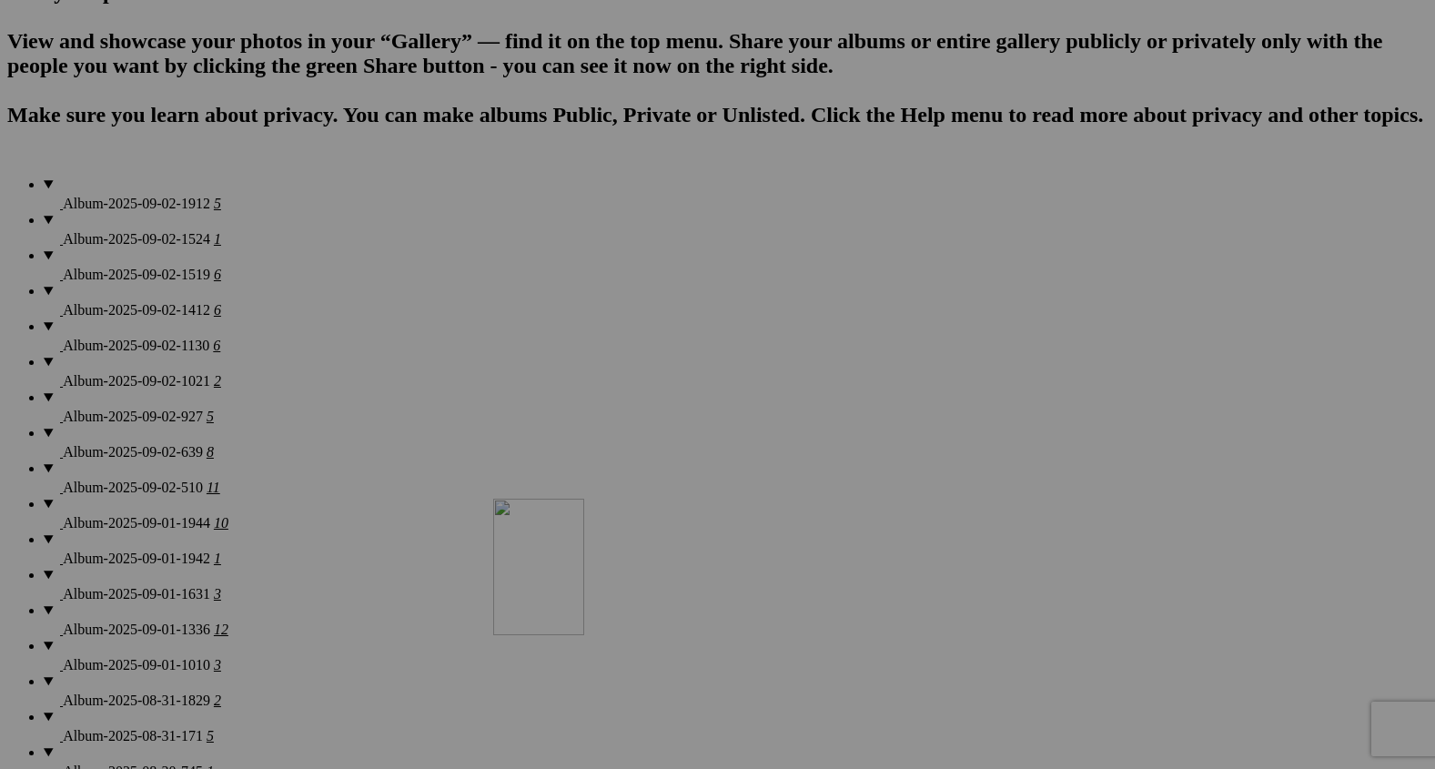
drag, startPoint x: 818, startPoint y: 420, endPoint x: 755, endPoint y: 660, distance: 247.4
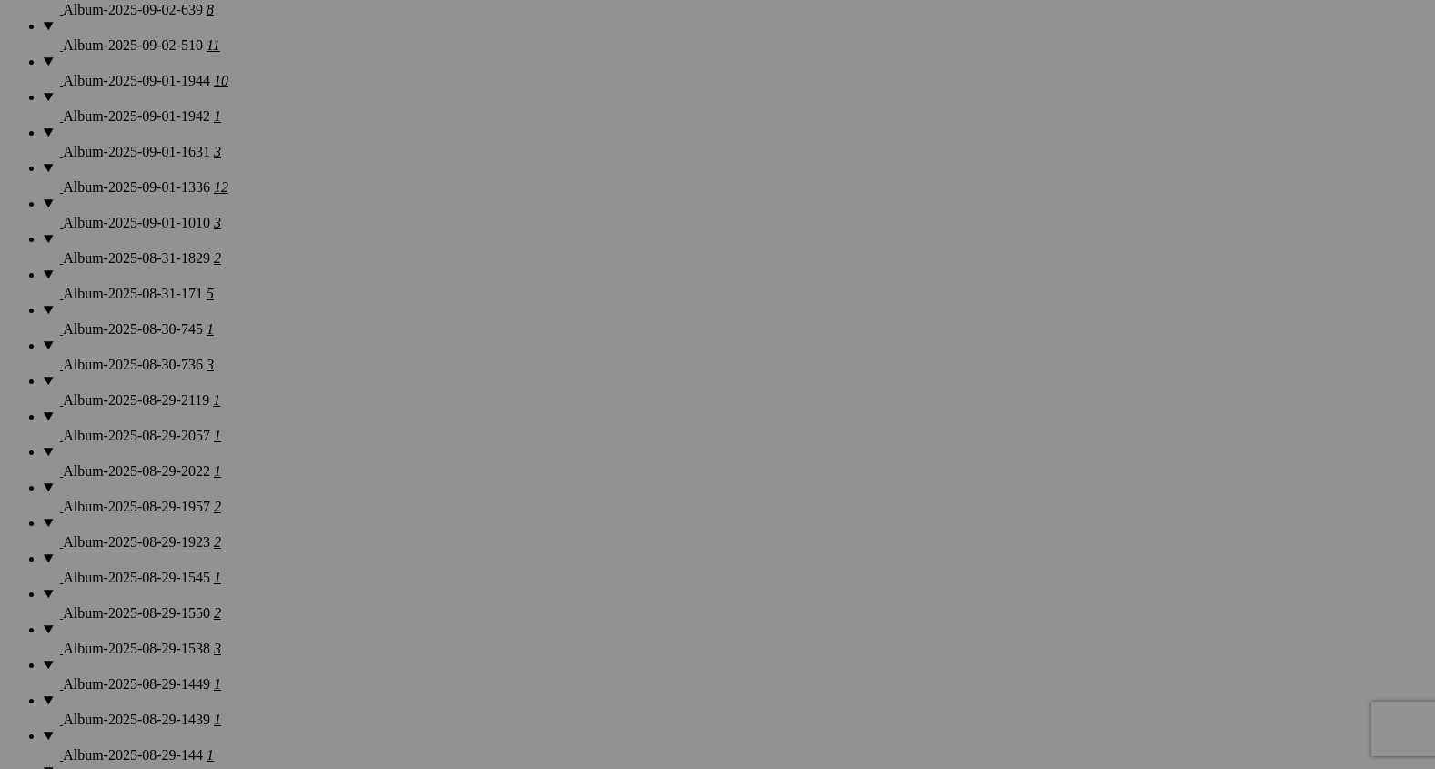
scroll to position [1743, 0]
drag, startPoint x: 837, startPoint y: 297, endPoint x: 959, endPoint y: 570, distance: 299.0
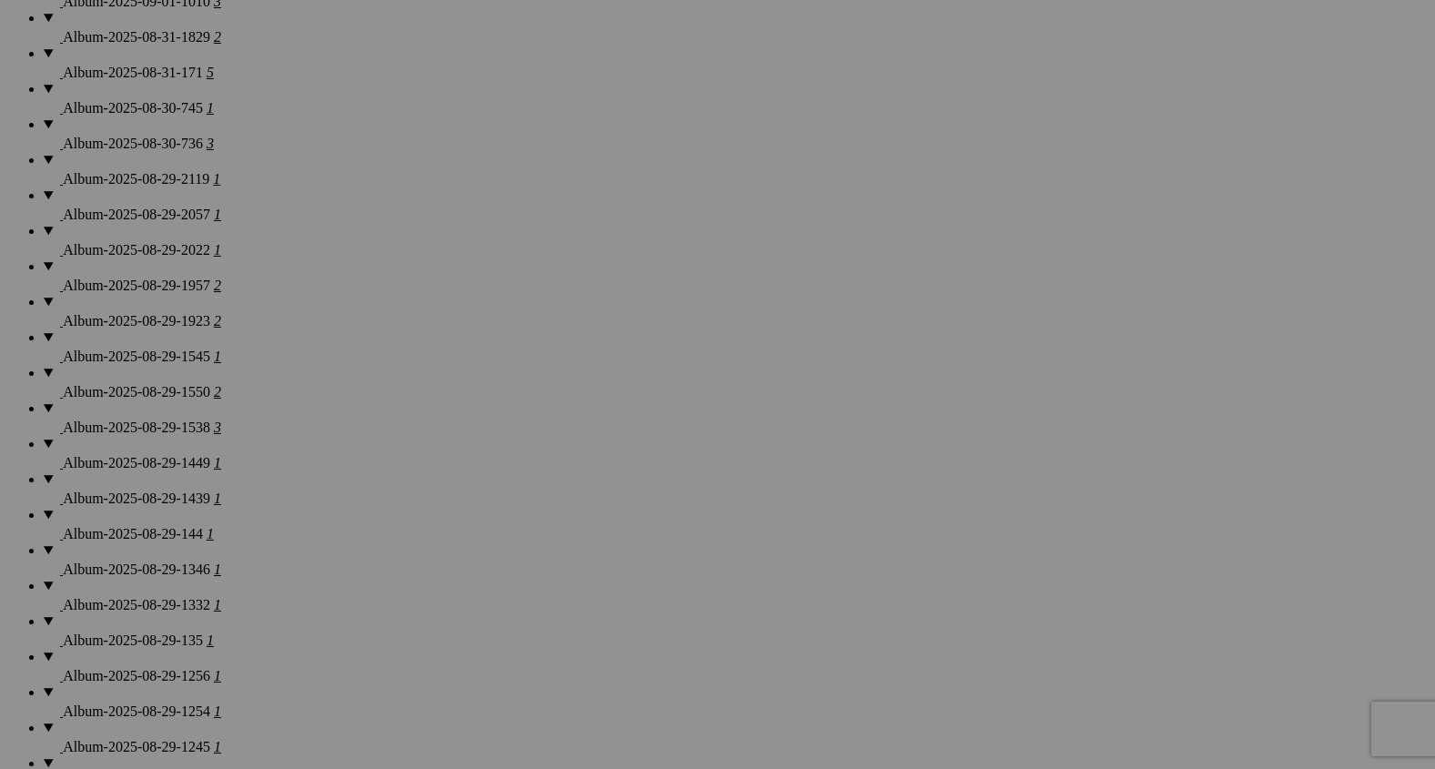
scroll to position [1962, 0]
drag, startPoint x: 833, startPoint y: 398, endPoint x: 442, endPoint y: 597, distance: 438.3
drag, startPoint x: 474, startPoint y: 643, endPoint x: 297, endPoint y: 625, distance: 178.4
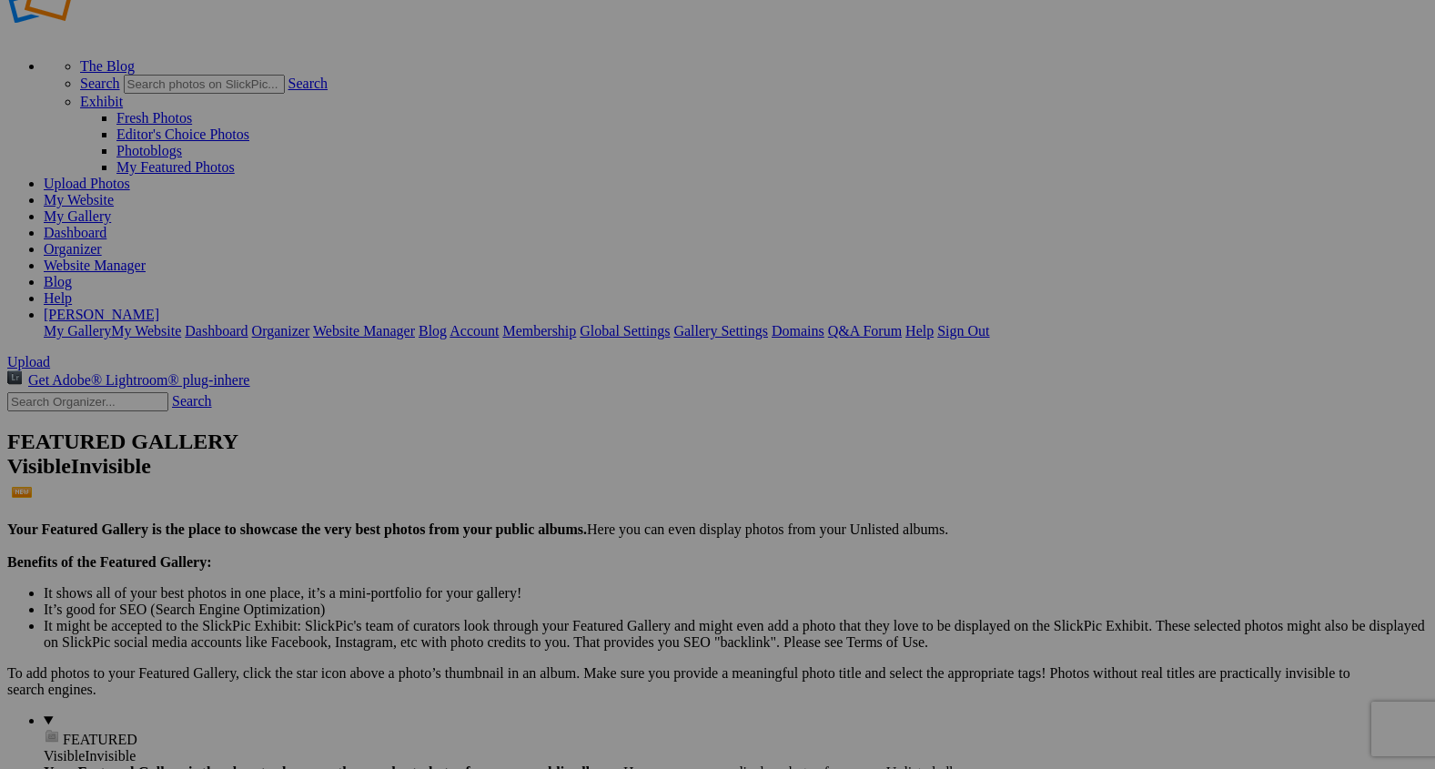
scroll to position [83, 0]
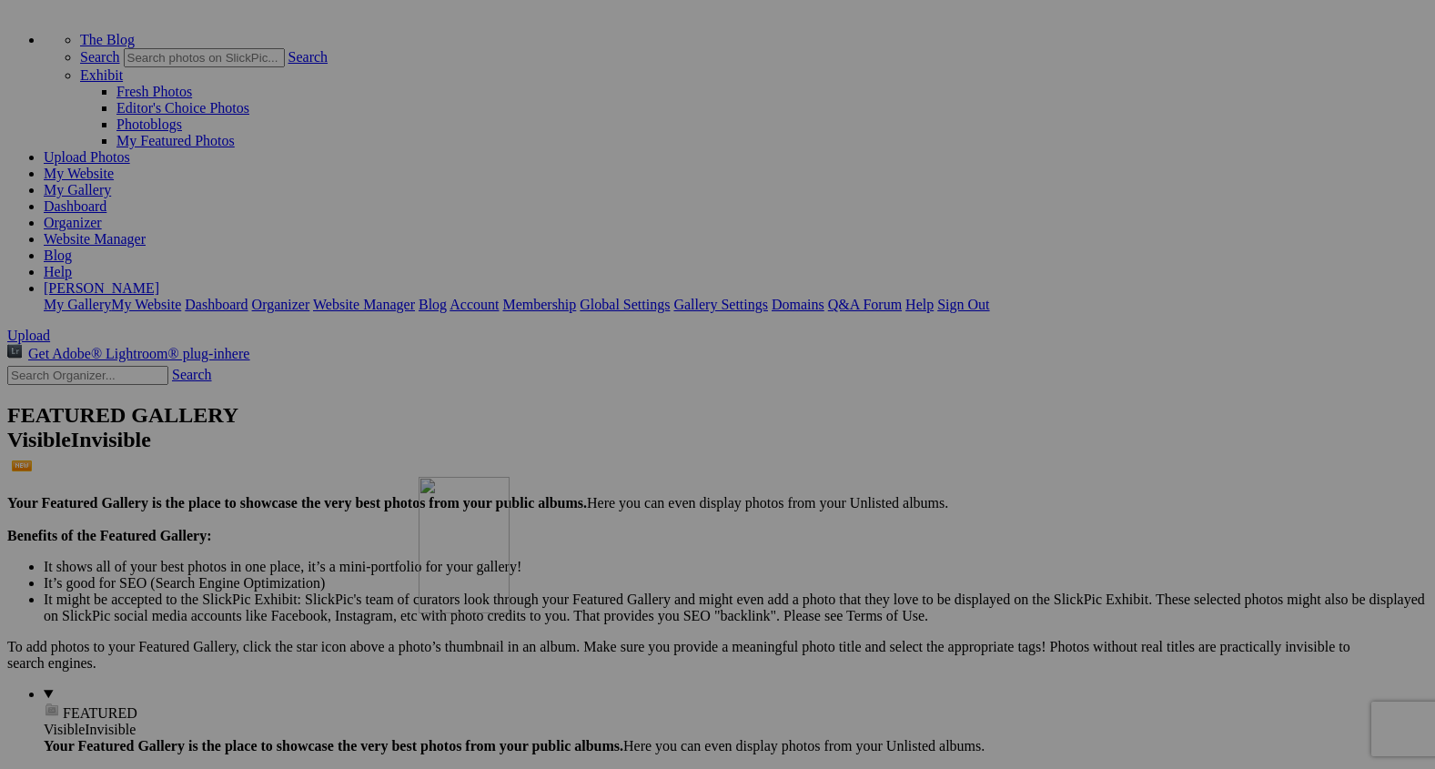
drag, startPoint x: 507, startPoint y: 222, endPoint x: 722, endPoint y: 674, distance: 500.7
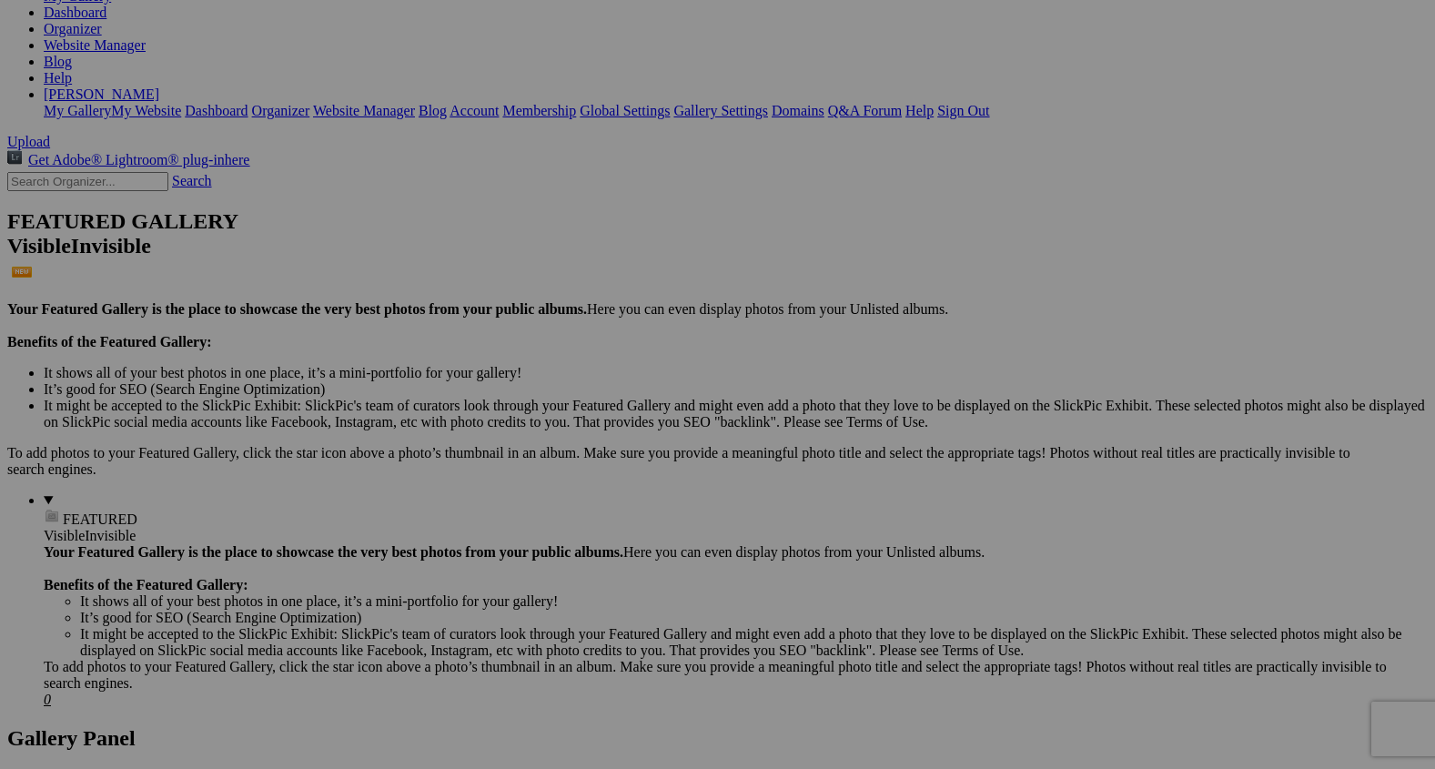
scroll to position [292, 0]
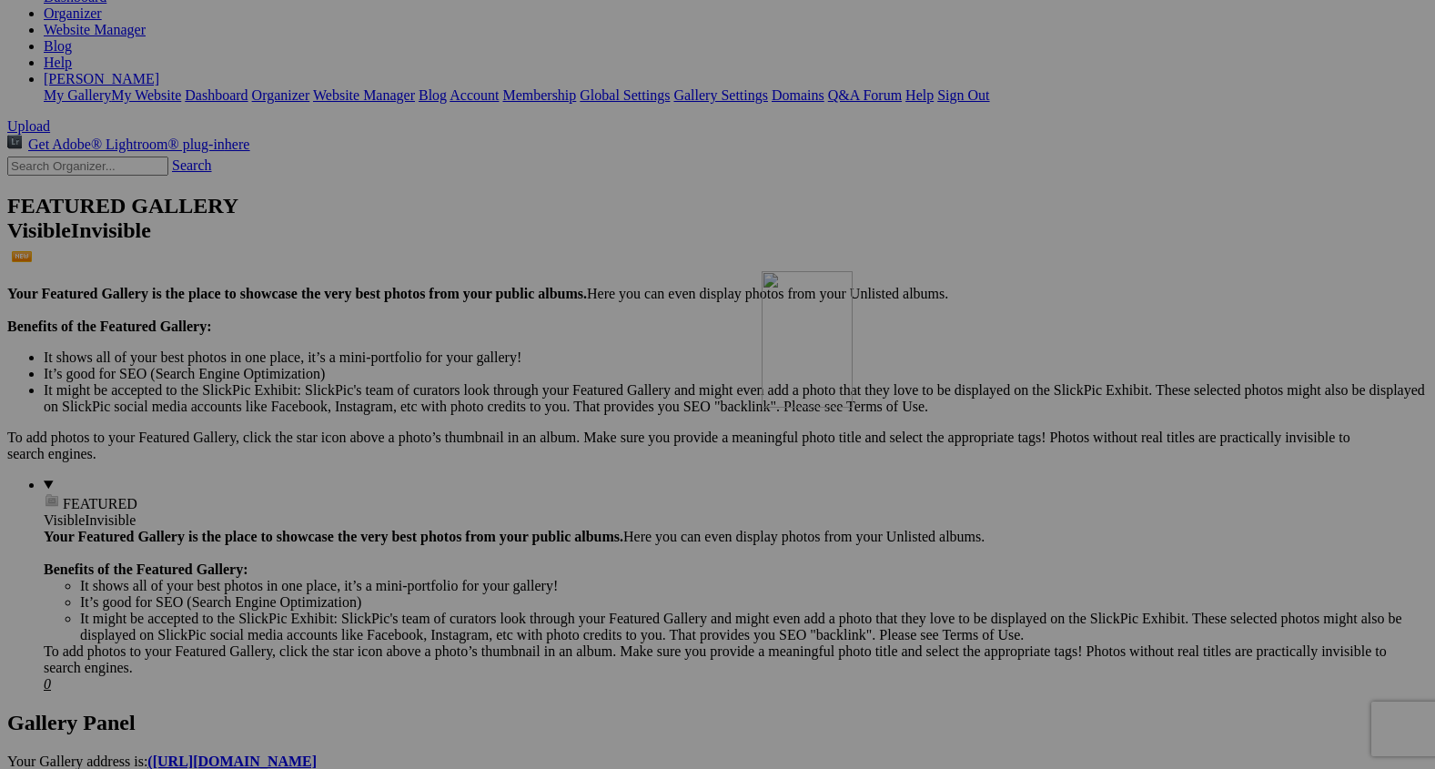
drag, startPoint x: 651, startPoint y: 493, endPoint x: 1022, endPoint y: 429, distance: 376.9
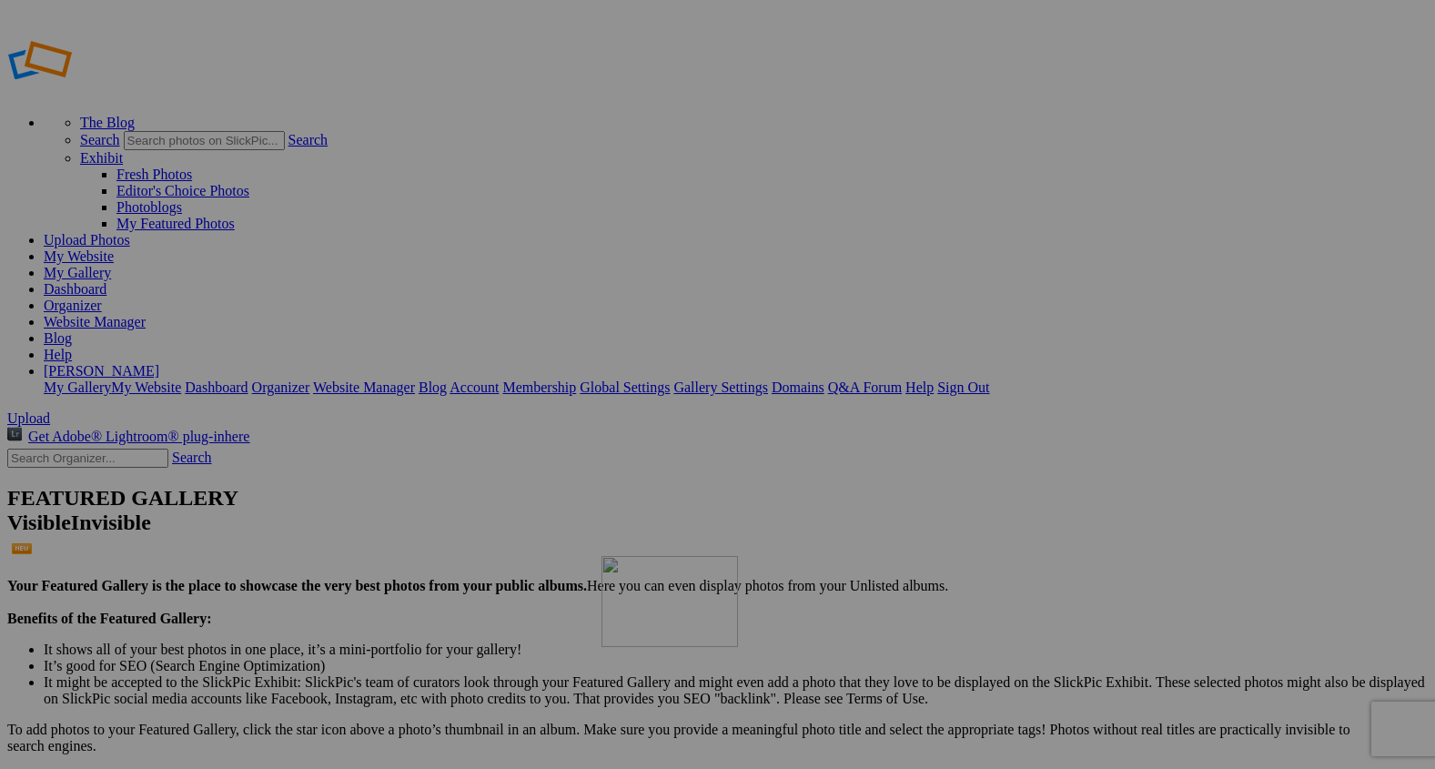
drag, startPoint x: 336, startPoint y: 287, endPoint x: 875, endPoint y: 686, distance: 671.5
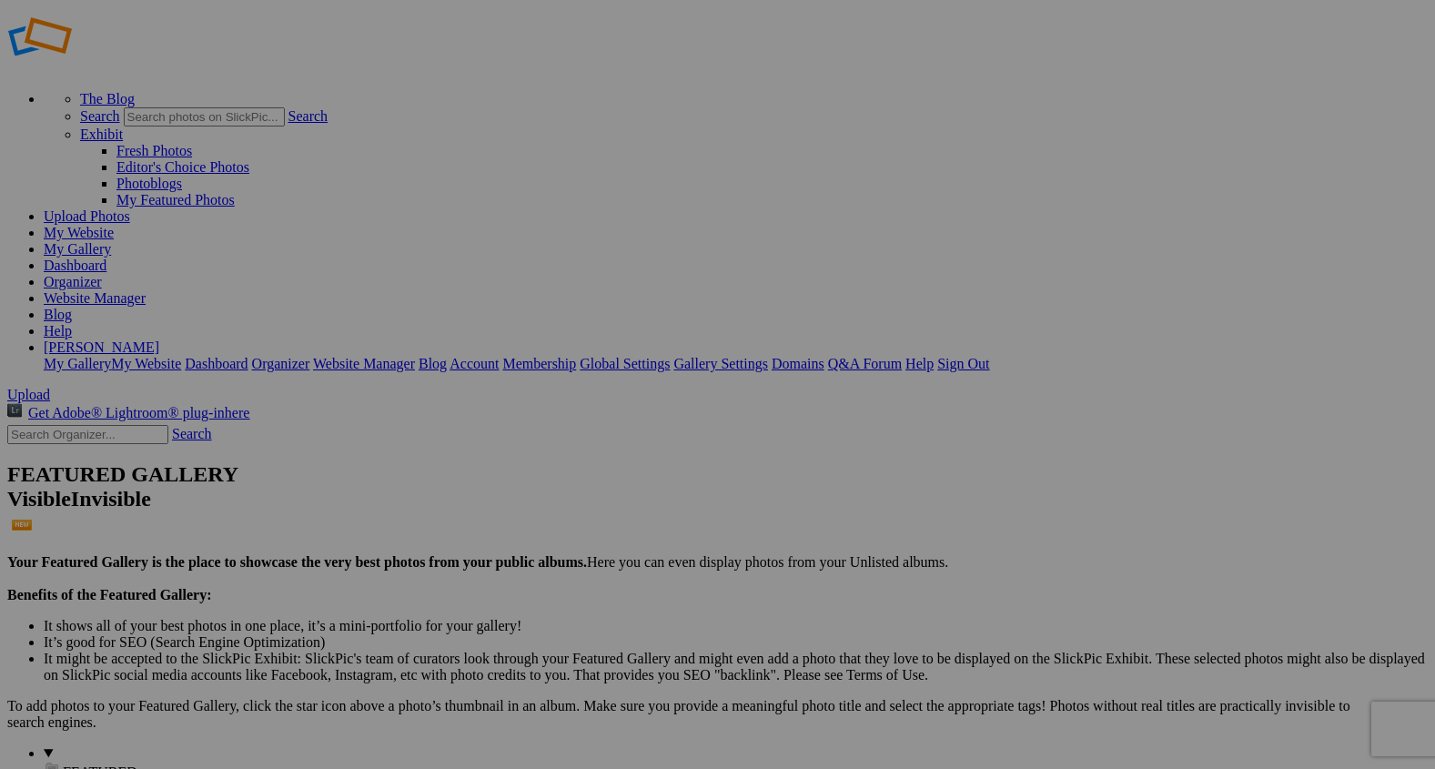
scroll to position [35, 0]
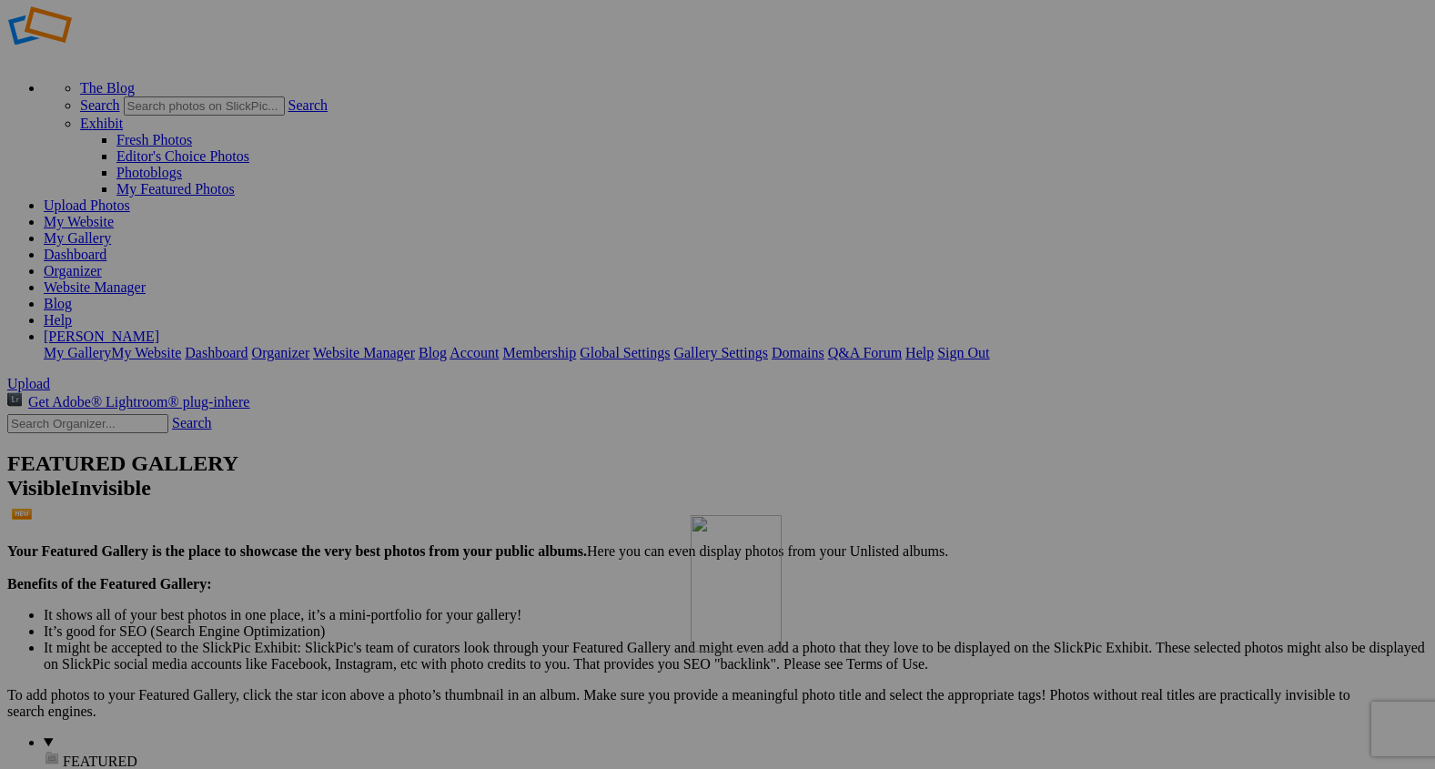
drag, startPoint x: 971, startPoint y: 248, endPoint x: 953, endPoint y: 647, distance: 399.9
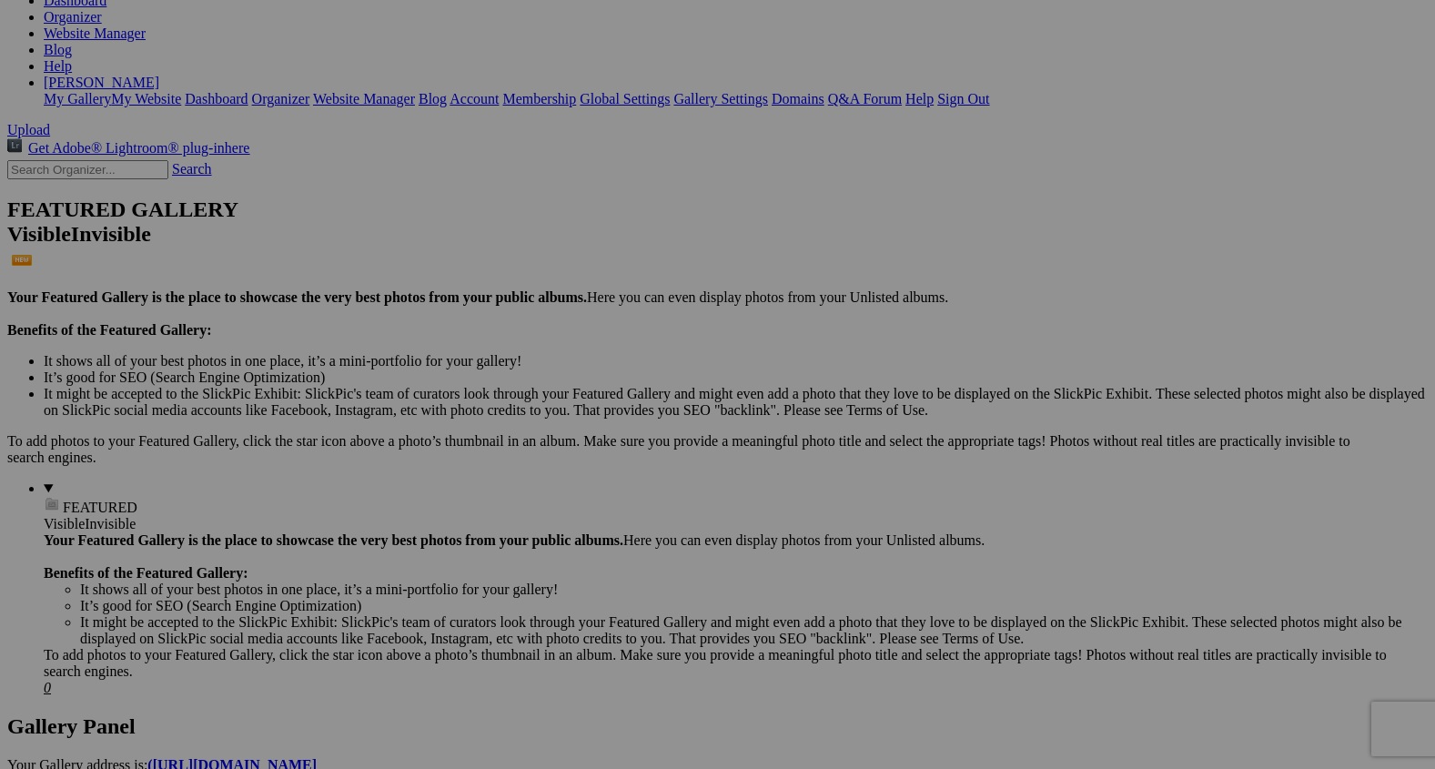
scroll to position [310, 0]
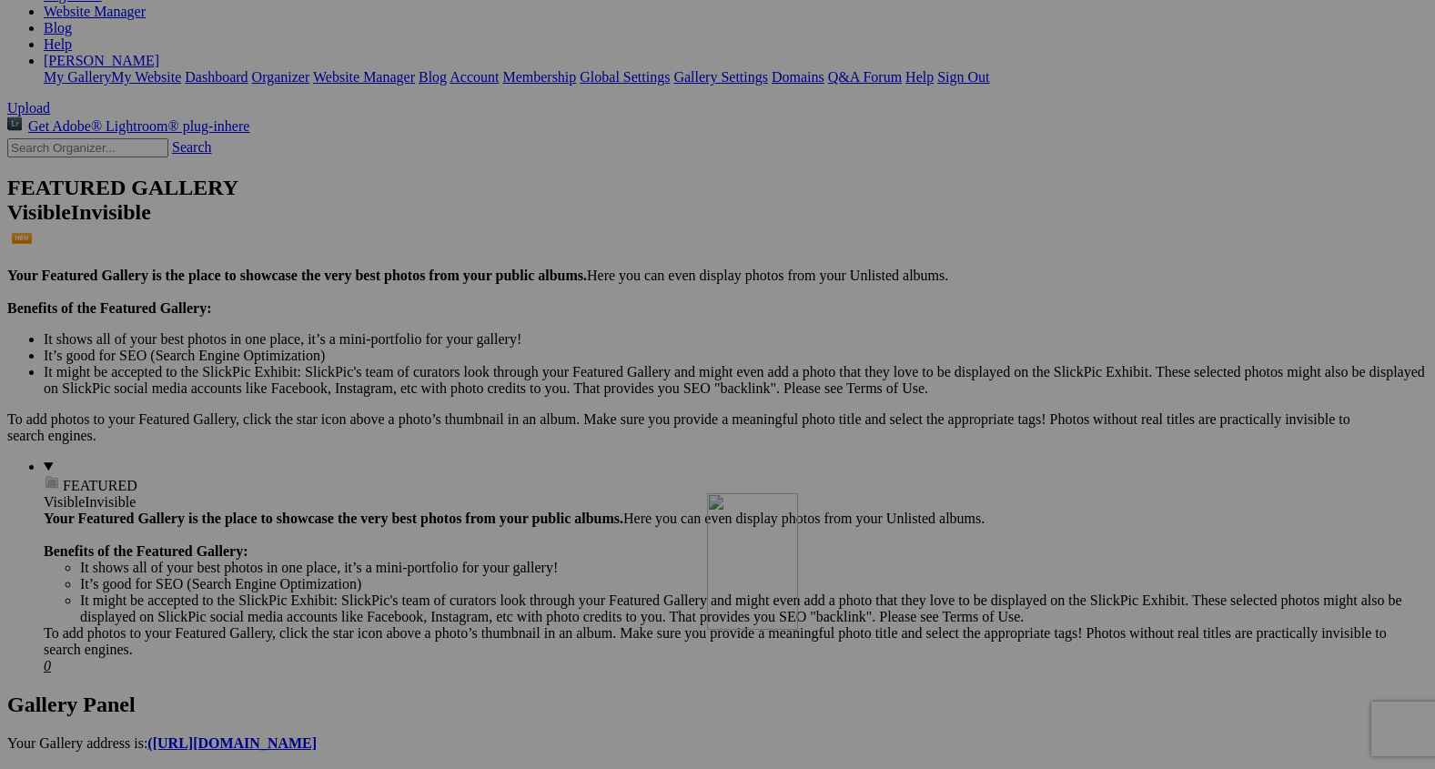
drag, startPoint x: 977, startPoint y: 476, endPoint x: 976, endPoint y: 600, distance: 123.8
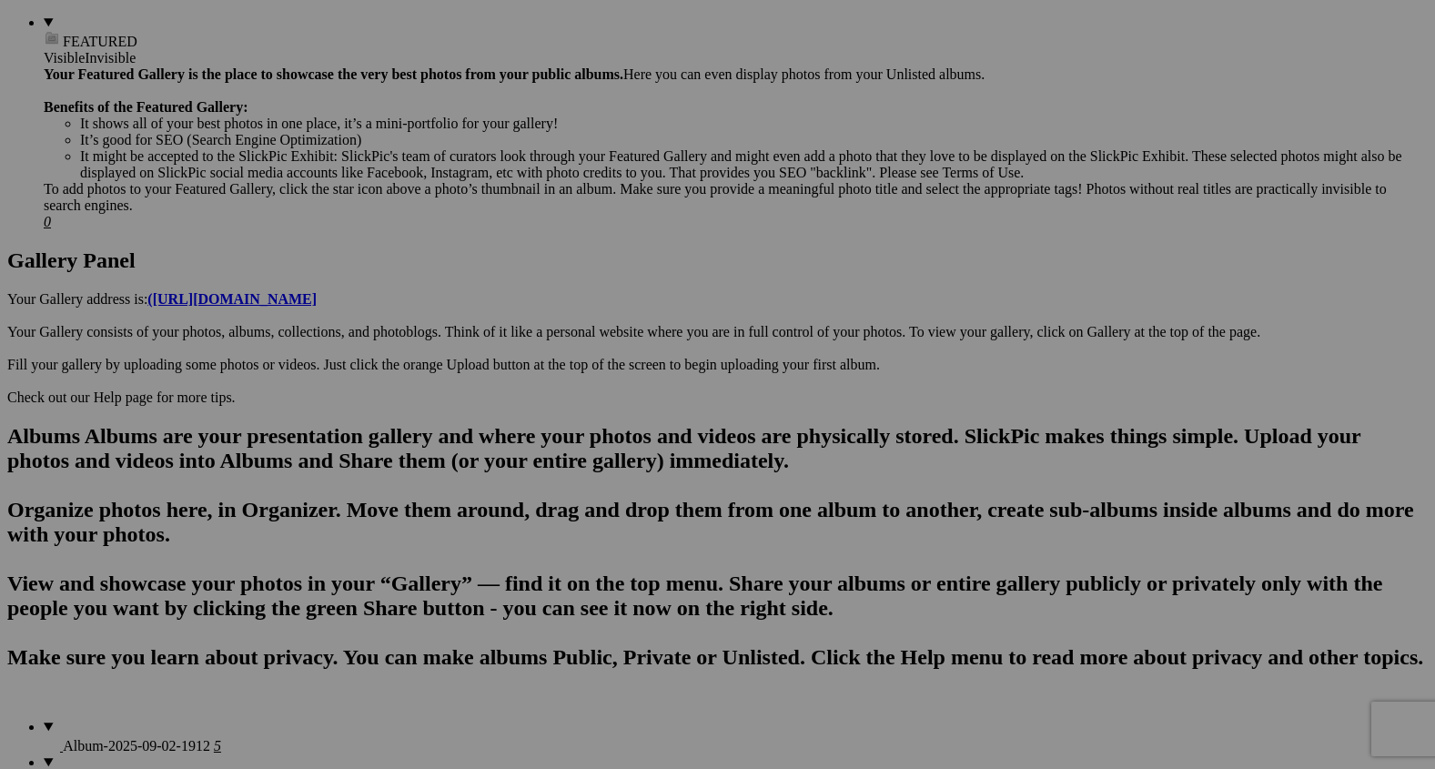
scroll to position [762, 0]
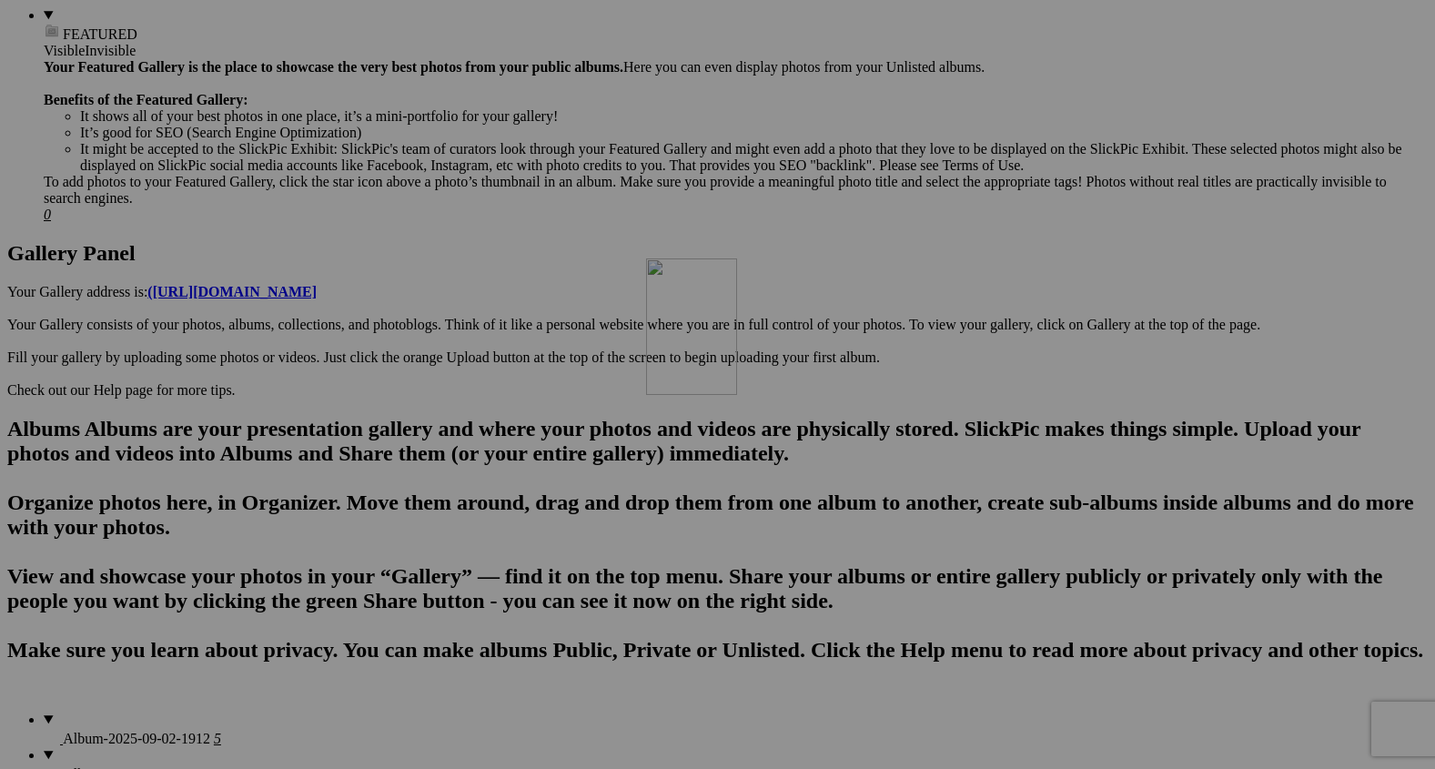
drag, startPoint x: 981, startPoint y: 267, endPoint x: 908, endPoint y: 417, distance: 166.9
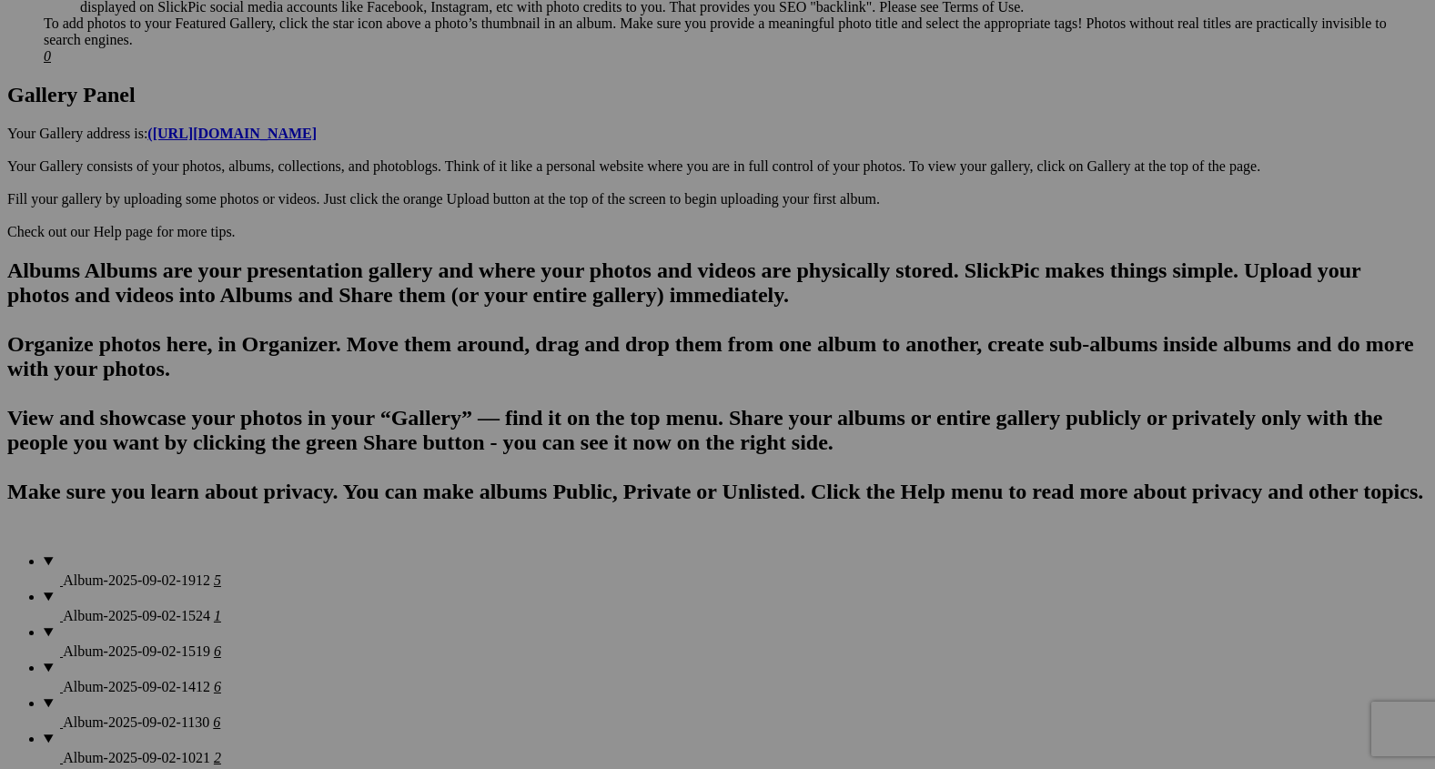
scroll to position [946, 0]
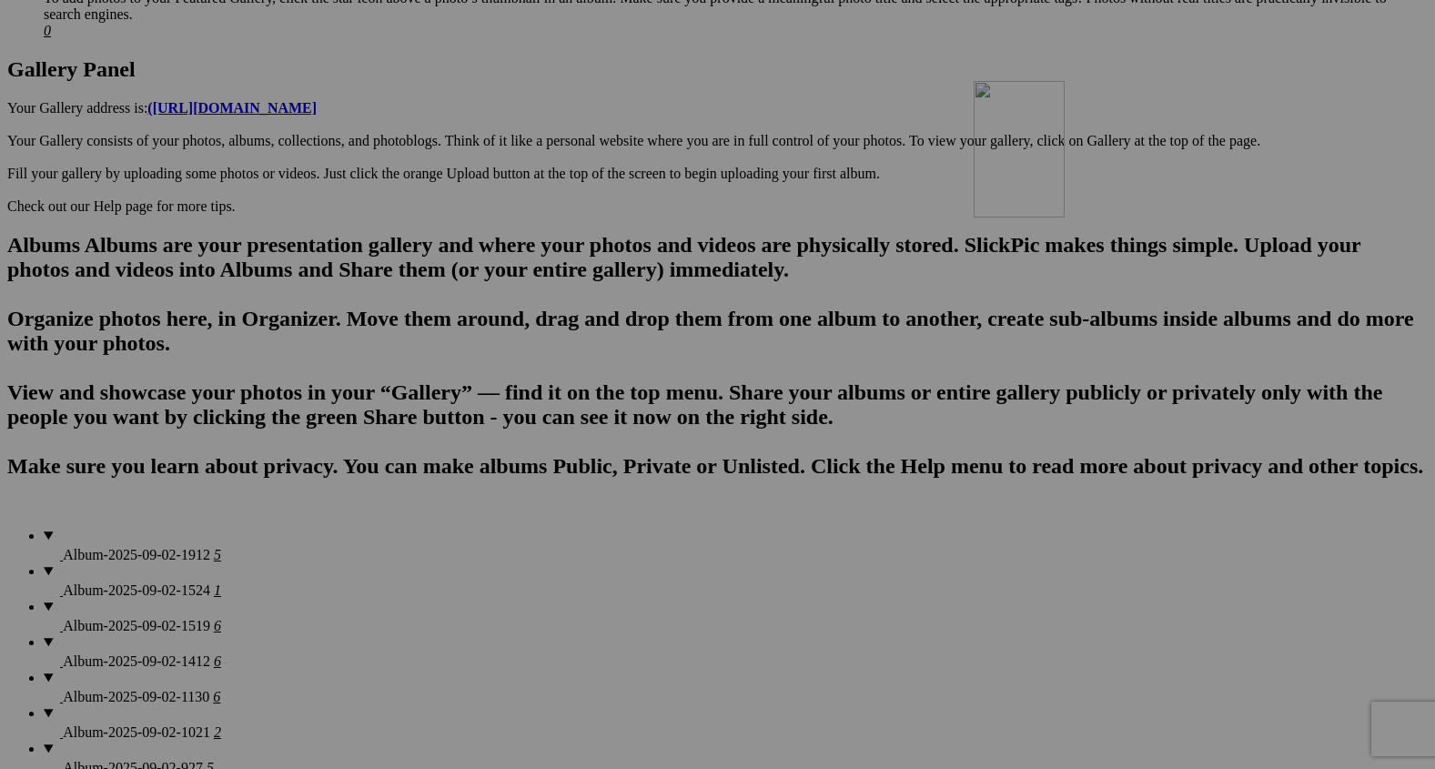
drag, startPoint x: 857, startPoint y: 277, endPoint x: 1237, endPoint y: 239, distance: 381.3
drag, startPoint x: 1184, startPoint y: 253, endPoint x: 1290, endPoint y: 250, distance: 106.5
drag, startPoint x: 1310, startPoint y: 262, endPoint x: 1118, endPoint y: 248, distance: 193.5
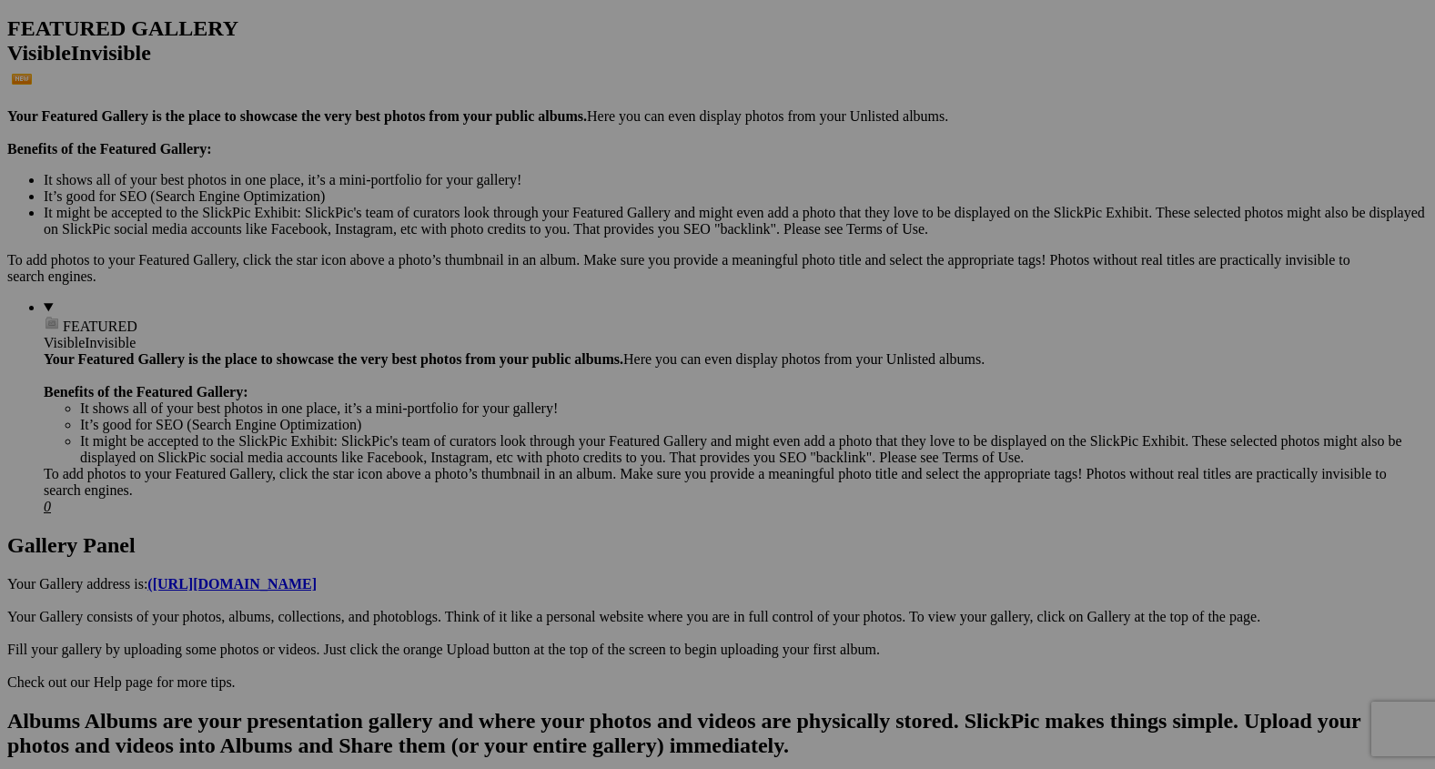
scroll to position [0, 0]
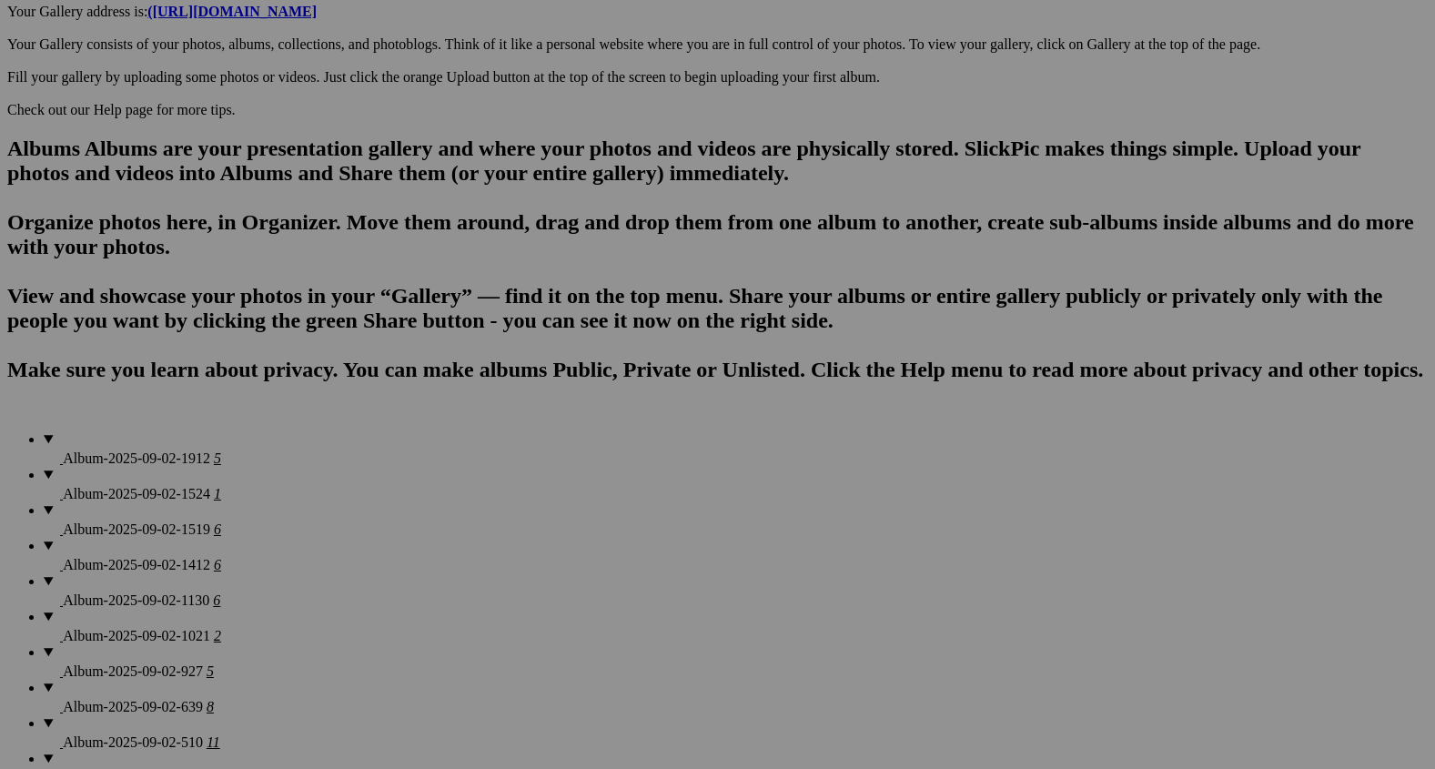
scroll to position [1047, 0]
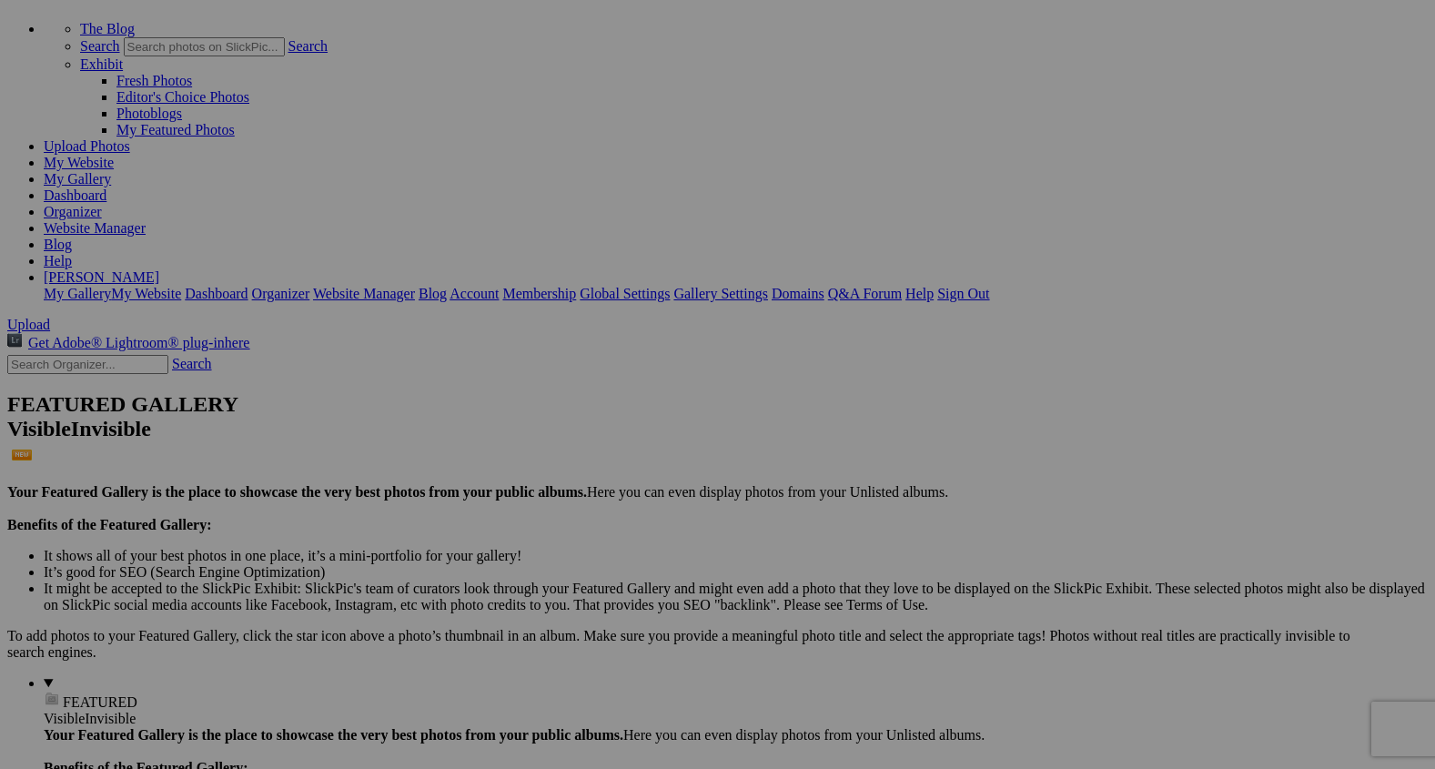
scroll to position [96, 0]
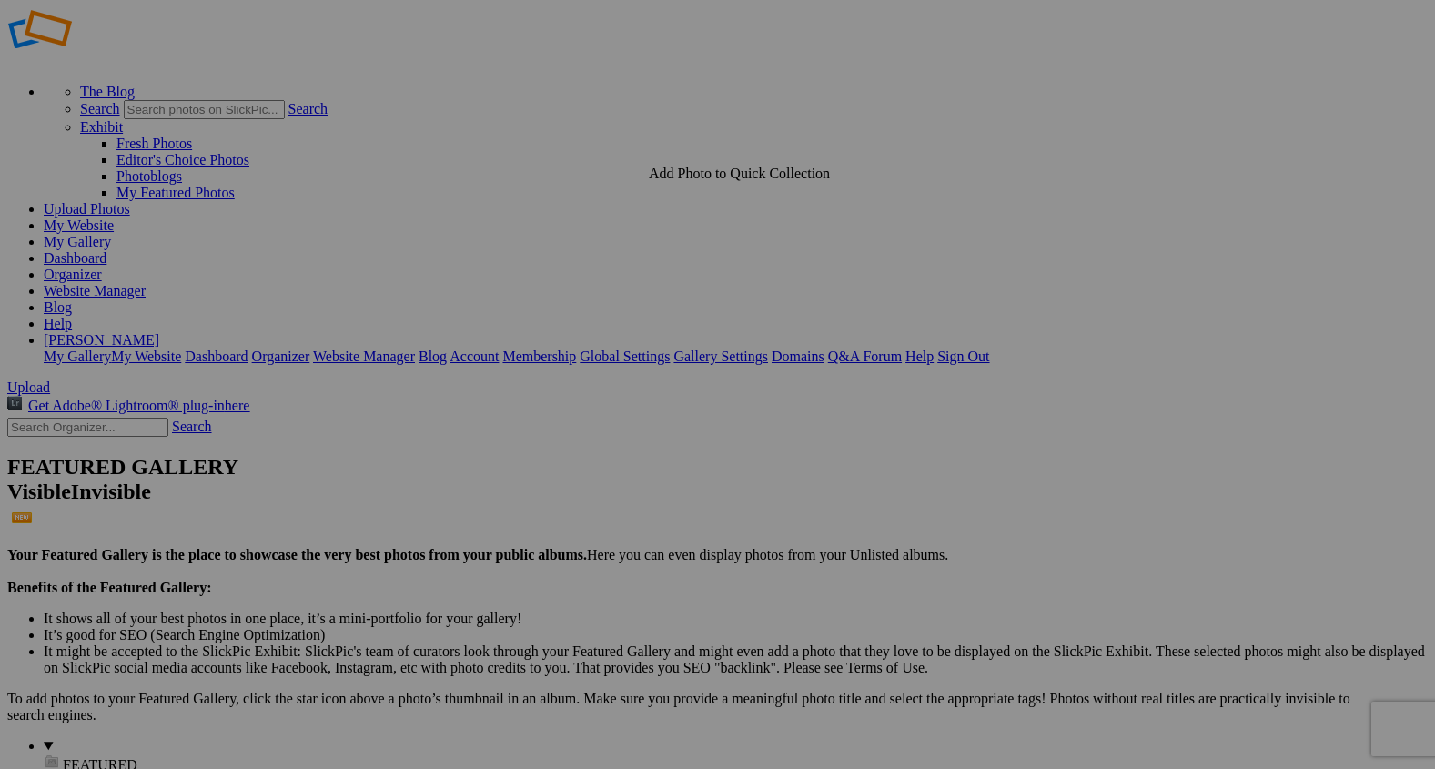
scroll to position [0, 0]
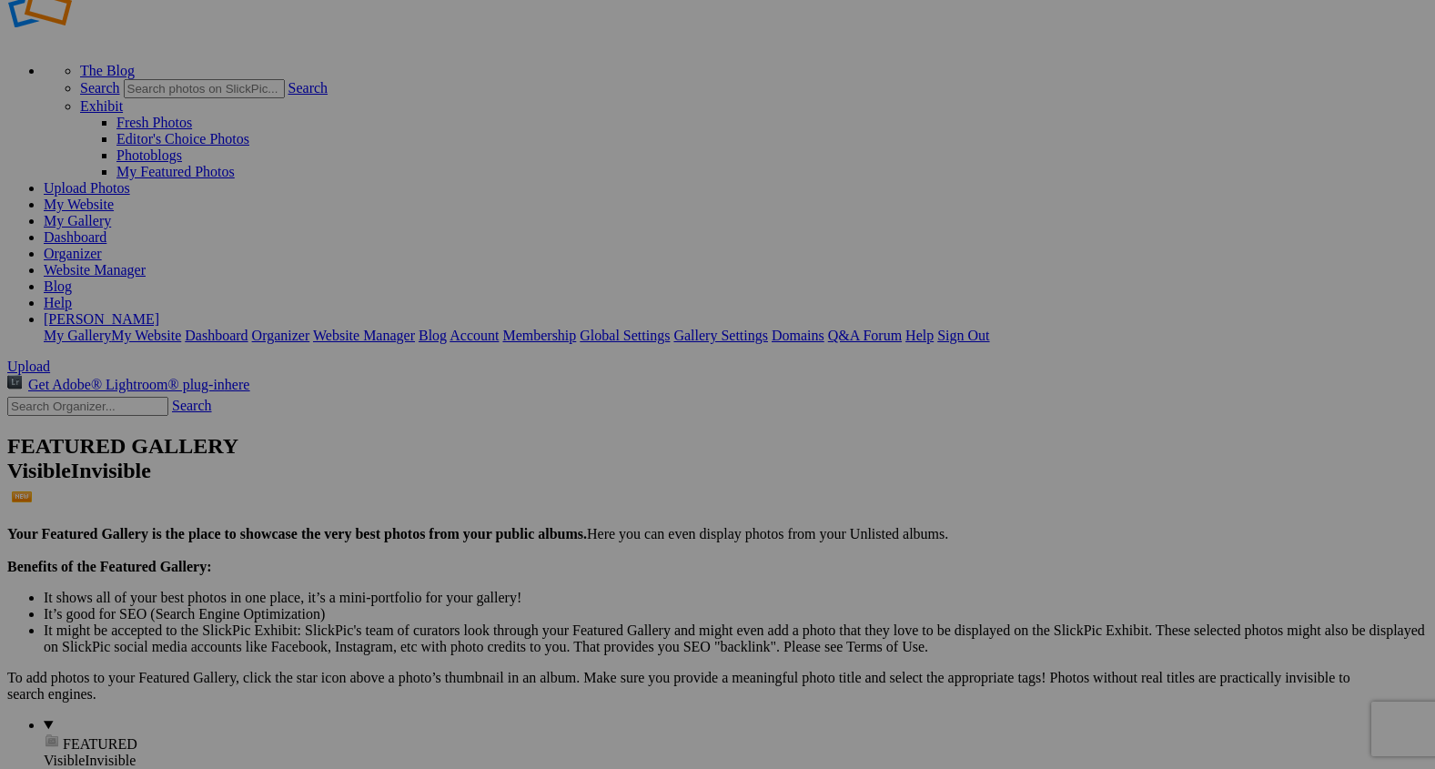
scroll to position [50, 0]
type input "2"
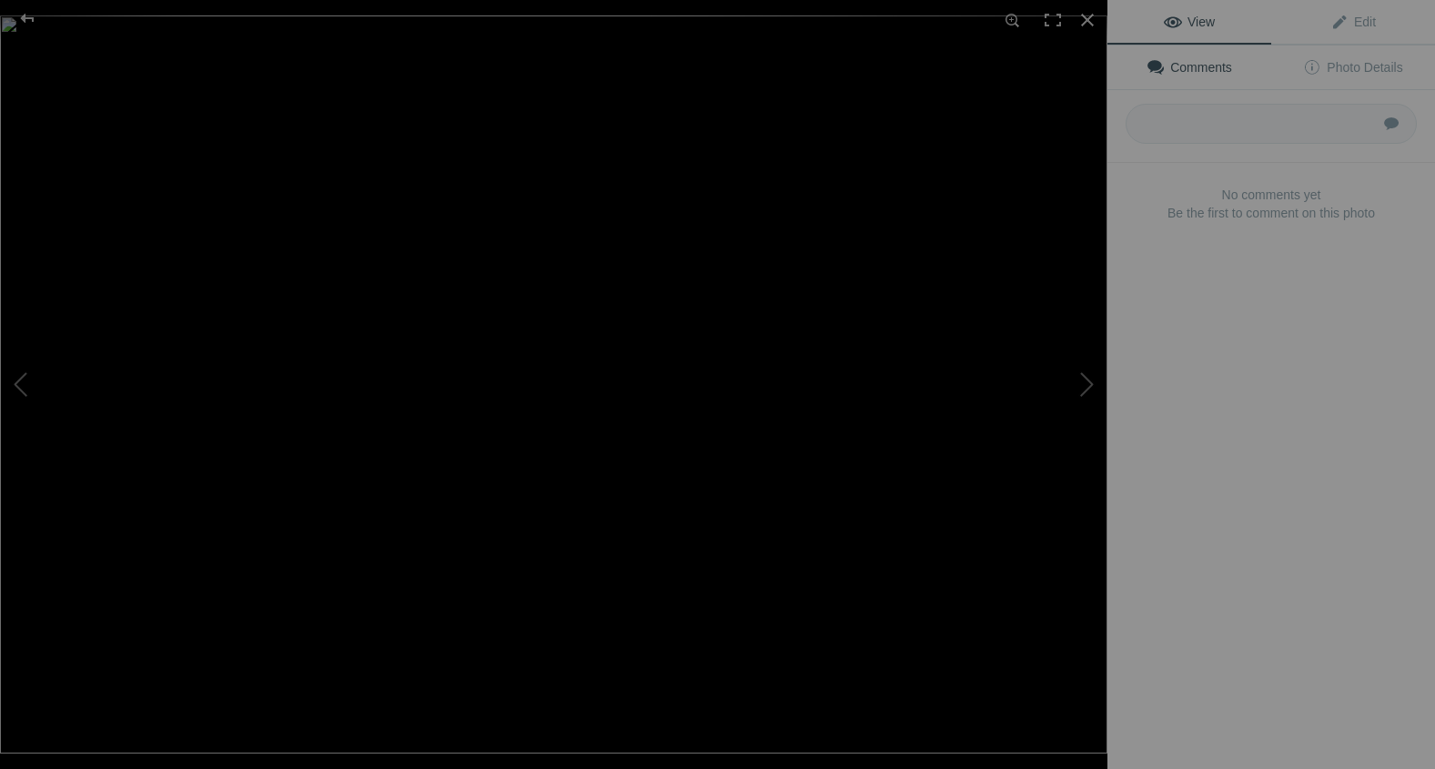
type input "Leading The Way"
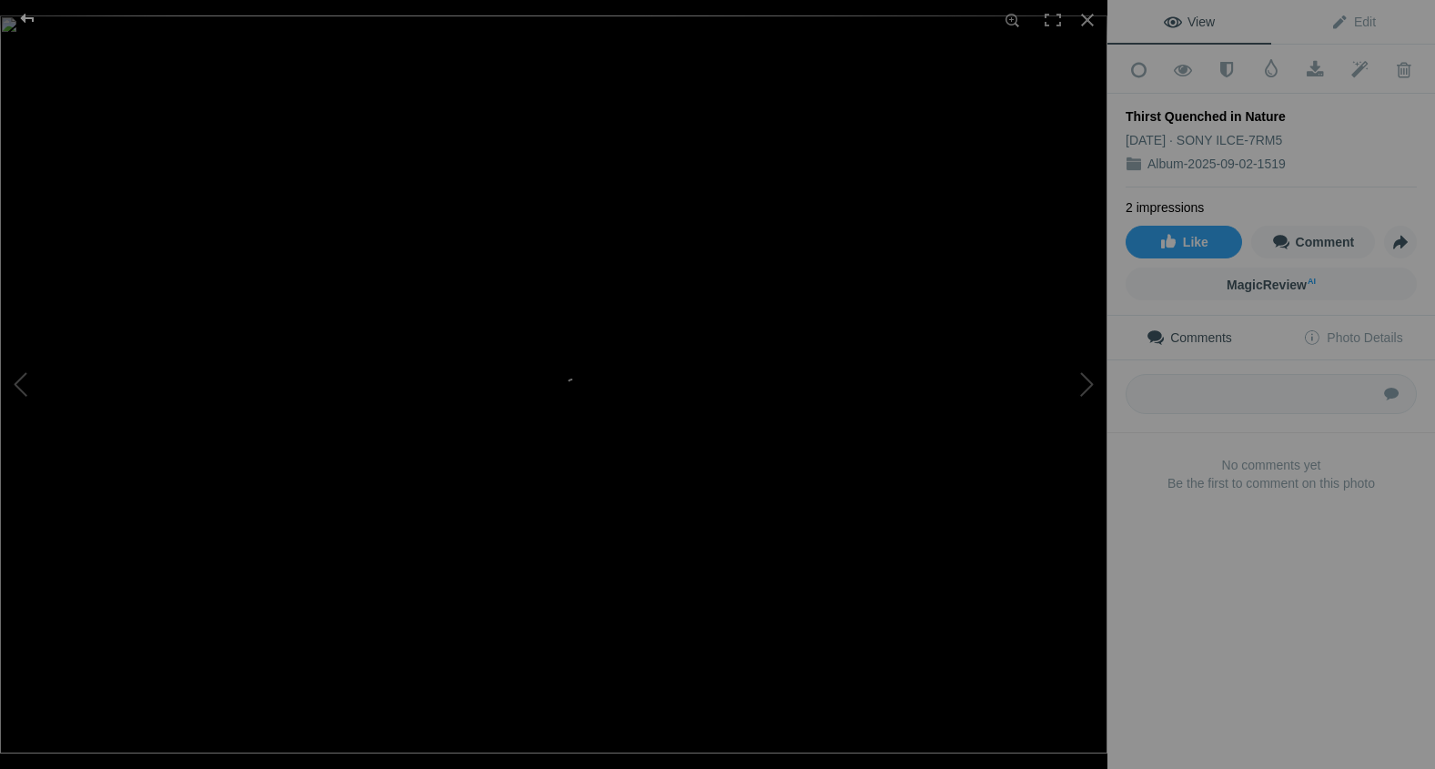
click at [26, 15] on div at bounding box center [28, 18] width 66 height 36
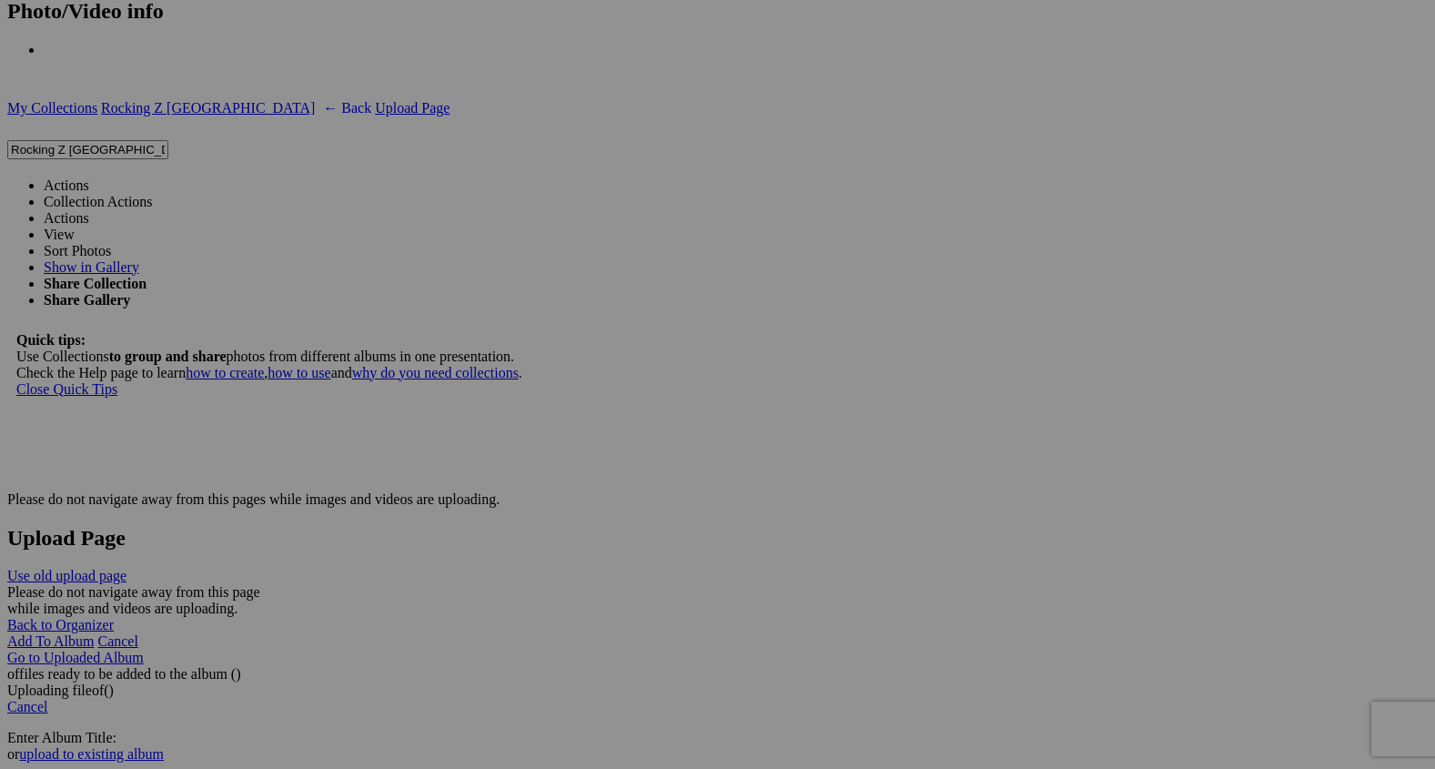
scroll to position [4362, 0]
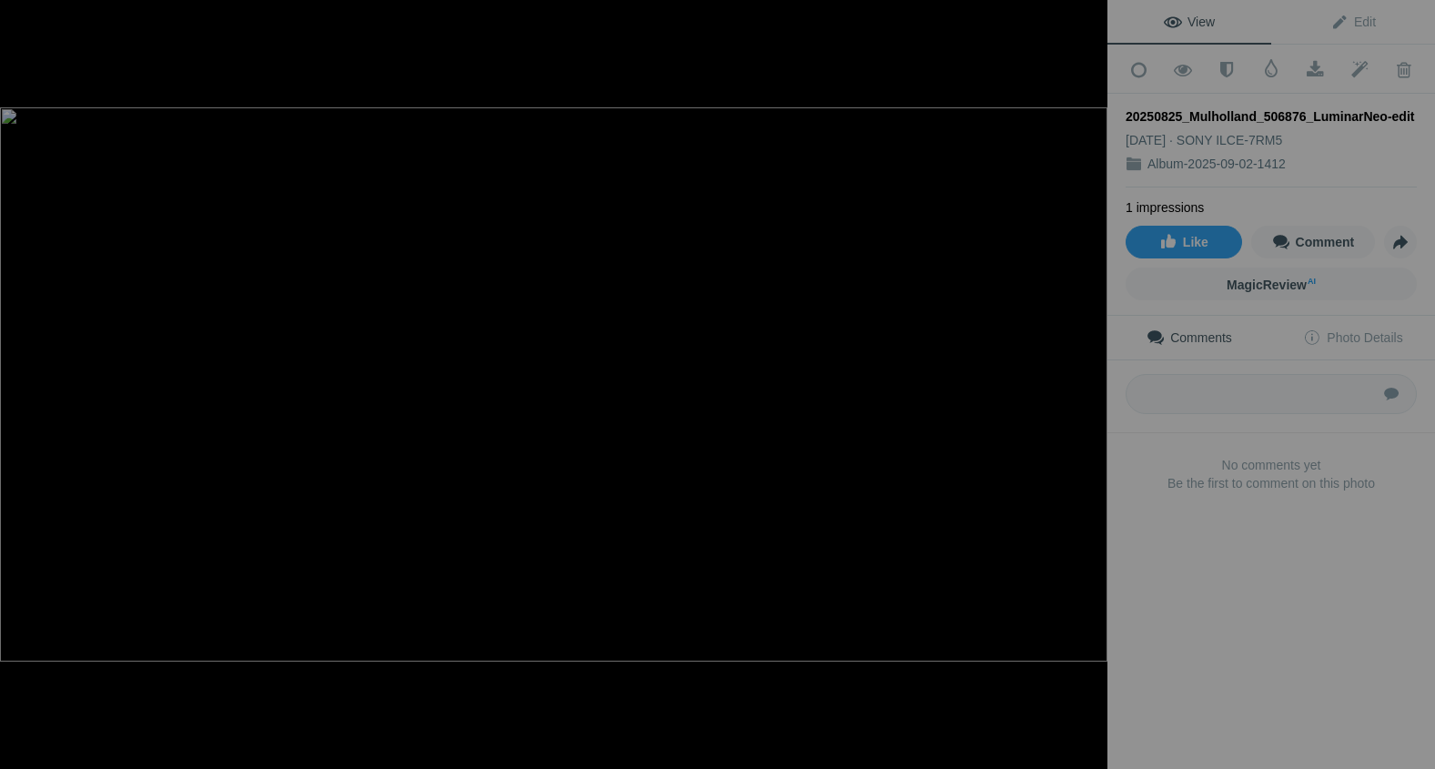
click at [22, 16] on div at bounding box center [28, 18] width 66 height 36
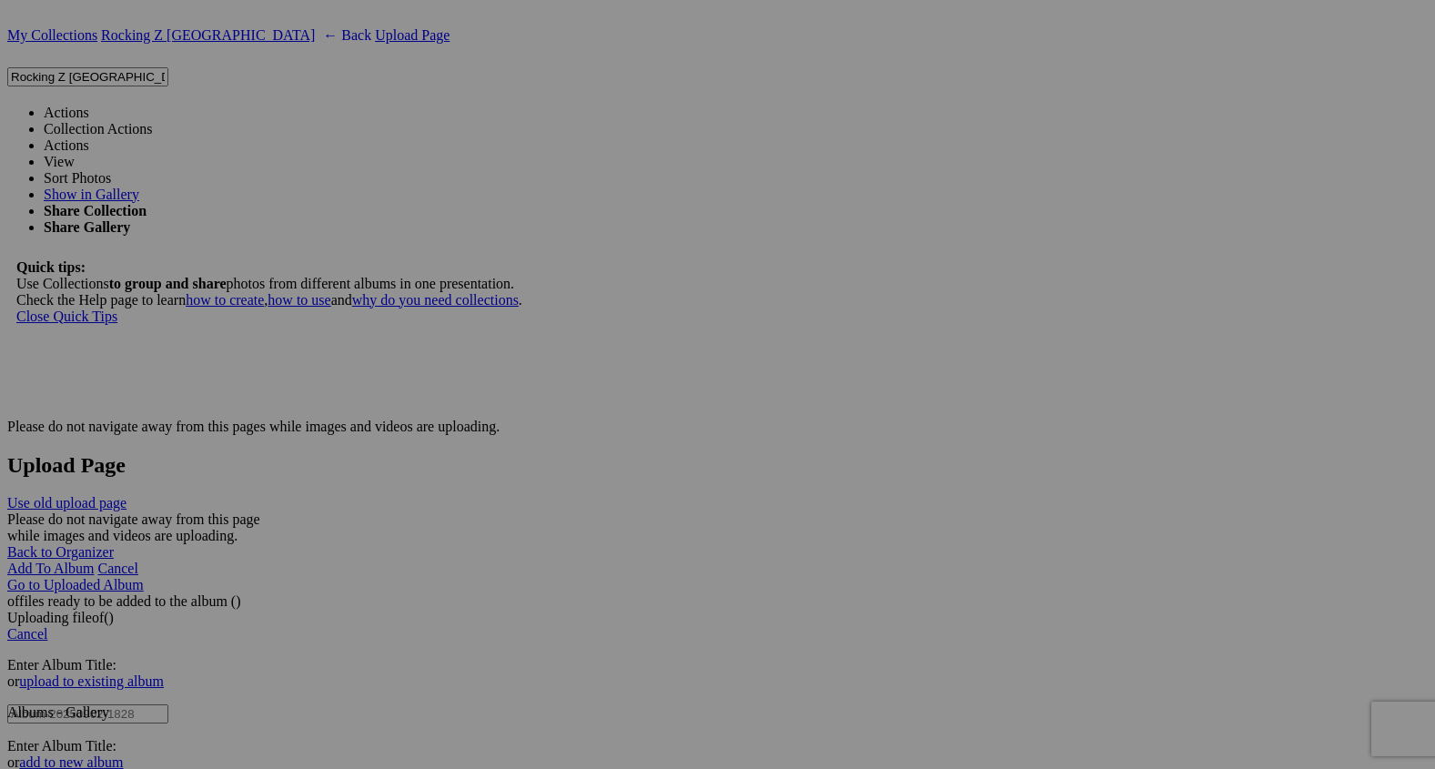
type input "2"
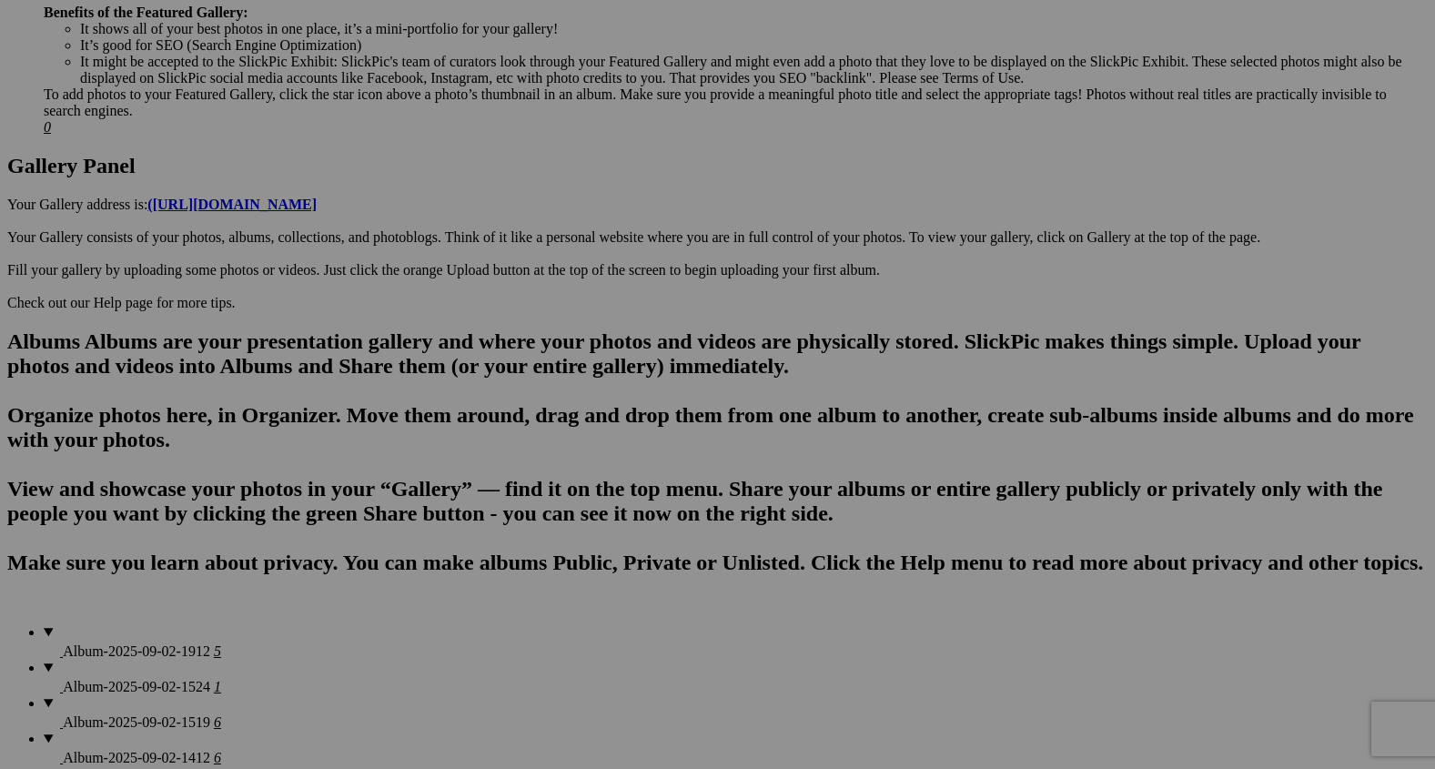
scroll to position [845, 0]
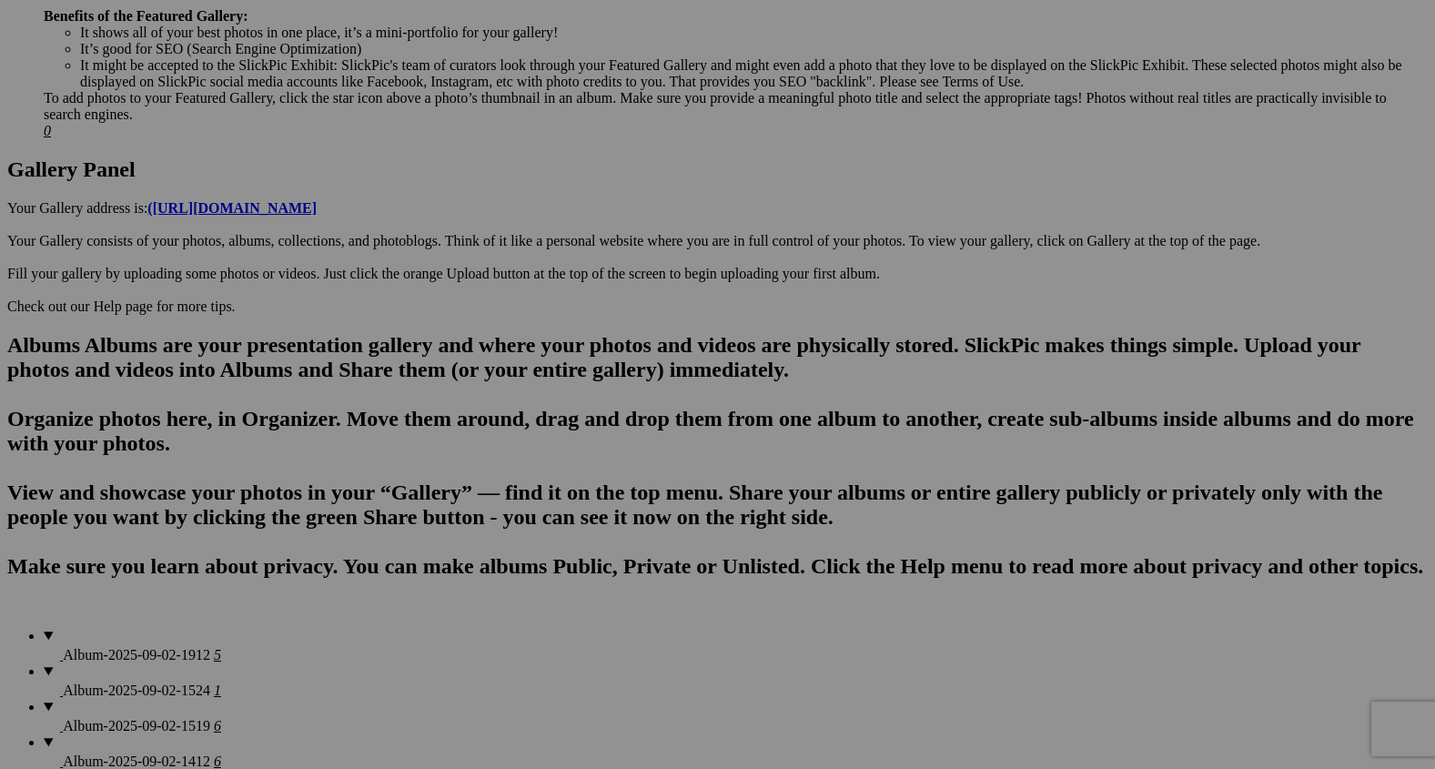
type input "2025ed"
drag, startPoint x: 735, startPoint y: 435, endPoint x: 692, endPoint y: 438, distance: 43.8
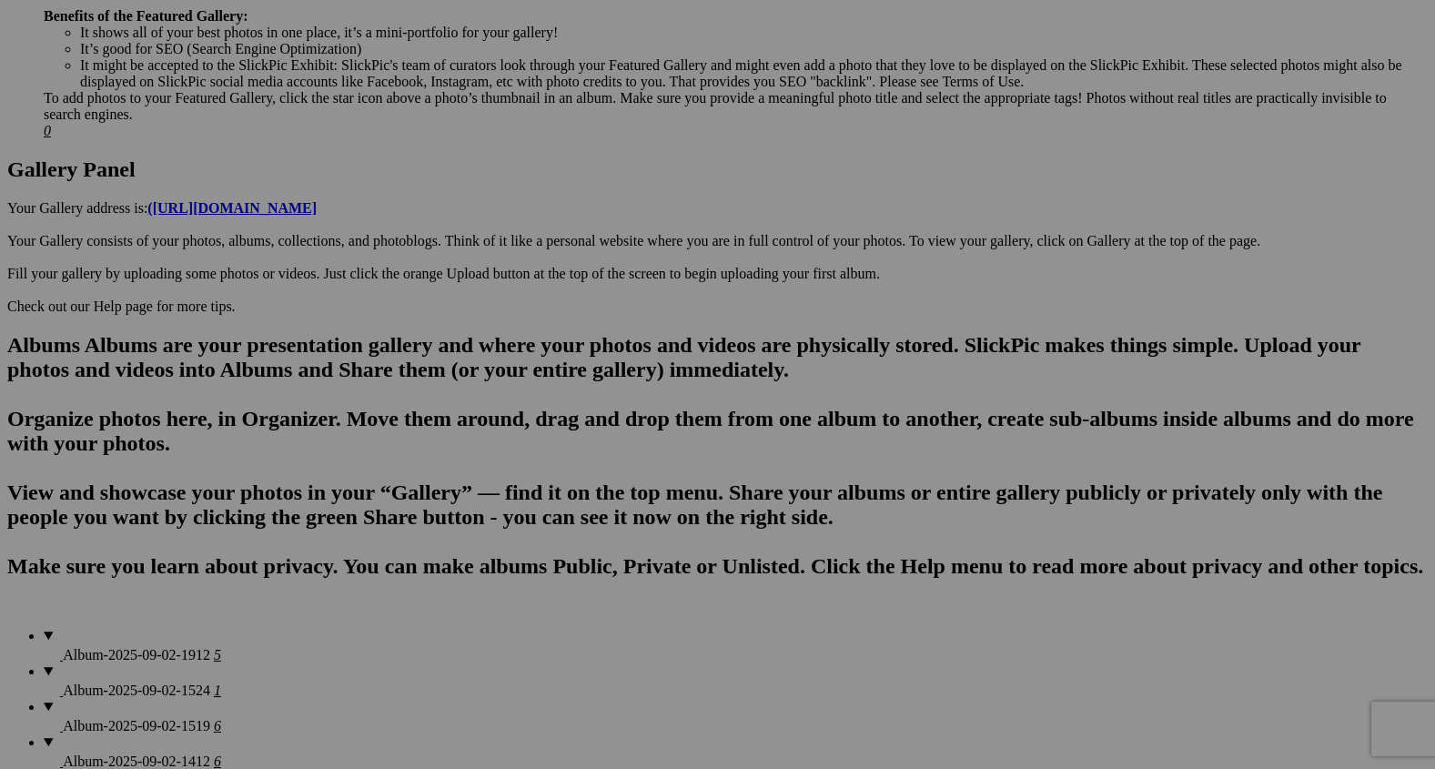
paste input "Peace in the Saddle"
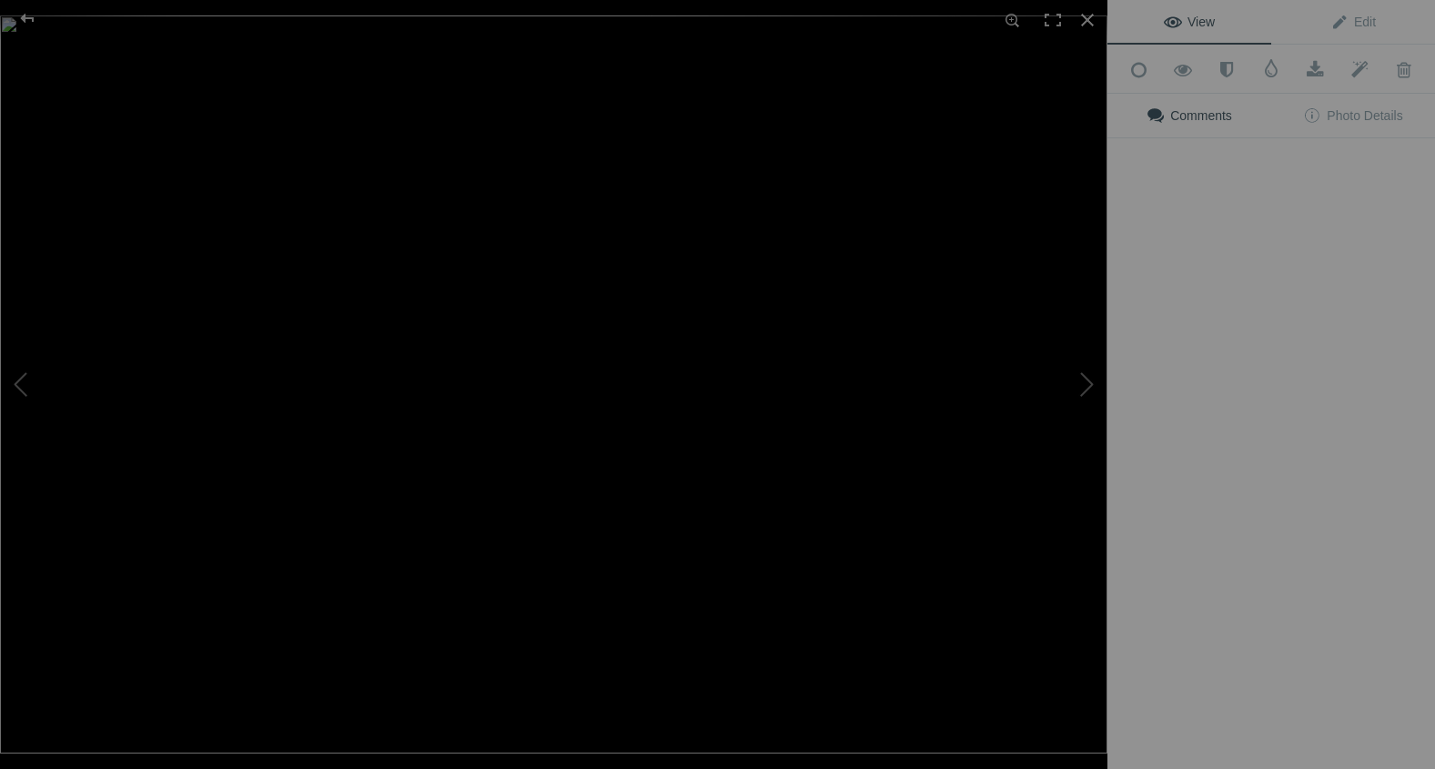
type input "Peace in the Saddle"
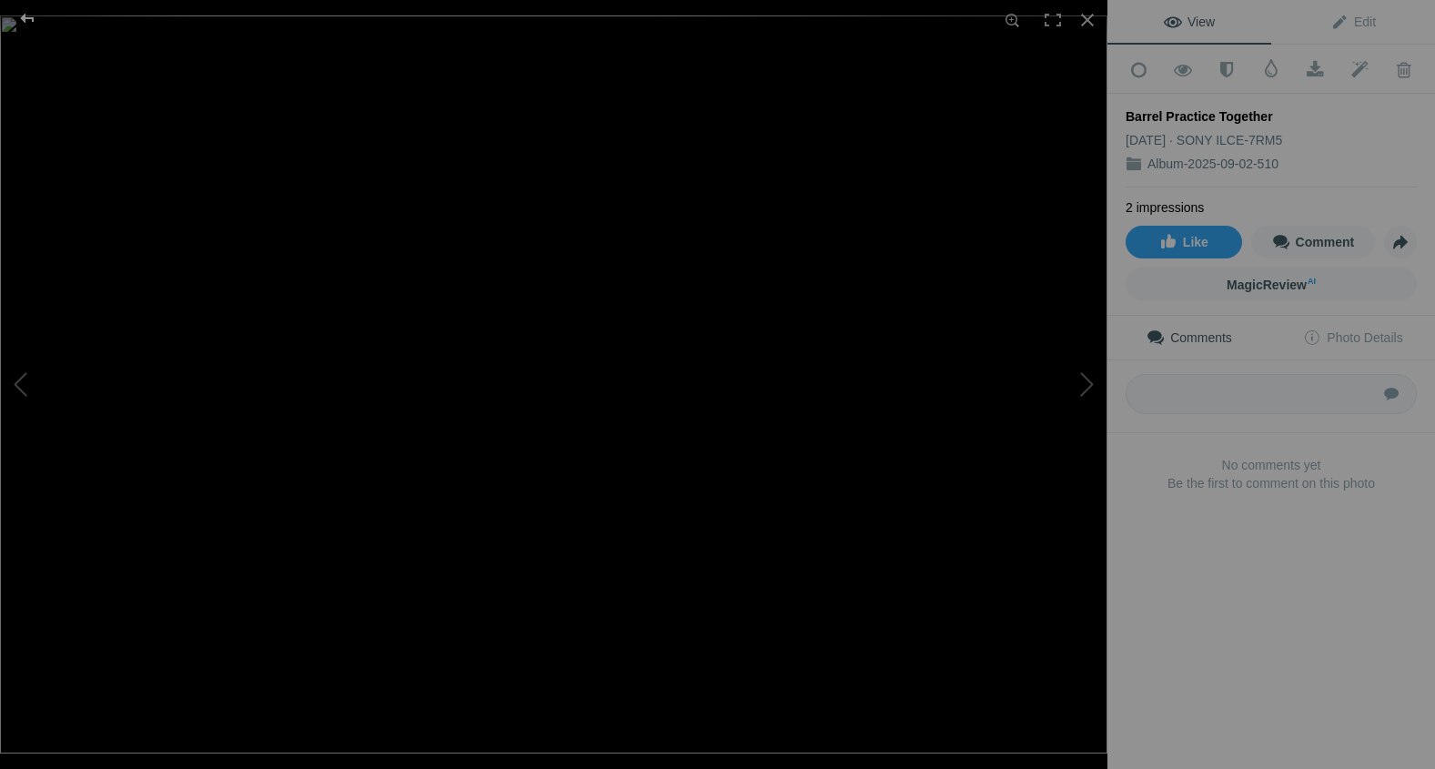
click at [25, 16] on div at bounding box center [28, 18] width 66 height 36
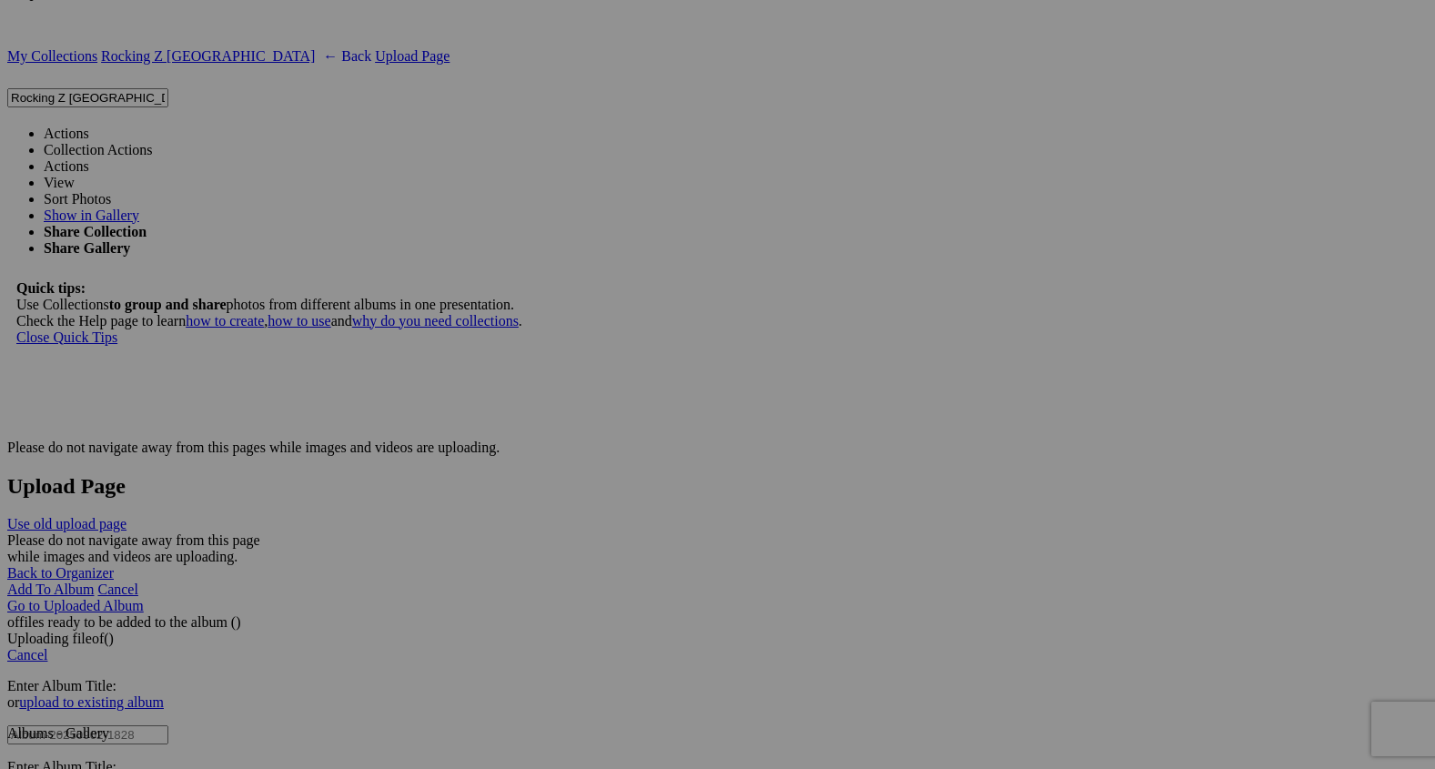
scroll to position [4362, 0]
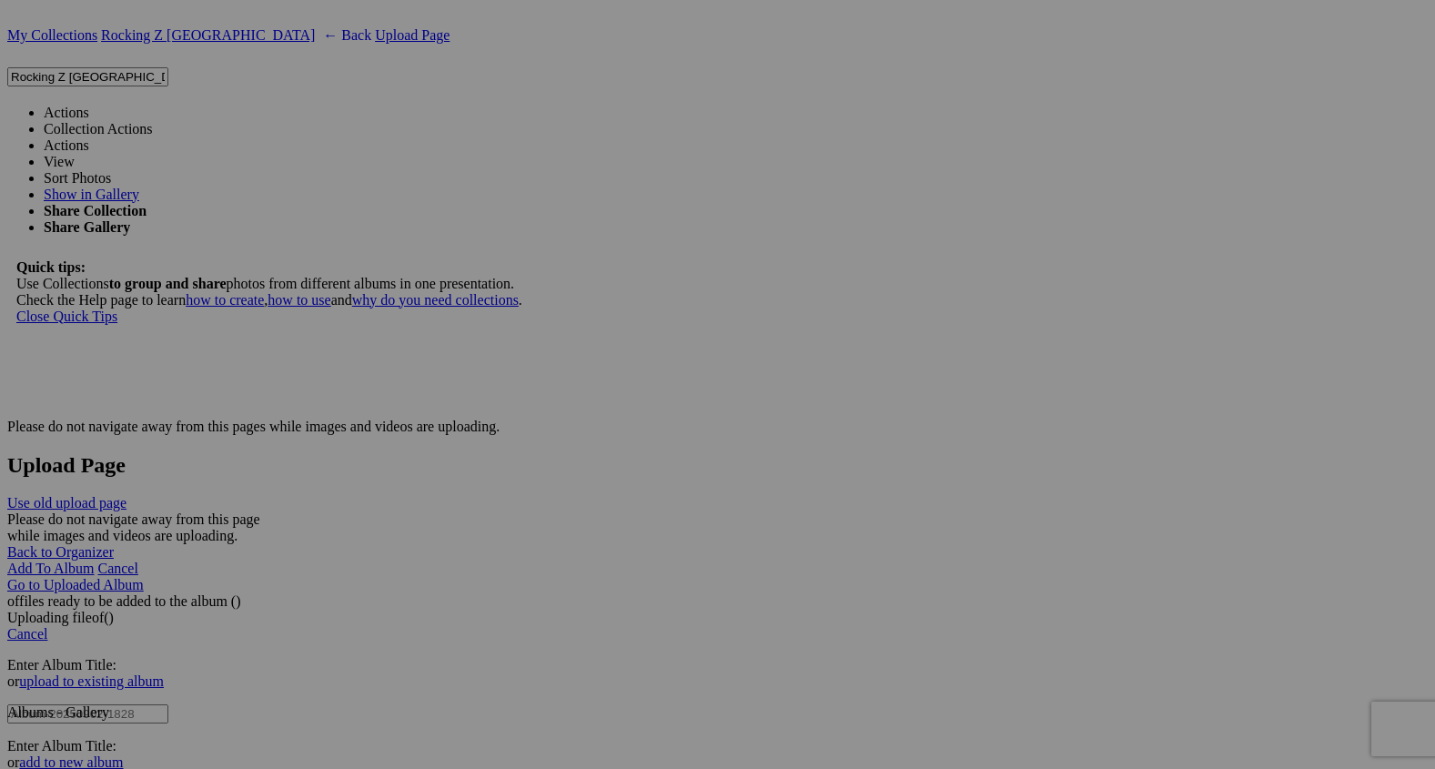
paste input "The Z Welcomes You"
type input "The Z Welcomes You"
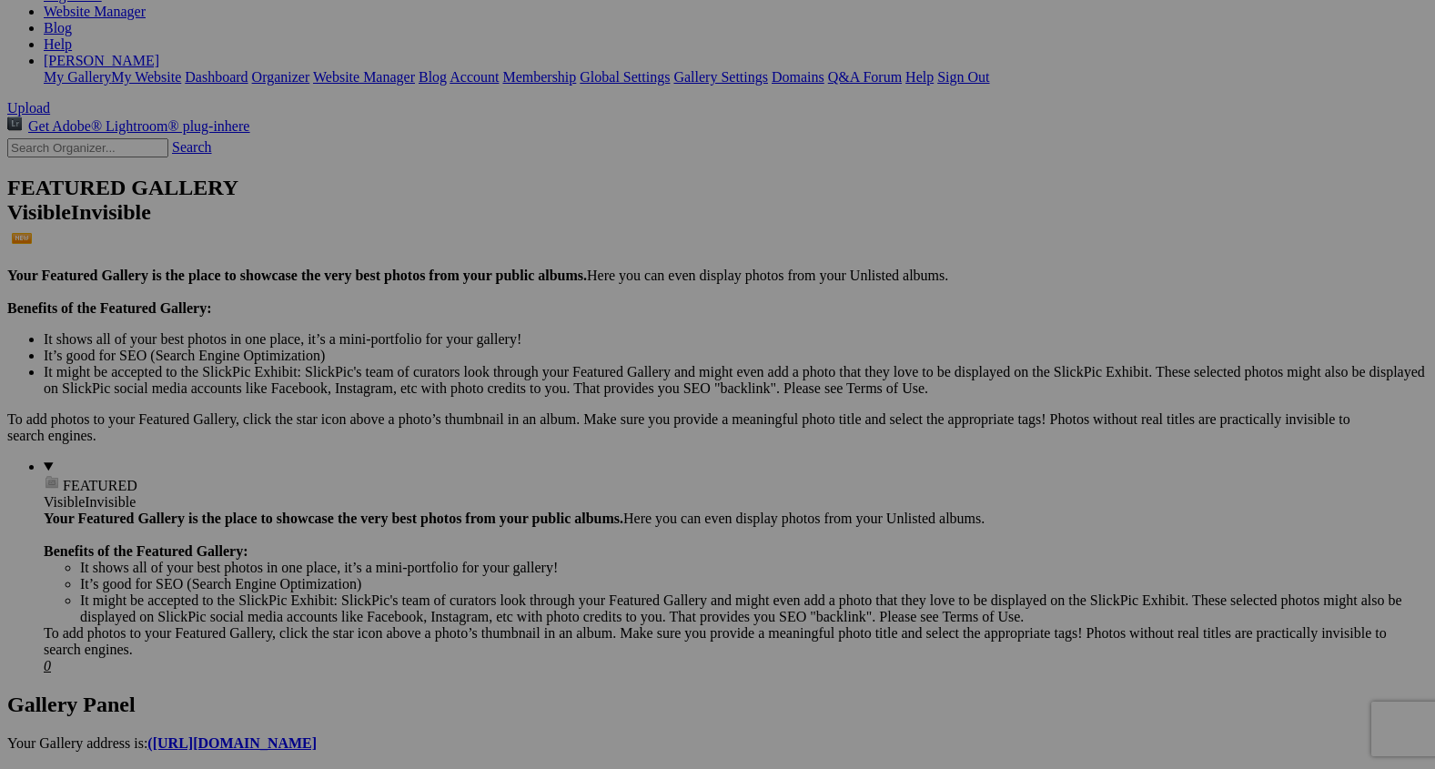
scroll to position [0, 0]
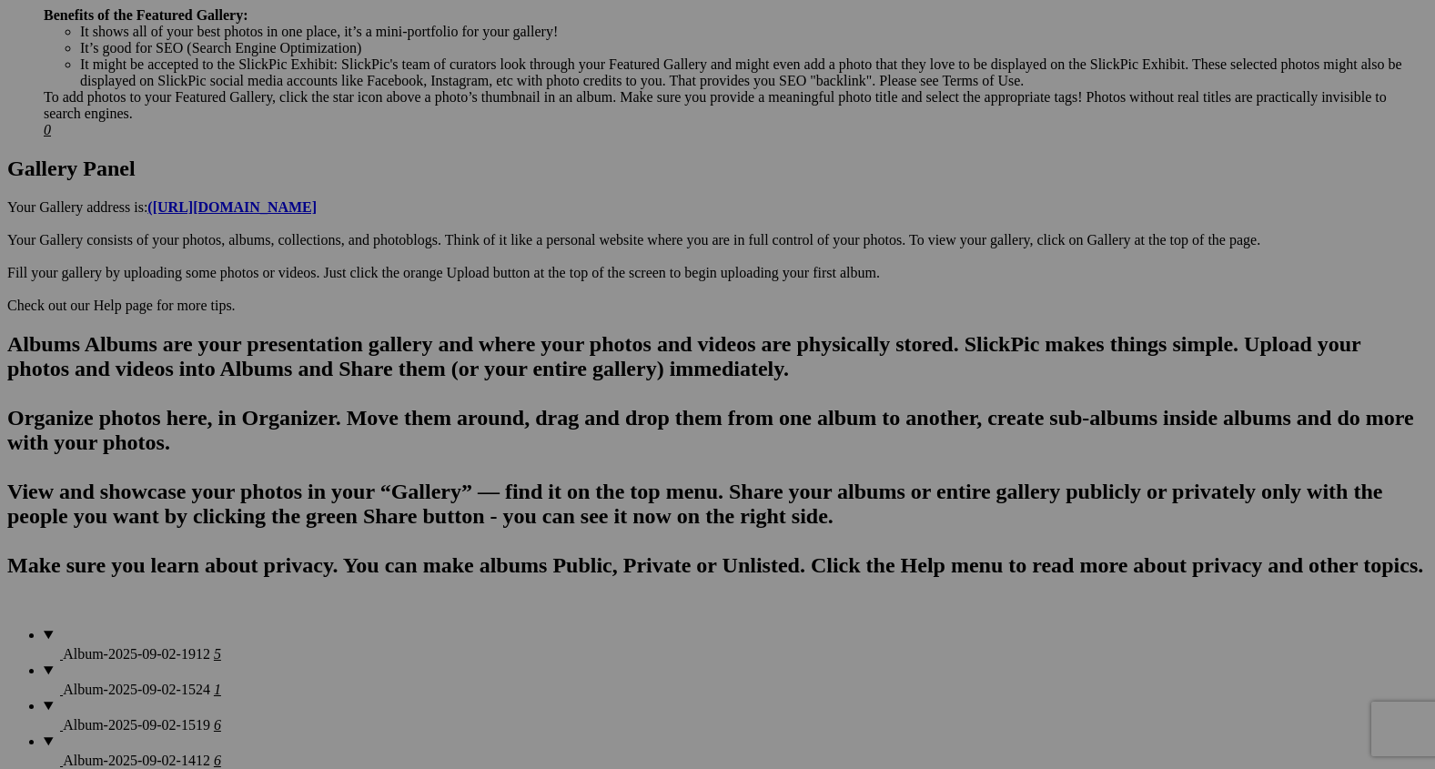
scroll to position [859, 0]
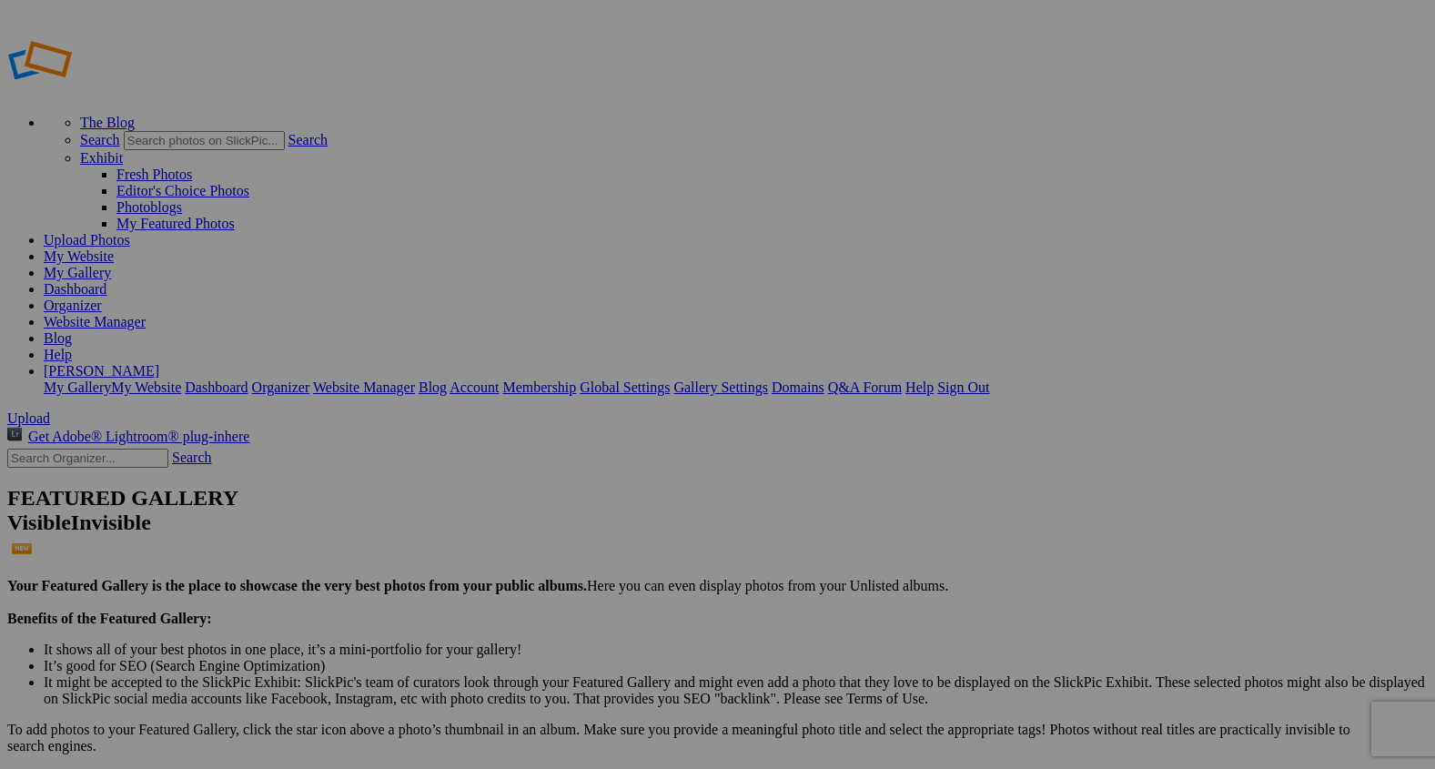
scroll to position [1, 0]
